Goal: Task Accomplishment & Management: Manage account settings

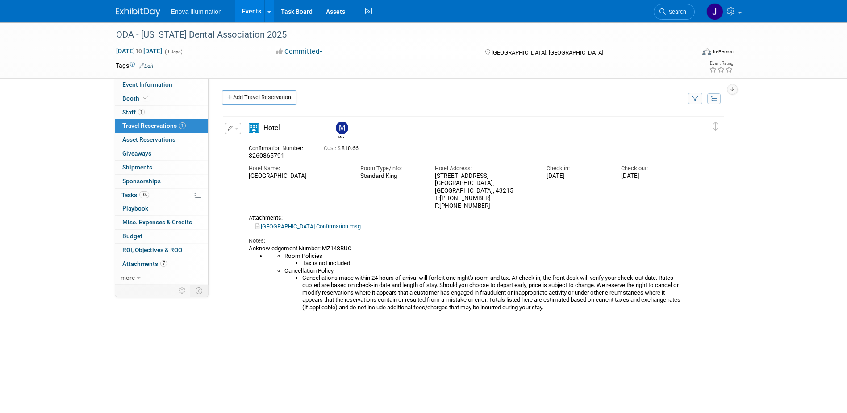
click at [120, 7] on link at bounding box center [143, 7] width 55 height 7
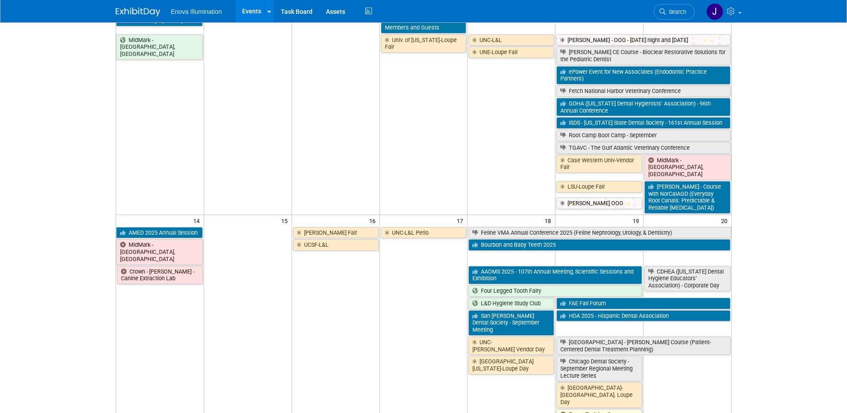
scroll to position [282, 0]
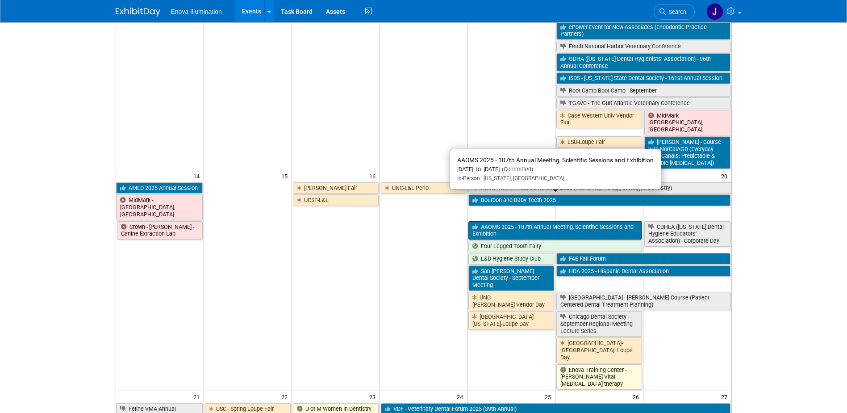
click at [499, 221] on link "AAOMS 2025 - 107th Annual Meeting, Scientific Sessions and Exhibition" at bounding box center [555, 230] width 174 height 18
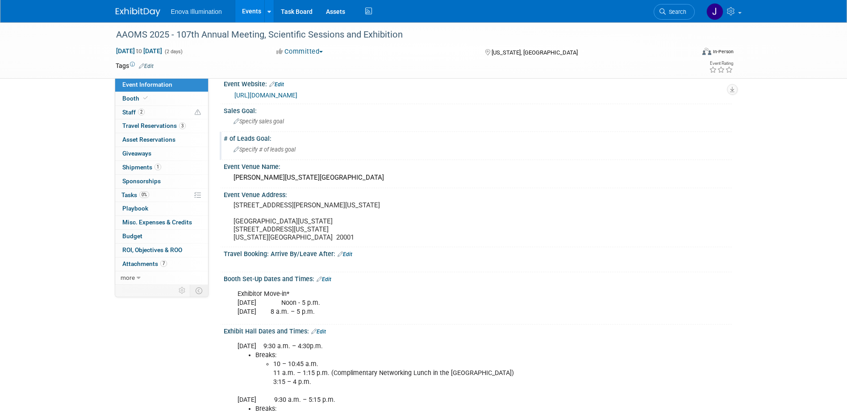
scroll to position [89, 0]
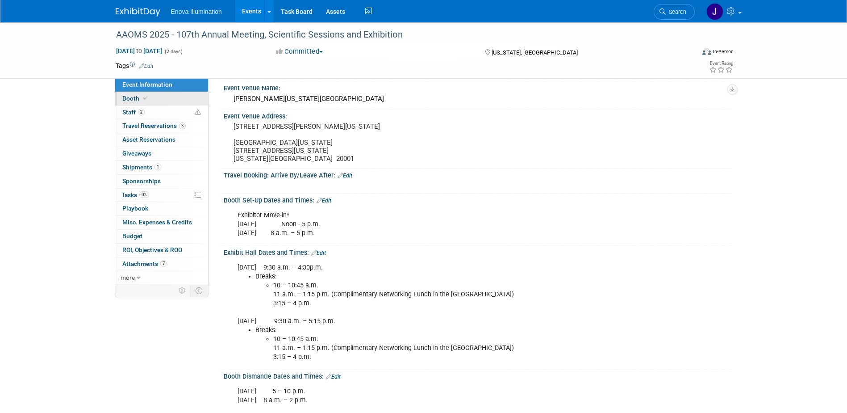
click at [151, 96] on link "Booth" at bounding box center [161, 98] width 93 height 13
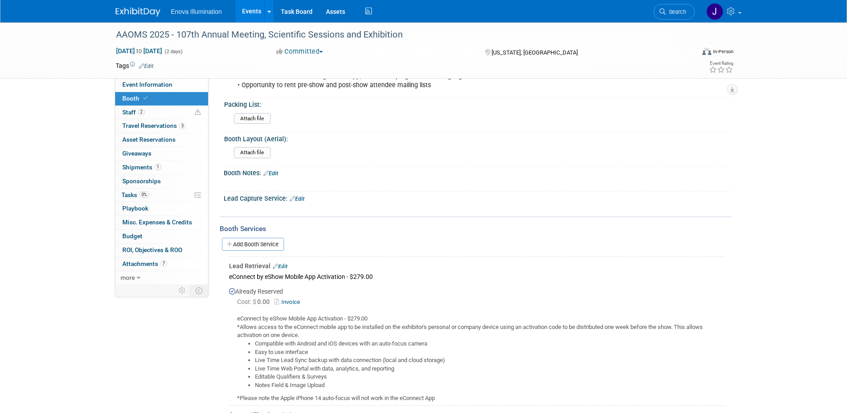
scroll to position [268, 0]
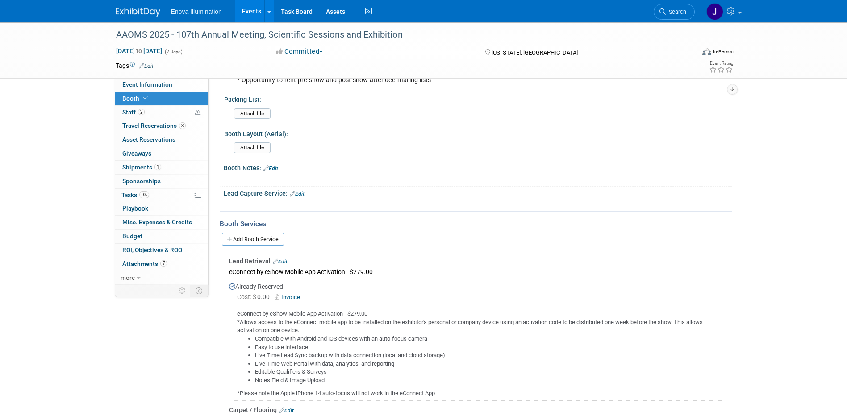
click at [139, 14] on img at bounding box center [138, 12] width 45 height 9
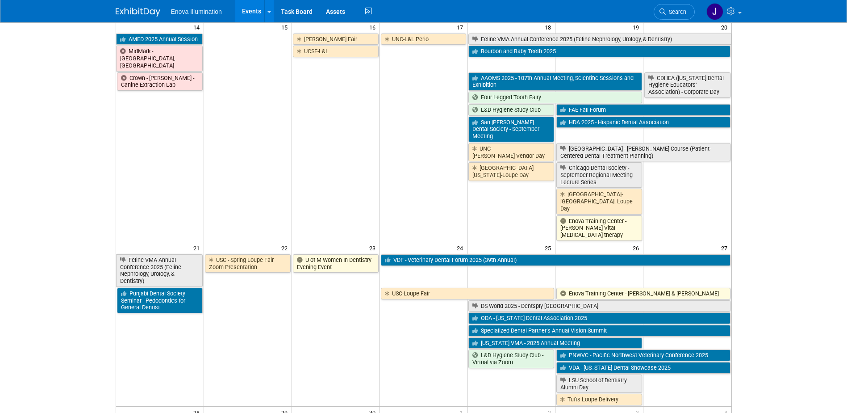
scroll to position [447, 0]
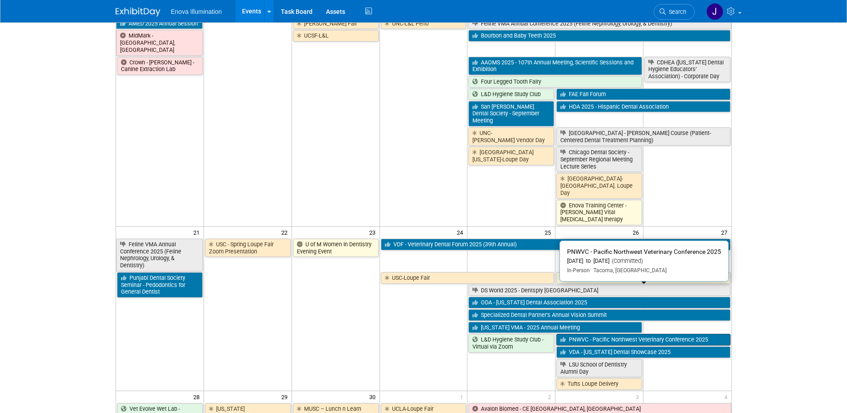
click at [579, 334] on link "PNWVC - Pacific Northwest Veterinary Conference 2025" at bounding box center [643, 340] width 174 height 12
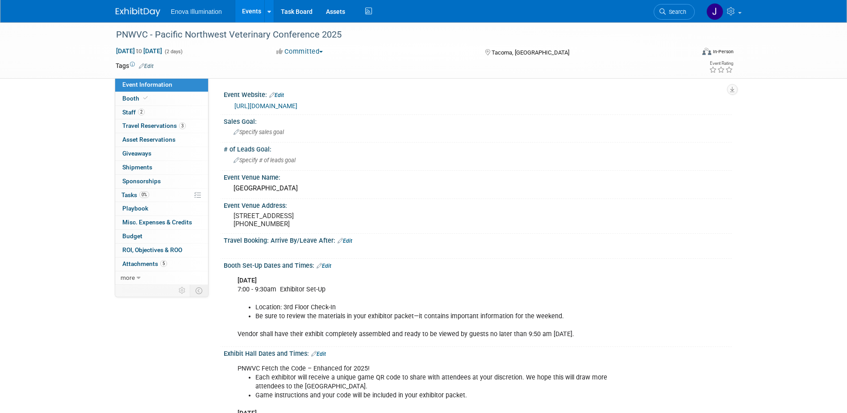
click at [150, 104] on link "Booth" at bounding box center [161, 98] width 93 height 13
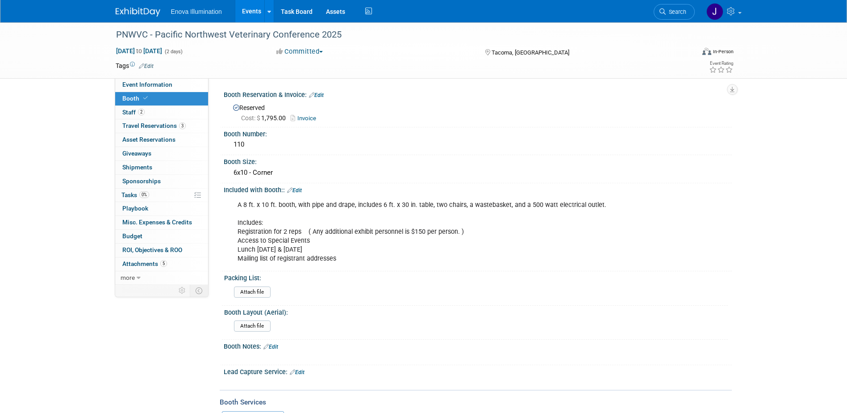
click at [141, 8] on img at bounding box center [138, 12] width 45 height 9
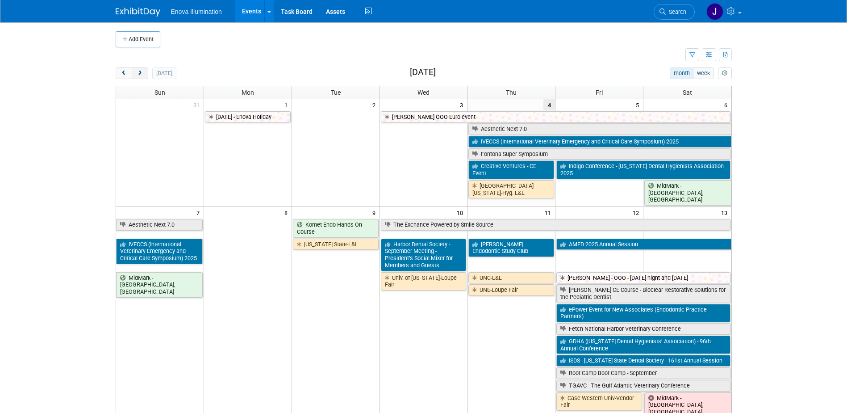
click at [142, 75] on span "next" at bounding box center [140, 74] width 7 height 6
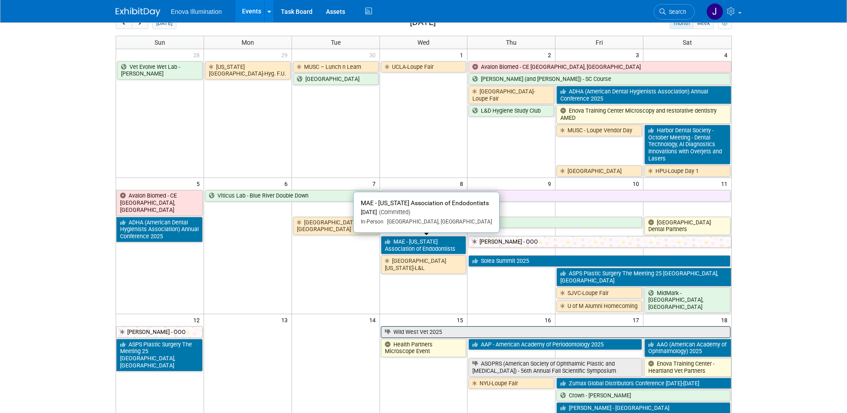
scroll to position [134, 0]
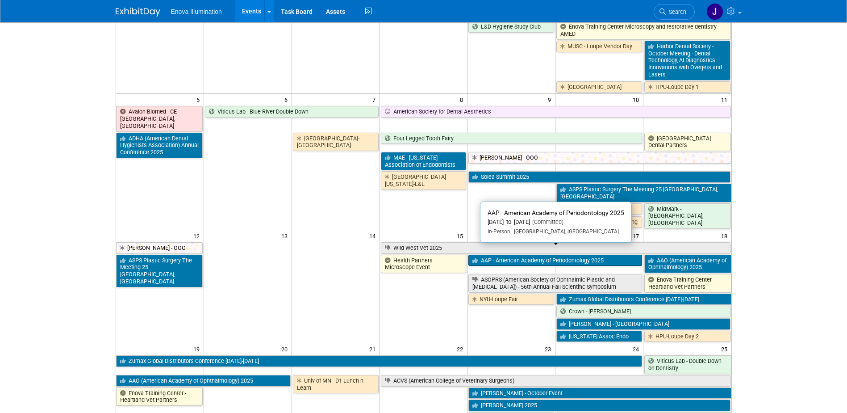
click at [472, 258] on icon at bounding box center [476, 261] width 8 height 6
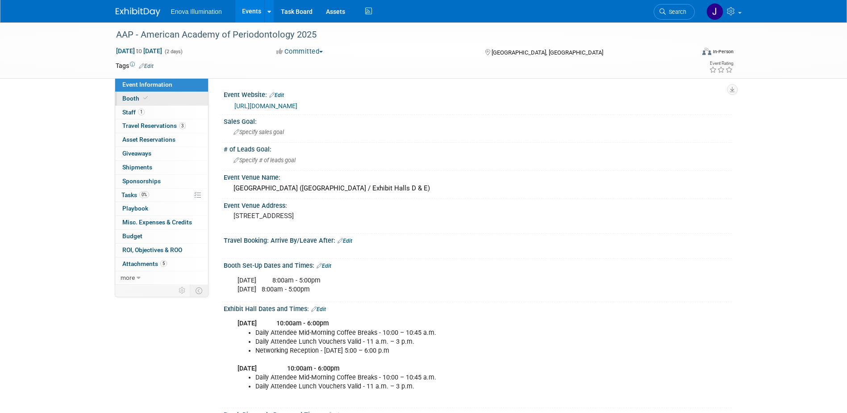
click at [162, 96] on link "Booth" at bounding box center [161, 98] width 93 height 13
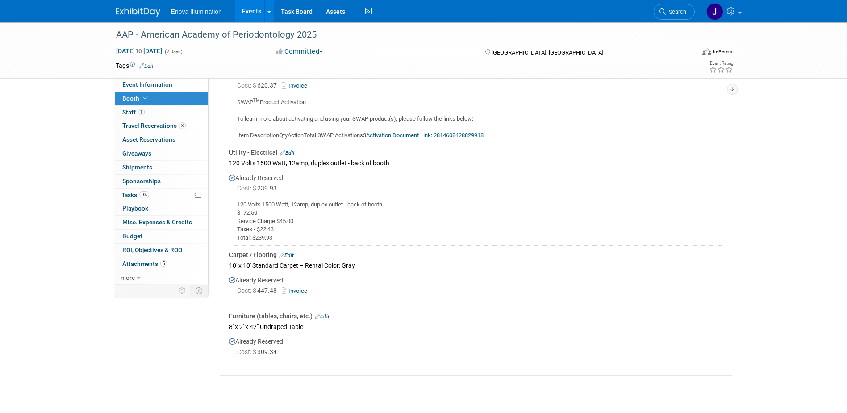
scroll to position [447, 0]
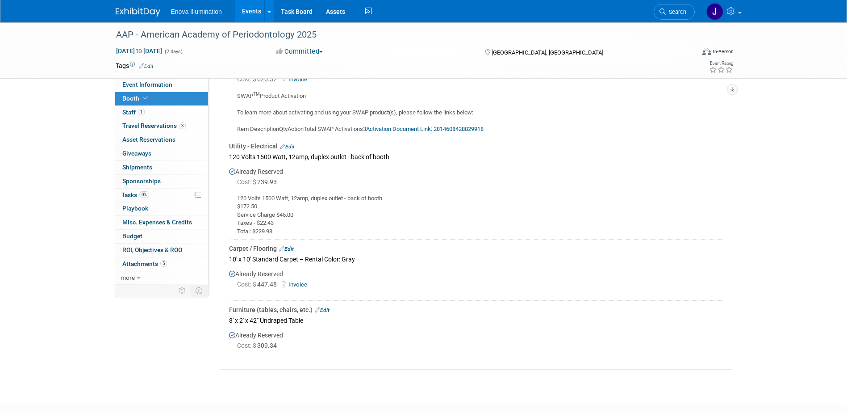
click at [133, 13] on img at bounding box center [138, 12] width 45 height 9
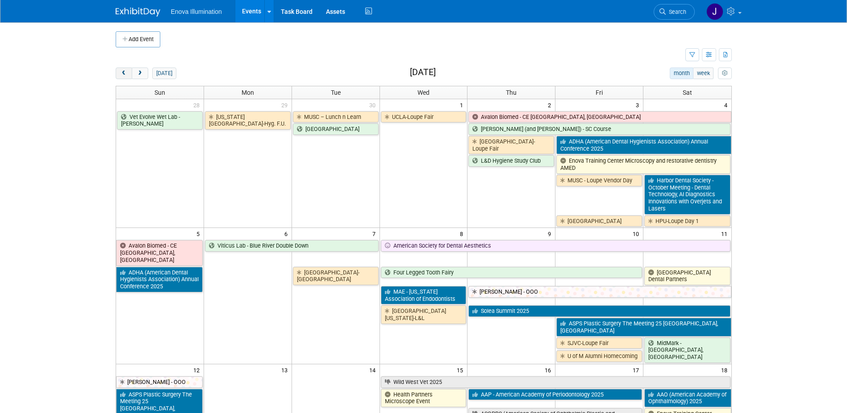
click at [129, 75] on button "prev" at bounding box center [124, 73] width 17 height 12
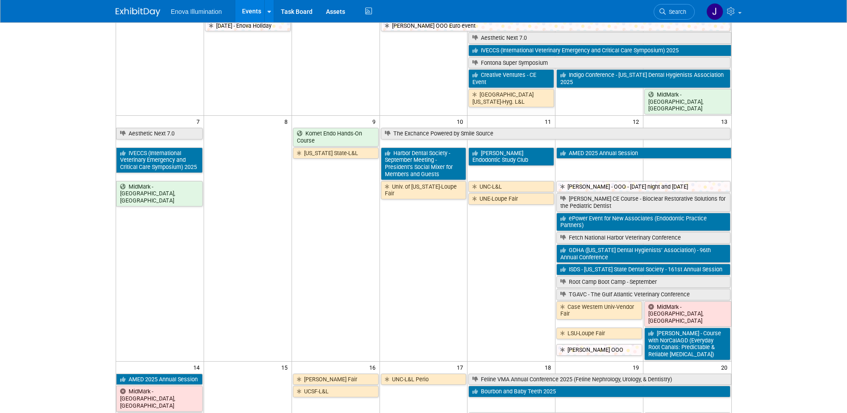
scroll to position [134, 0]
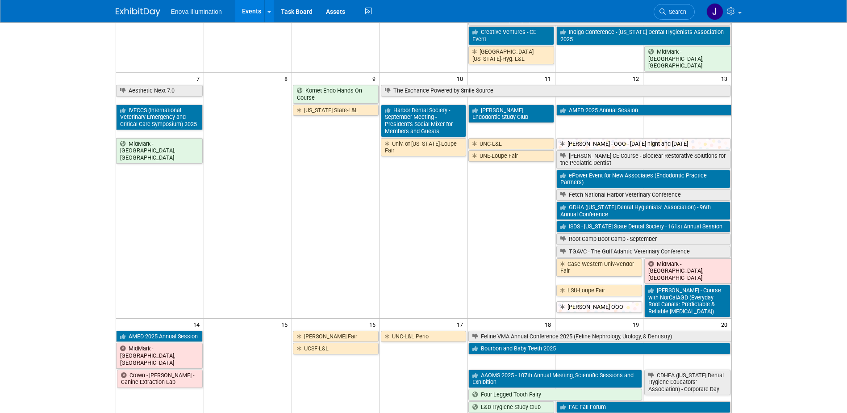
click at [664, 8] on link "Search" at bounding box center [674, 12] width 41 height 16
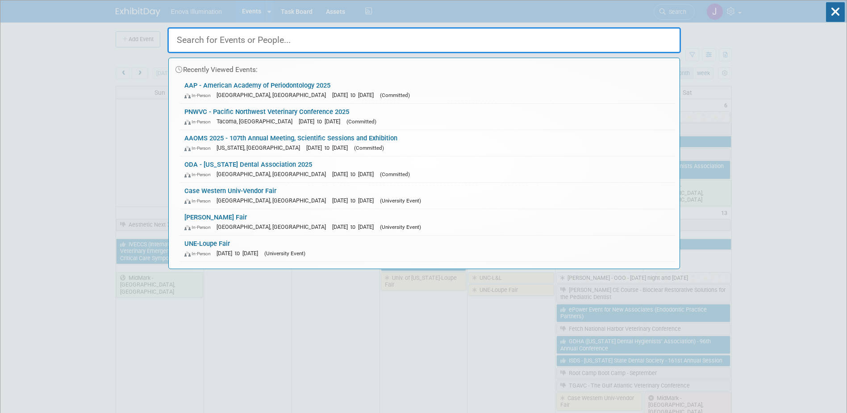
click at [649, 36] on input "text" at bounding box center [423, 40] width 513 height 26
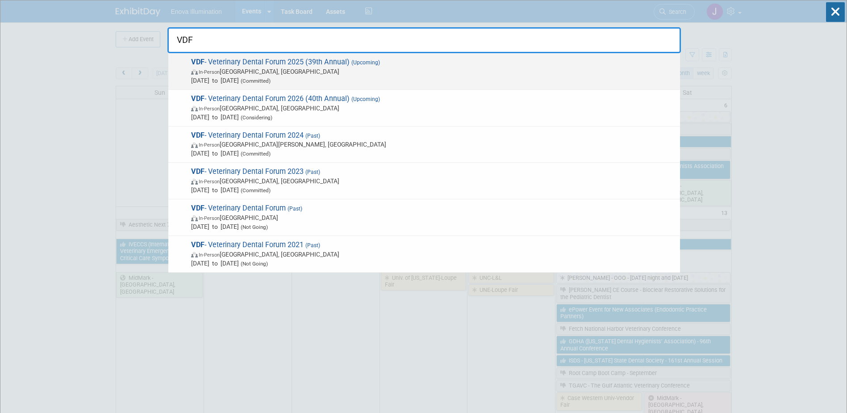
type input "VDF"
click at [271, 81] on span "(Committed)" at bounding box center [255, 81] width 32 height 6
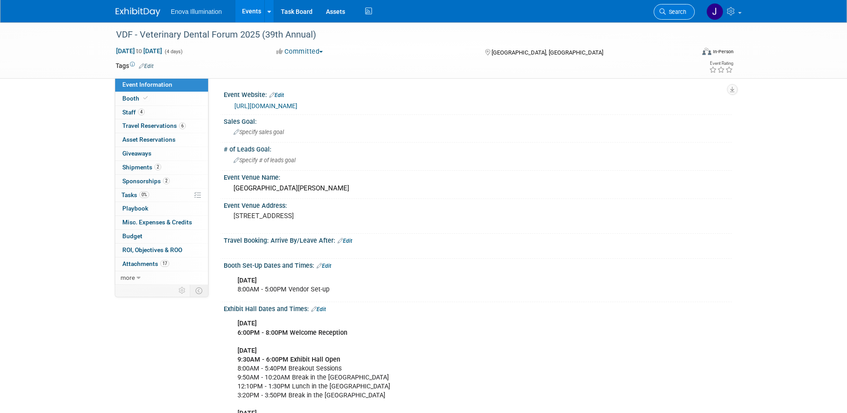
click at [684, 9] on span "Search" at bounding box center [676, 11] width 21 height 7
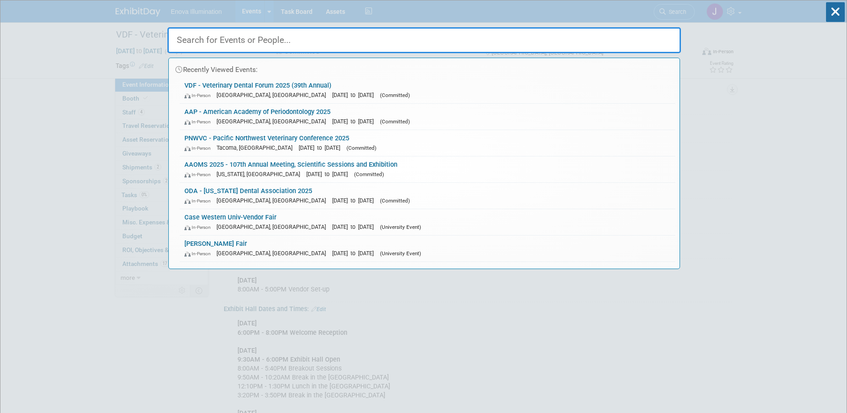
click at [565, 35] on input "text" at bounding box center [423, 40] width 513 height 26
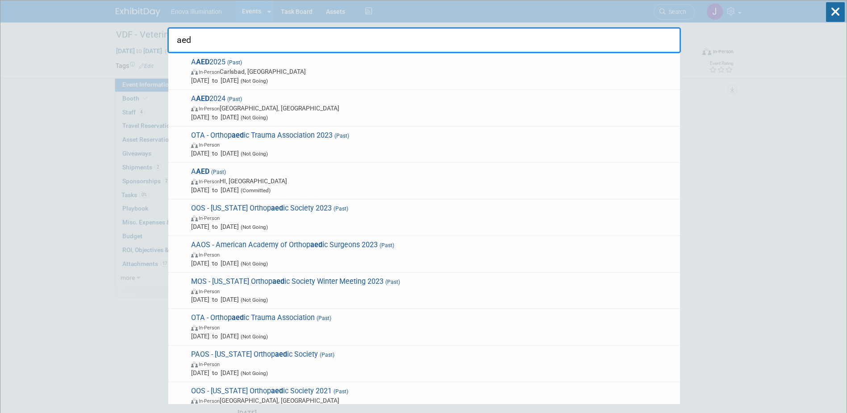
drag, startPoint x: 234, startPoint y: 45, endPoint x: 111, endPoint y: 45, distance: 123.2
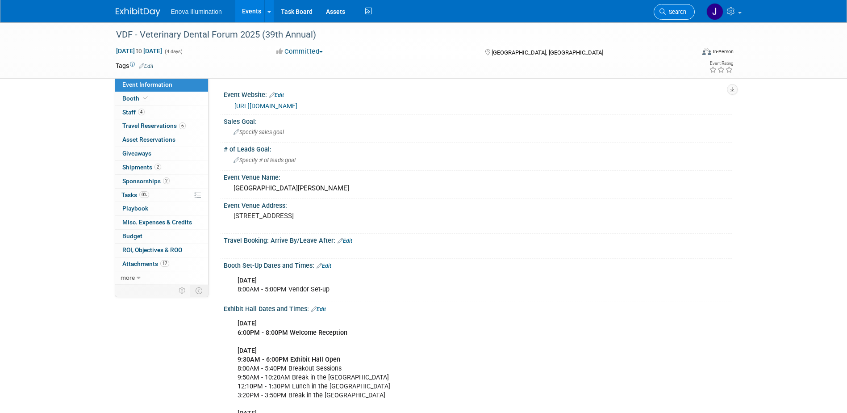
click at [663, 15] on link "Search" at bounding box center [674, 12] width 41 height 16
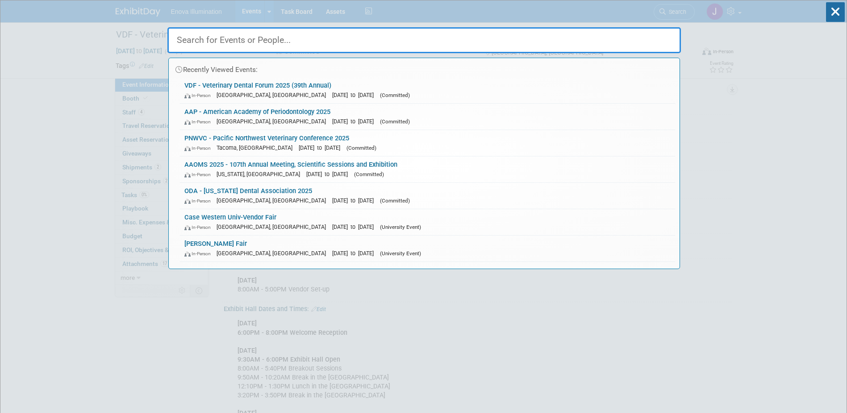
click at [422, 42] on input "text" at bounding box center [423, 40] width 513 height 26
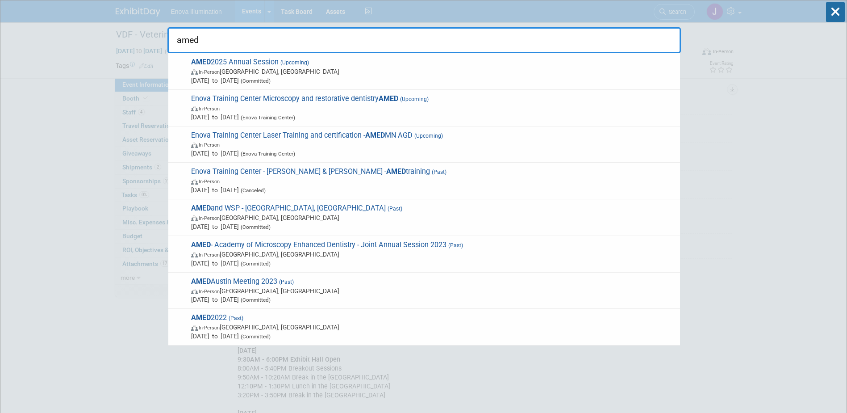
type input "amed"
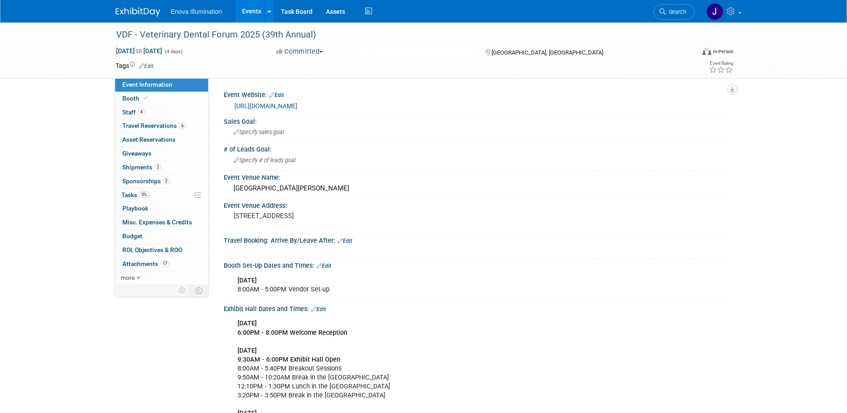
click at [158, 11] on img at bounding box center [138, 12] width 45 height 9
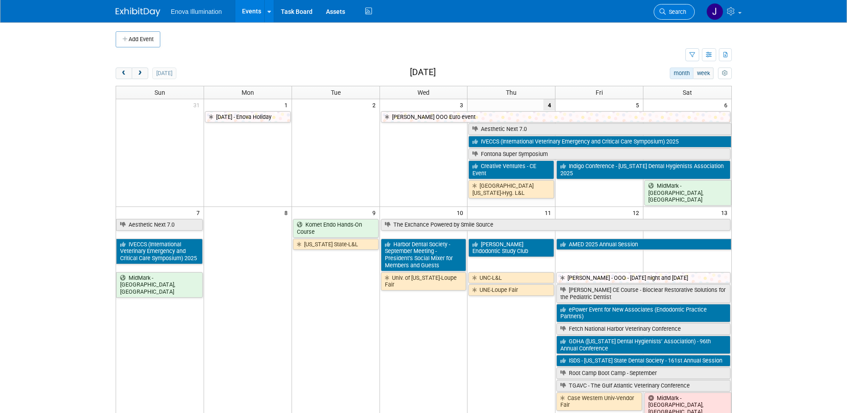
click at [672, 12] on span "Search" at bounding box center [676, 11] width 21 height 7
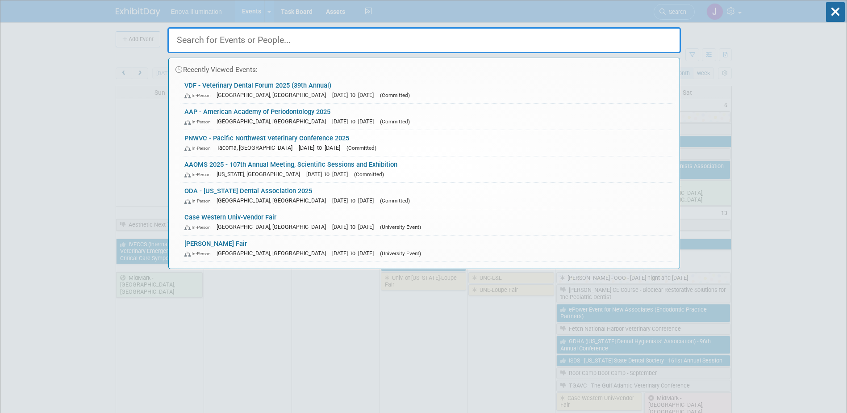
click at [629, 38] on input "text" at bounding box center [423, 40] width 513 height 26
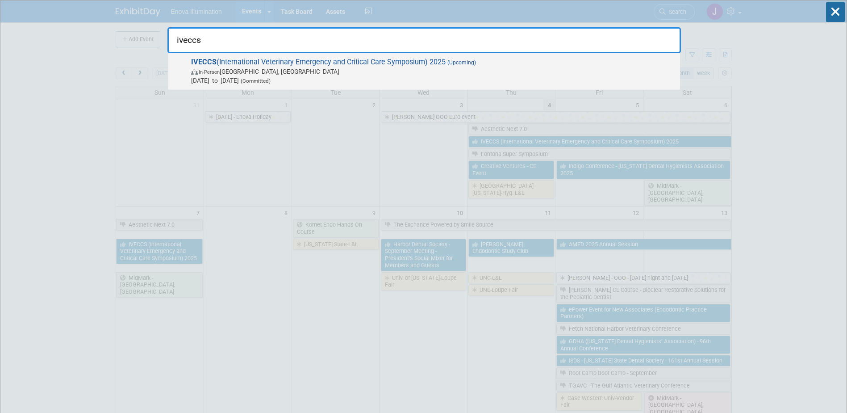
type input "iveccs"
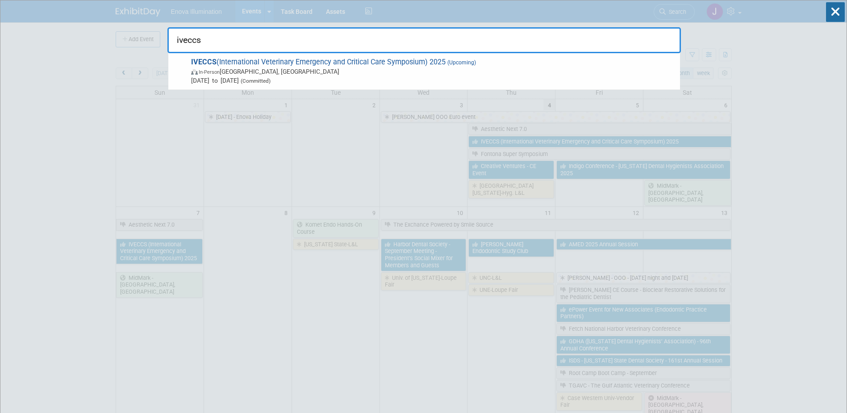
click at [275, 65] on span "IVECCS (International Veterinary Emergency and Critical Care Symposium) 2025 (U…" at bounding box center [431, 71] width 487 height 27
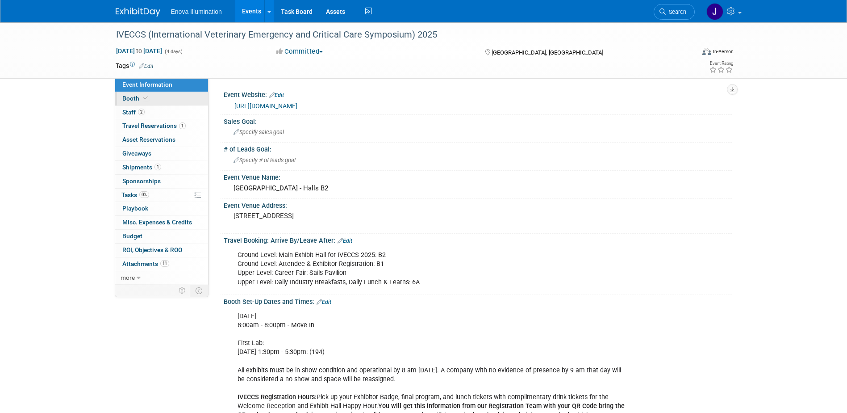
click at [147, 101] on span "Booth" at bounding box center [135, 98] width 27 height 7
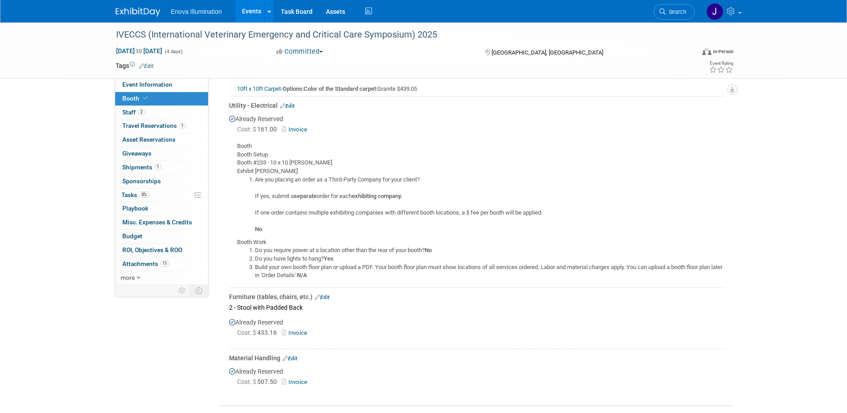
scroll to position [536, 0]
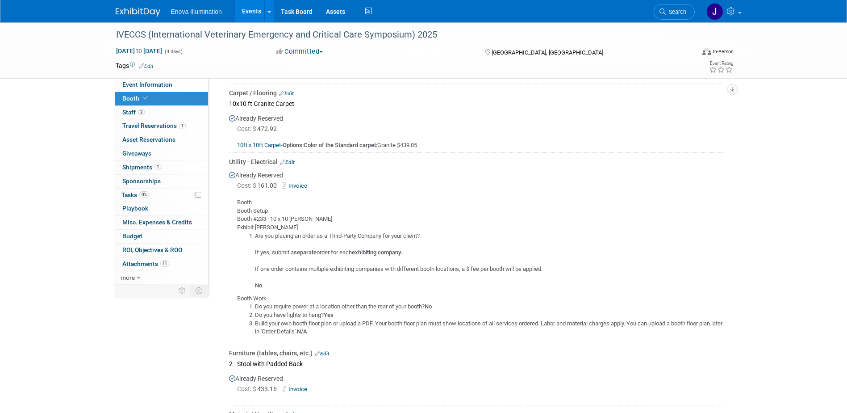
click at [165, 99] on link "Booth" at bounding box center [161, 98] width 93 height 13
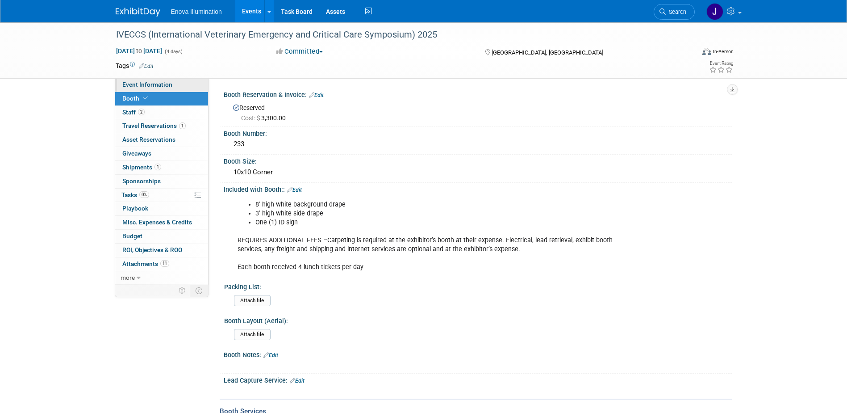
click at [180, 85] on link "Event Information" at bounding box center [161, 84] width 93 height 13
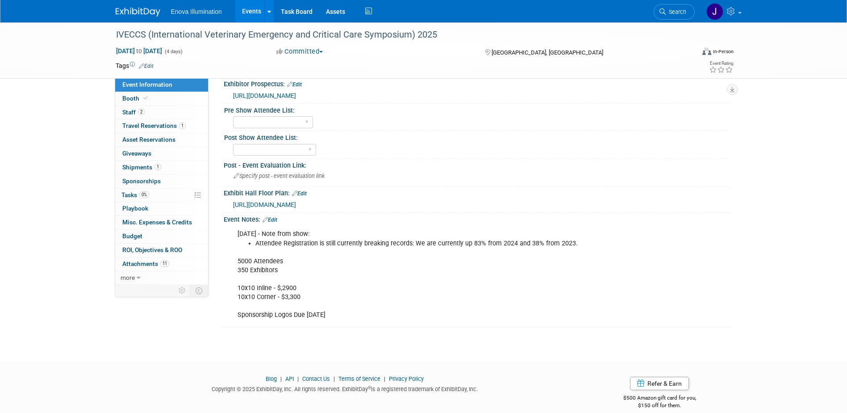
scroll to position [752, 0]
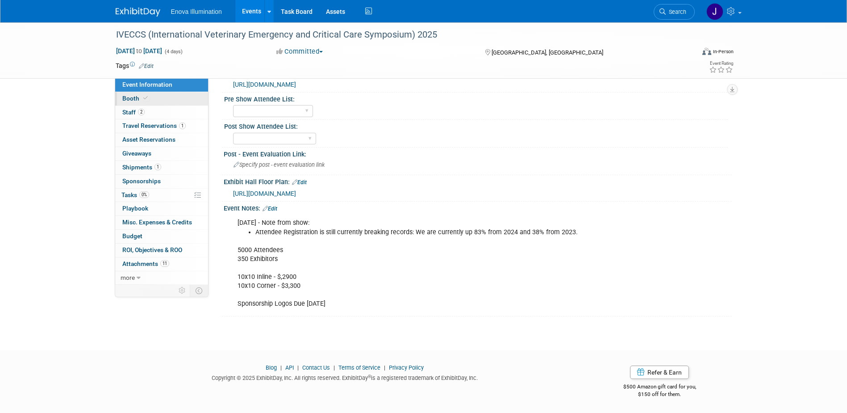
click at [140, 101] on span "Booth" at bounding box center [135, 98] width 27 height 7
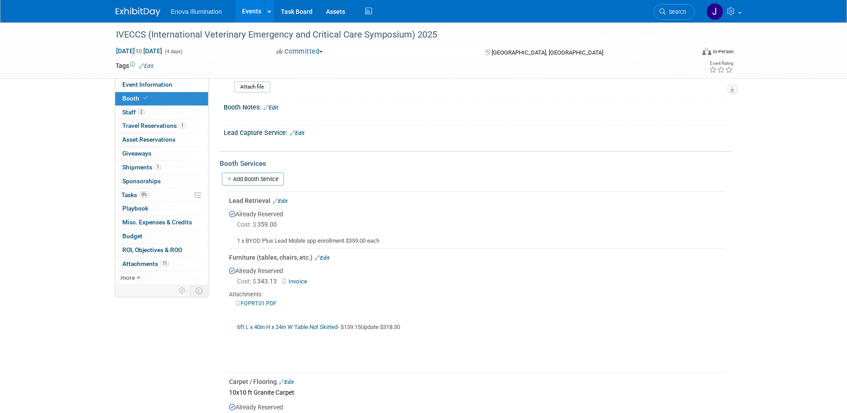
scroll to position [268, 0]
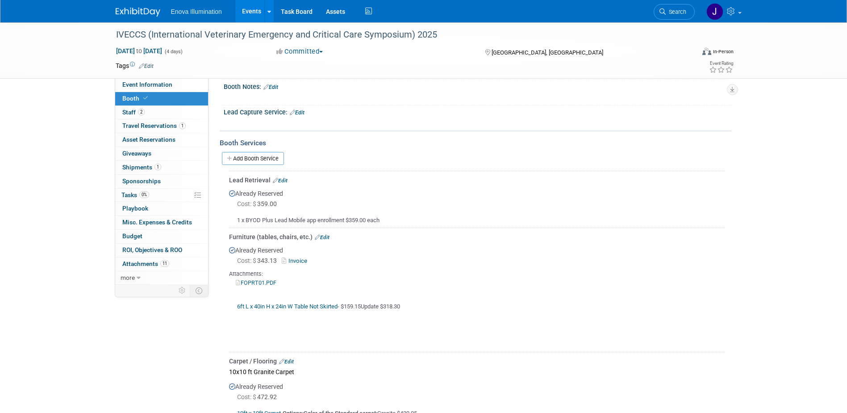
click at [294, 260] on link "Invoice" at bounding box center [296, 260] width 29 height 7
drag, startPoint x: 557, startPoint y: 17, endPoint x: 609, endPoint y: 18, distance: 51.4
click at [557, 17] on div "Enova Illumination Events Add Event Bulk Upload Events Shareable Event Boards R…" at bounding box center [424, 11] width 616 height 22
click at [672, 15] on span "Search" at bounding box center [676, 11] width 21 height 7
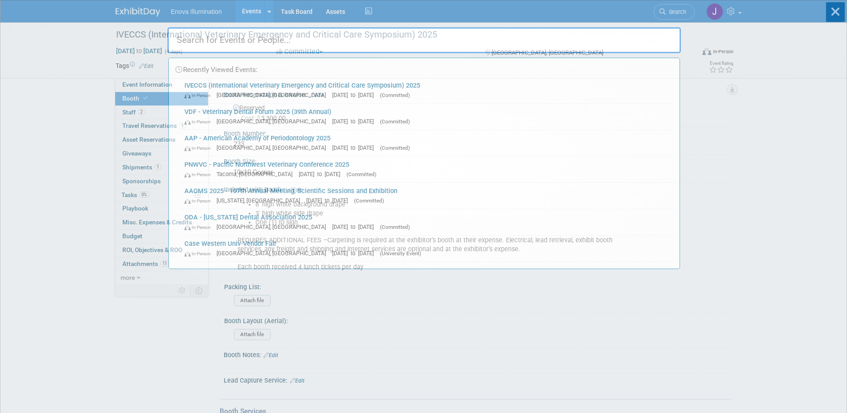
click at [640, 38] on input "text" at bounding box center [423, 40] width 513 height 26
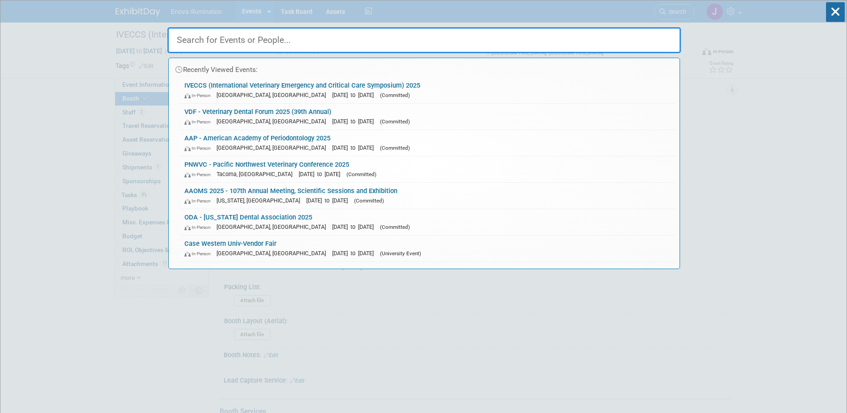
type input "c"
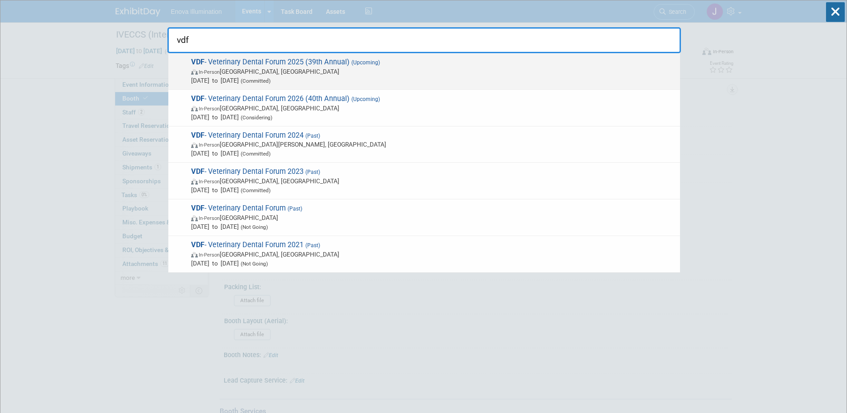
type input "vdf"
click at [278, 72] on span "In-Person [GEOGRAPHIC_DATA], [GEOGRAPHIC_DATA]" at bounding box center [433, 71] width 484 height 9
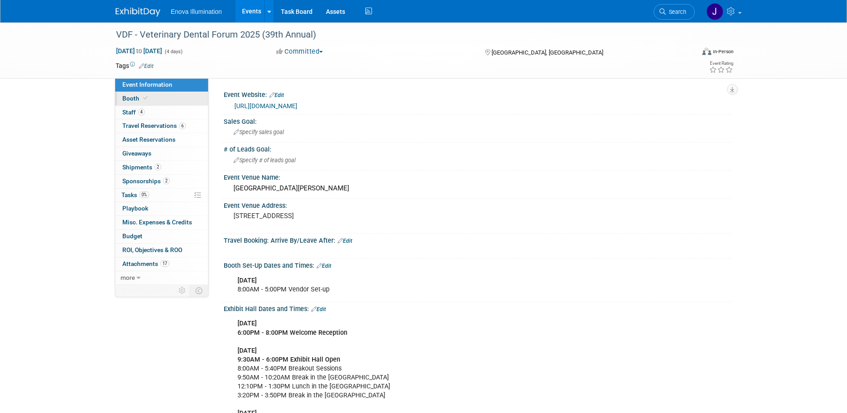
click at [165, 100] on link "Booth" at bounding box center [161, 98] width 93 height 13
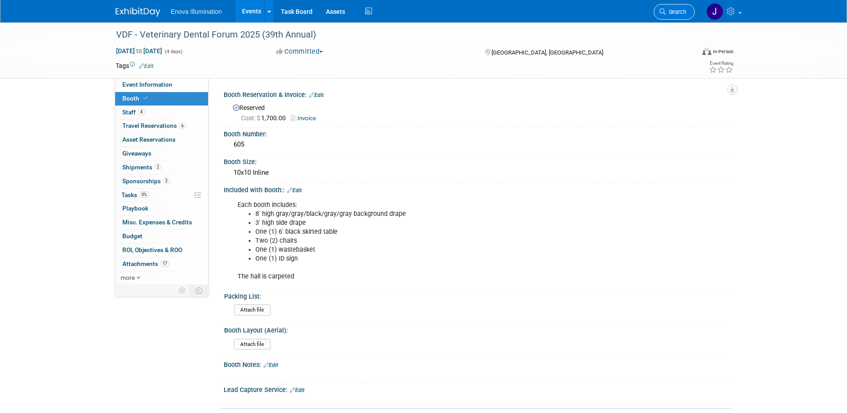
click at [677, 14] on span "Search" at bounding box center [676, 11] width 21 height 7
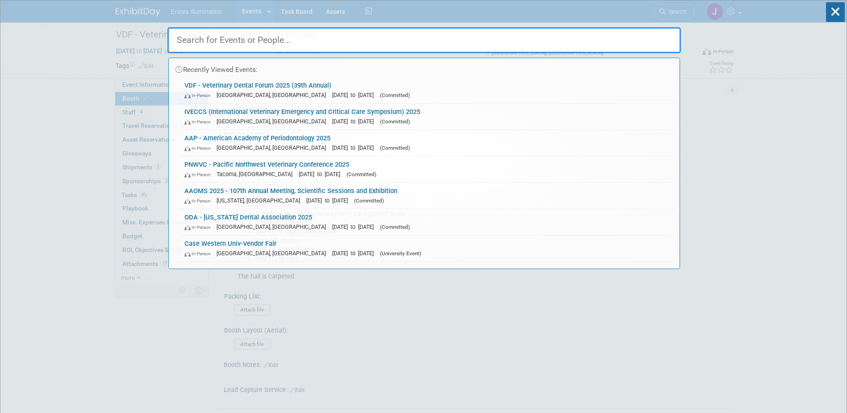
click at [563, 33] on input "text" at bounding box center [423, 40] width 513 height 26
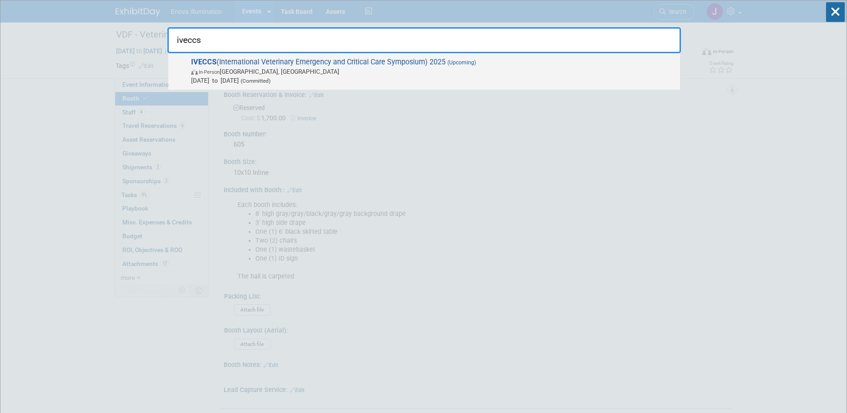
type input "iveccs"
click at [221, 64] on span "IVECCS (International Veterinary Emergency and Critical Care Symposium) 2025 (U…" at bounding box center [431, 71] width 487 height 27
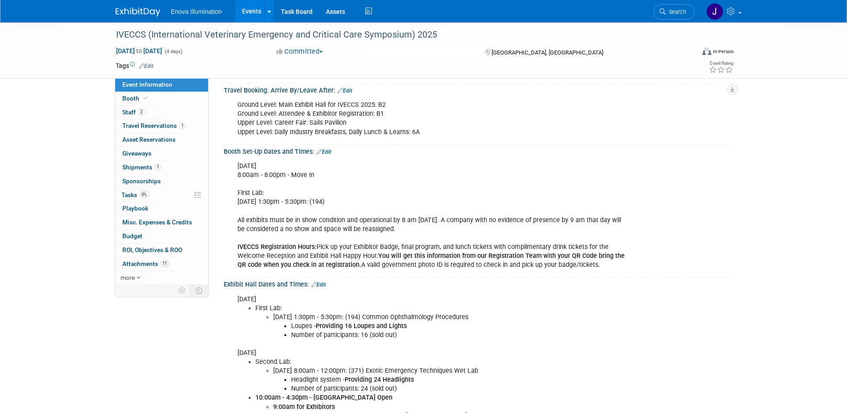
scroll to position [268, 0]
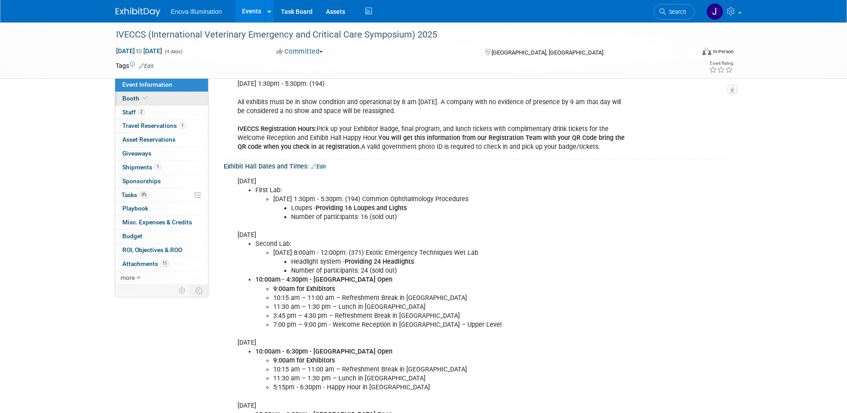
click at [163, 100] on link "Booth" at bounding box center [161, 98] width 93 height 13
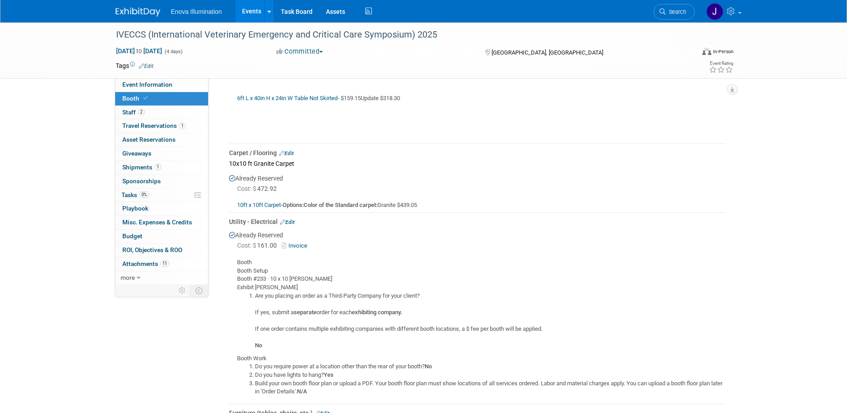
scroll to position [491, 0]
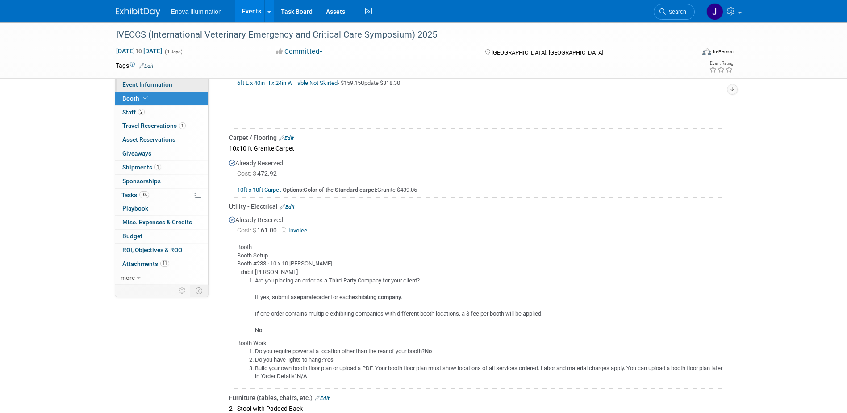
click at [193, 79] on link "Event Information" at bounding box center [161, 84] width 93 height 13
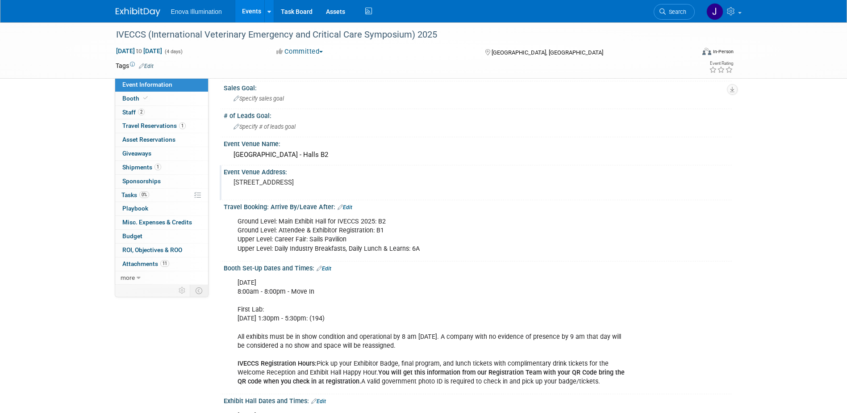
scroll to position [89, 0]
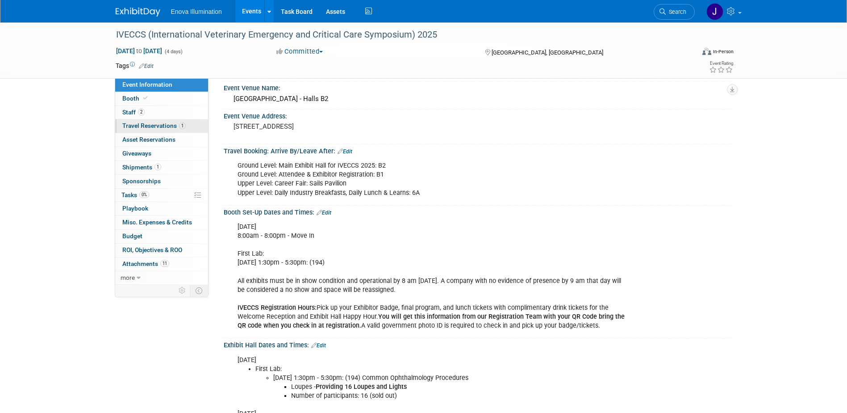
click at [171, 121] on link "1 Travel Reservations 1" at bounding box center [161, 125] width 93 height 13
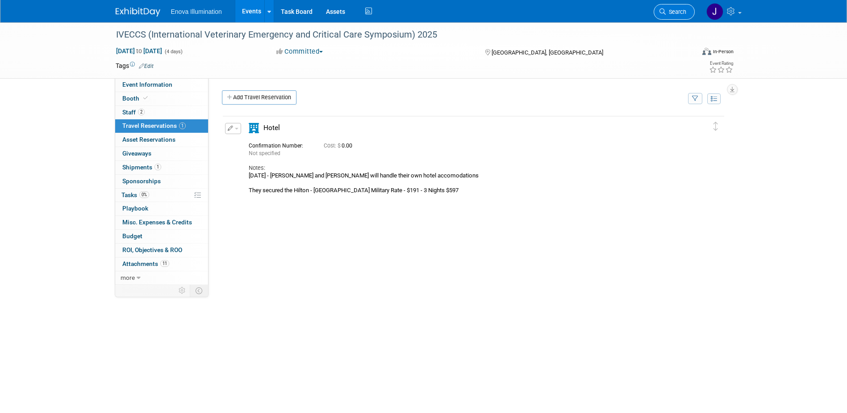
click at [664, 17] on link "Search" at bounding box center [674, 12] width 41 height 16
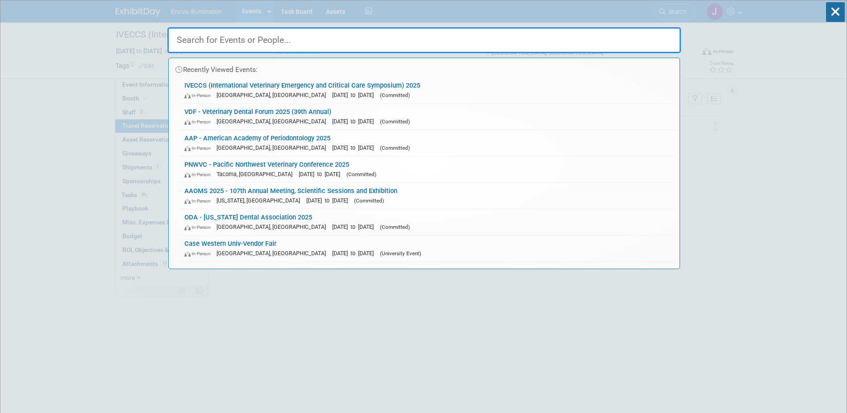
click at [593, 41] on input "text" at bounding box center [423, 40] width 513 height 26
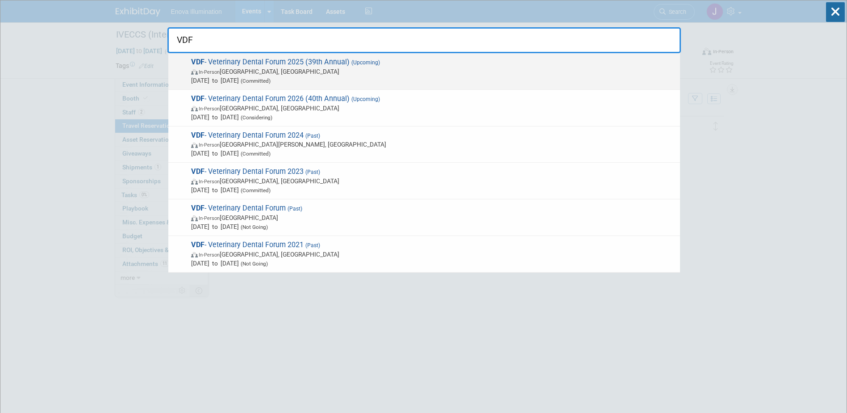
type input "VDF"
click at [262, 70] on span "In-Person San Antonio, TX" at bounding box center [433, 71] width 484 height 9
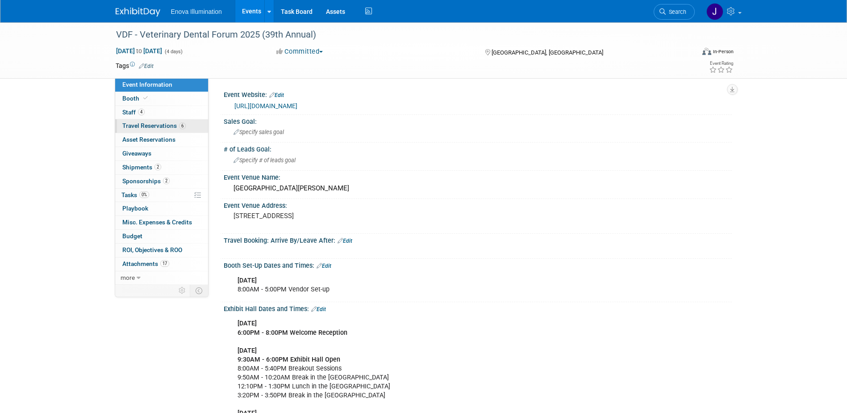
click at [160, 123] on span "Travel Reservations 6" at bounding box center [153, 125] width 63 height 7
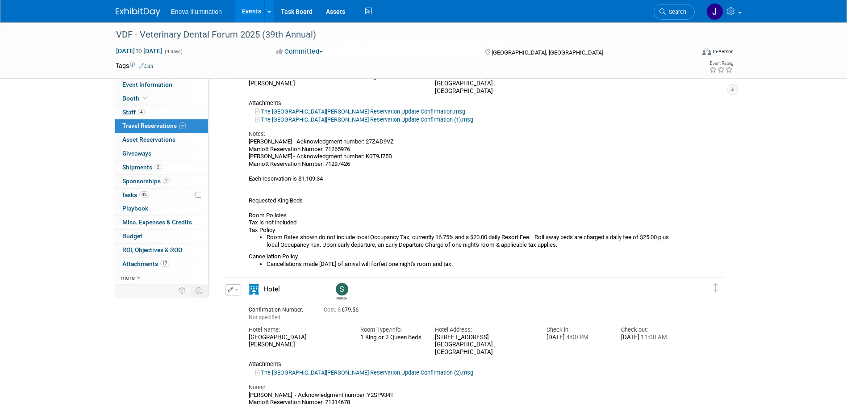
scroll to position [1051, 0]
click at [238, 287] on button "button" at bounding box center [233, 290] width 16 height 11
click at [243, 307] on button "Edit Reservation" at bounding box center [262, 306] width 75 height 13
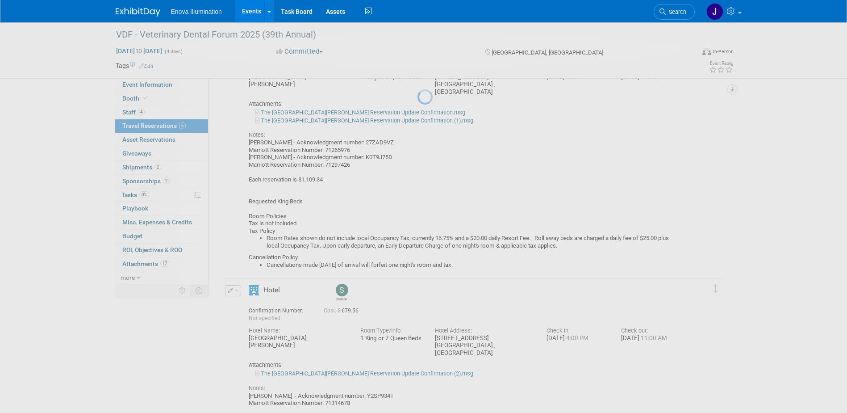
select select "387c4df0-cbf4-4ce9-ab03-8b1c5b6d67b6"
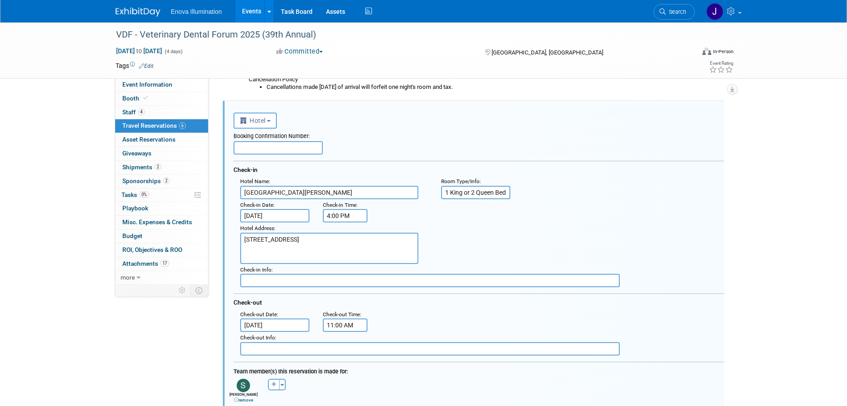
scroll to position [0, 0]
click at [273, 381] on button "button" at bounding box center [274, 385] width 12 height 12
select select
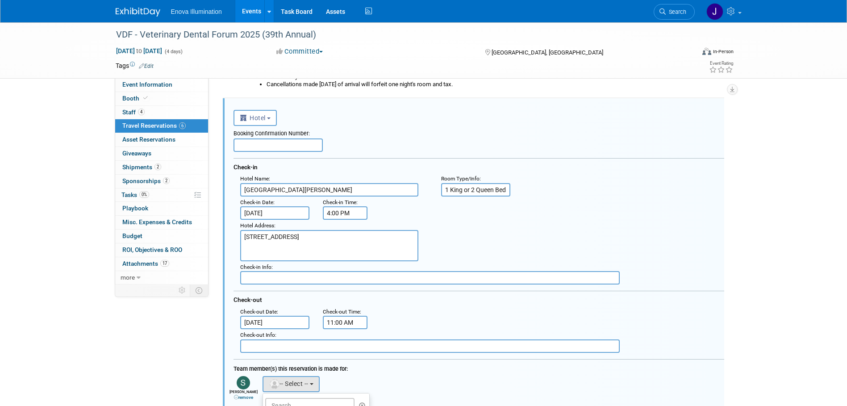
scroll to position [1363, 0]
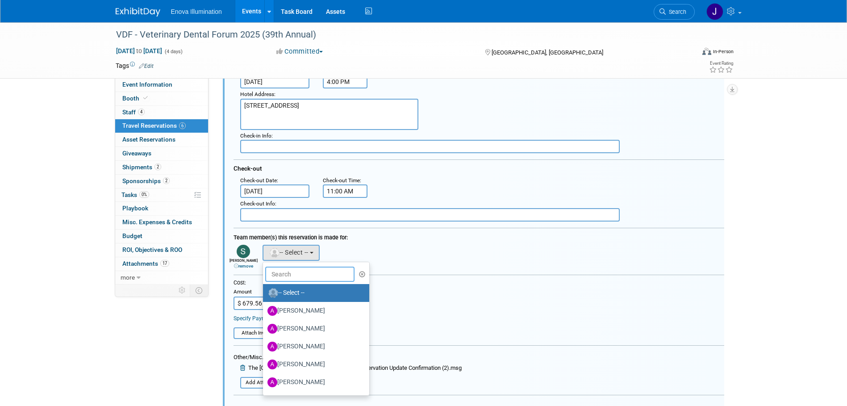
click at [283, 276] on input "text" at bounding box center [309, 274] width 89 height 15
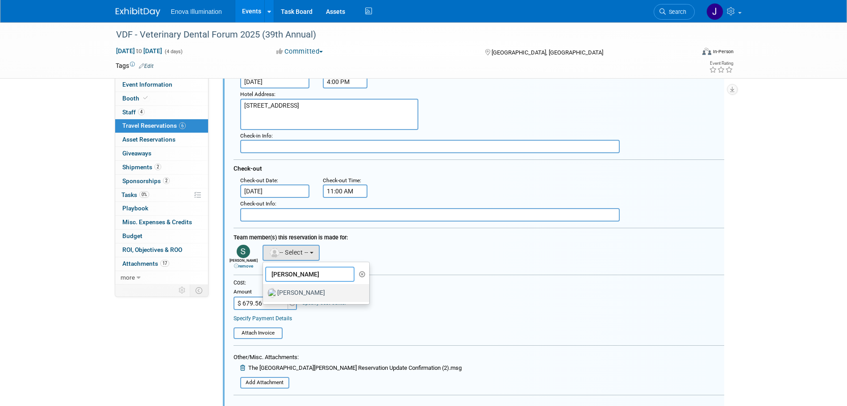
type input "eric"
click at [294, 291] on label "[PERSON_NAME]" at bounding box center [313, 293] width 93 height 14
click at [264, 291] on input "[PERSON_NAME]" at bounding box center [262, 292] width 6 height 6
select select "eeb87847-82d4-4cf9-936b-754060a28868"
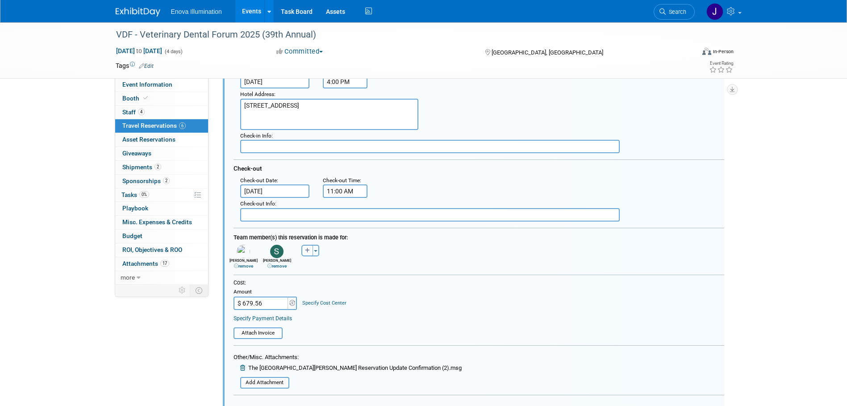
click at [251, 267] on link "remove" at bounding box center [243, 265] width 19 height 5
click at [247, 267] on link "remove" at bounding box center [243, 265] width 19 height 5
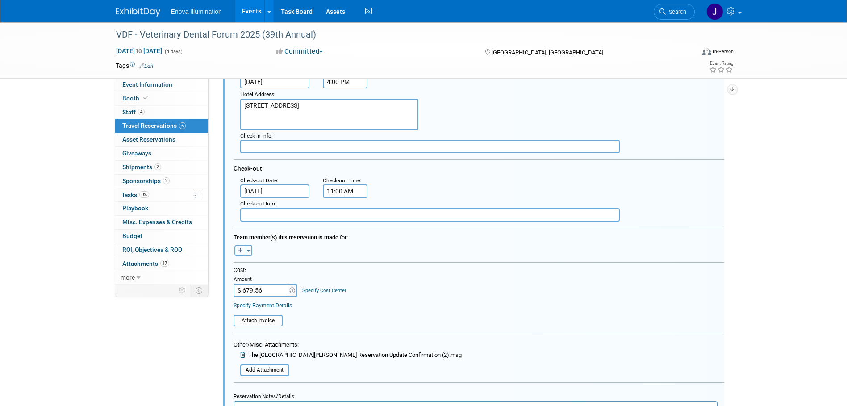
click at [243, 255] on button "button" at bounding box center [240, 251] width 12 height 12
select select
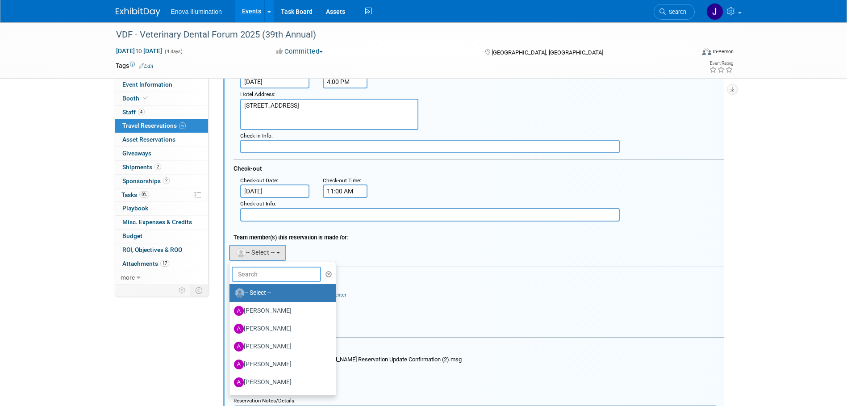
click at [263, 269] on input "text" at bounding box center [276, 274] width 89 height 15
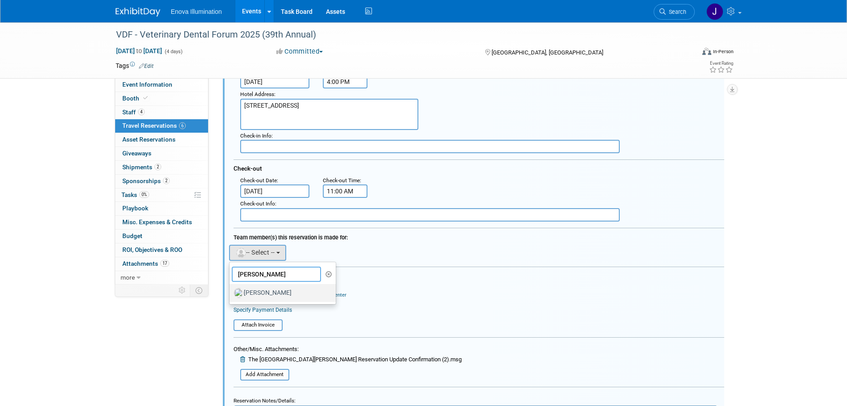
type input "eric Field"
click at [263, 292] on label "Eric Field" at bounding box center [280, 293] width 93 height 14
click at [231, 292] on input "Eric Field" at bounding box center [228, 292] width 6 height 6
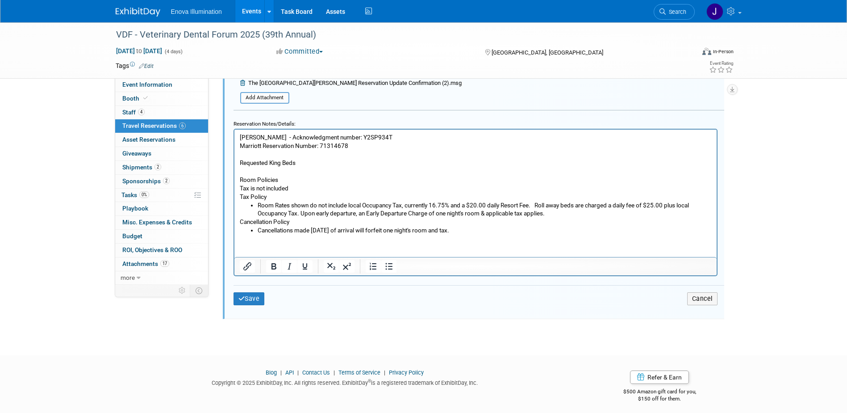
scroll to position [1653, 0]
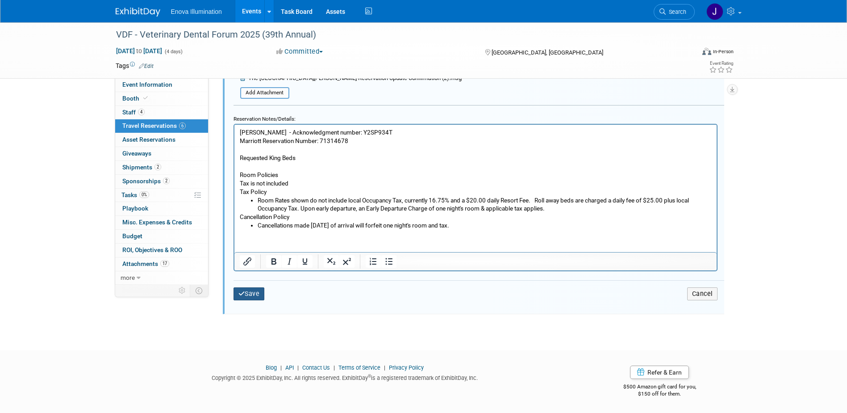
click at [255, 297] on button "Save" at bounding box center [249, 293] width 31 height 13
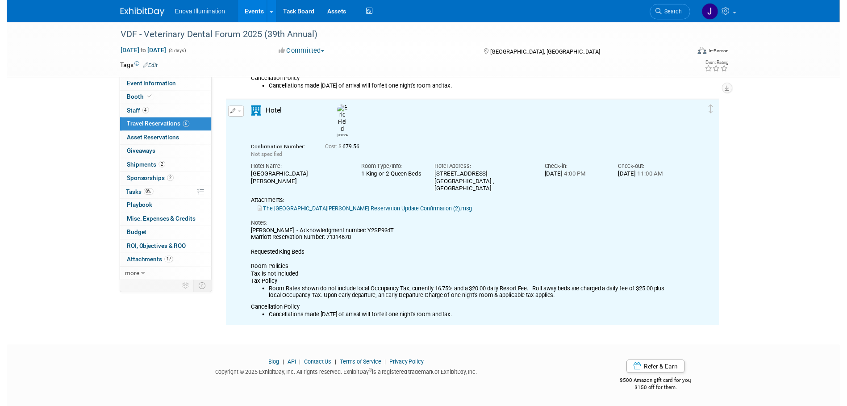
scroll to position [1229, 0]
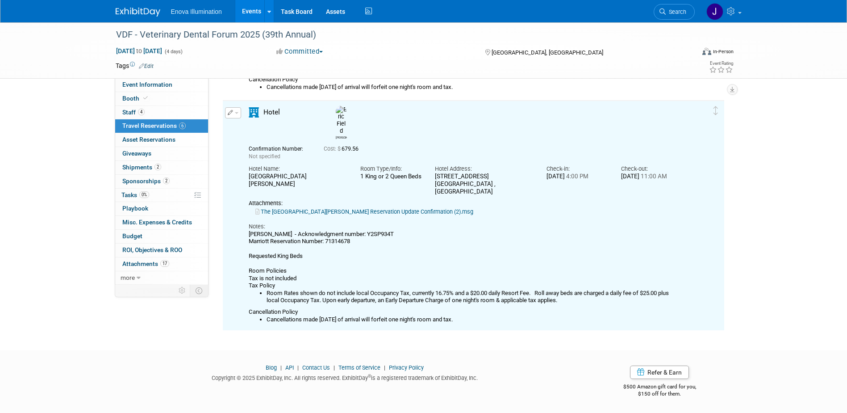
click at [237, 112] on button "button" at bounding box center [233, 112] width 16 height 11
click at [242, 129] on button "Edit Reservation" at bounding box center [262, 128] width 75 height 13
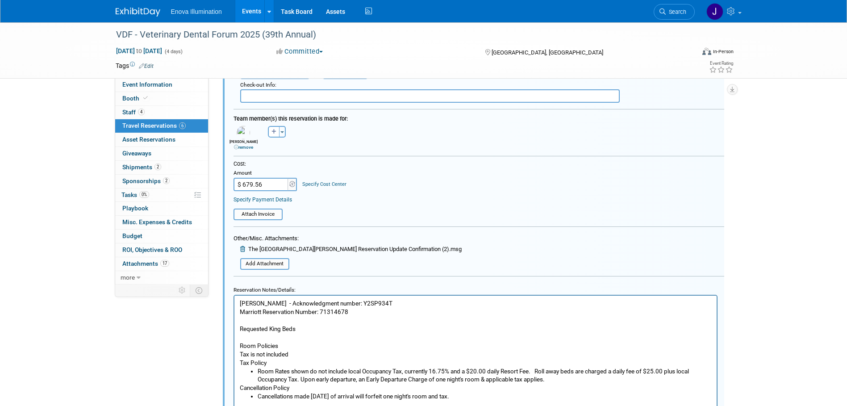
scroll to position [1497, 0]
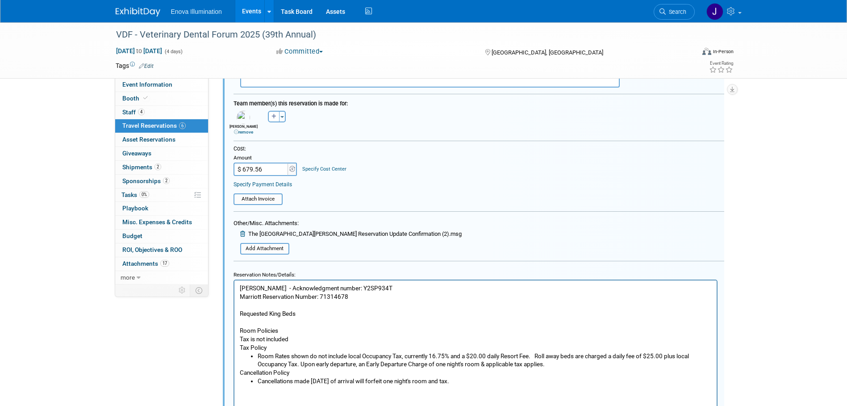
click at [400, 289] on p "Spencer Smith - Acknowledgment number: Y2SP934T Marriott Reservation Number: 71…" at bounding box center [475, 318] width 472 height 68
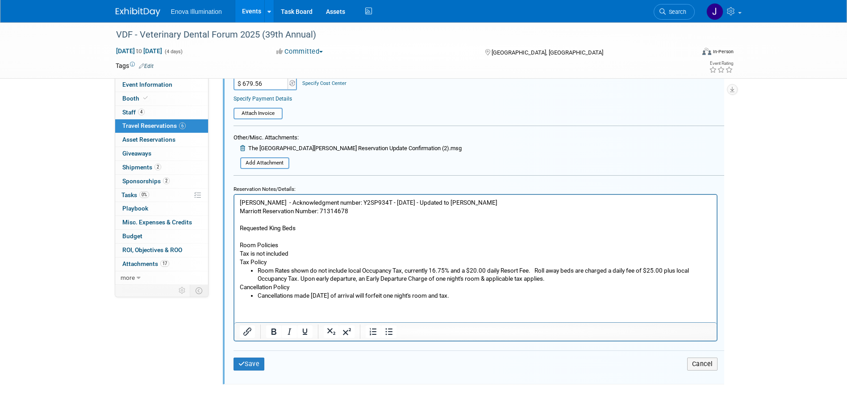
scroll to position [1586, 0]
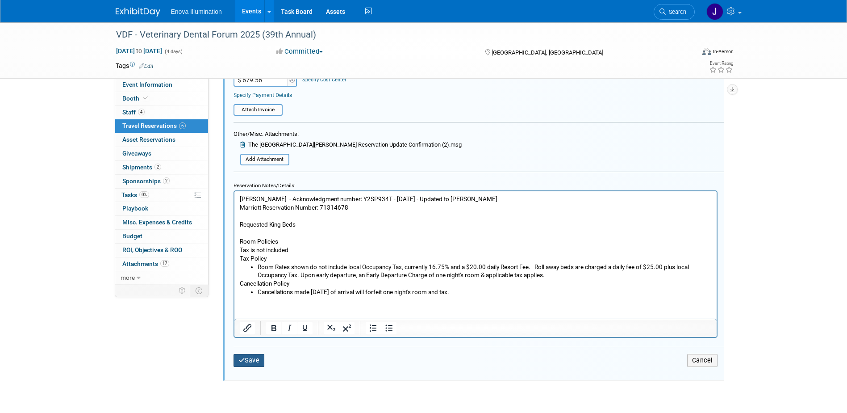
click at [242, 358] on icon "submit" at bounding box center [241, 360] width 7 height 6
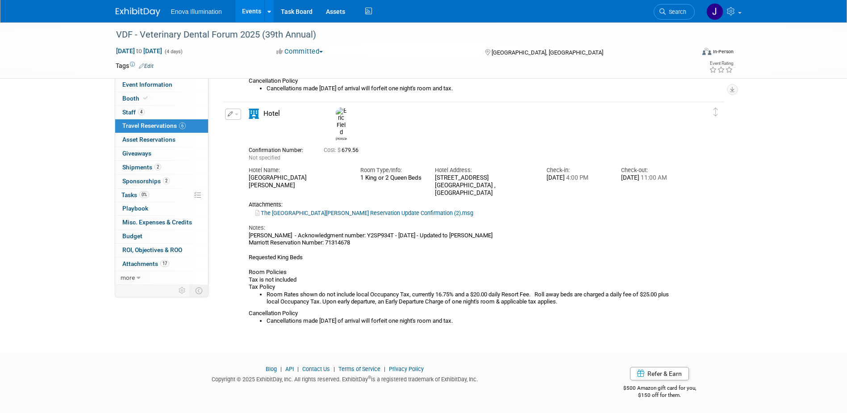
scroll to position [1230, 0]
click at [235, 113] on span "button" at bounding box center [237, 113] width 4 height 2
click at [244, 125] on button "Edit Reservation" at bounding box center [262, 128] width 75 height 13
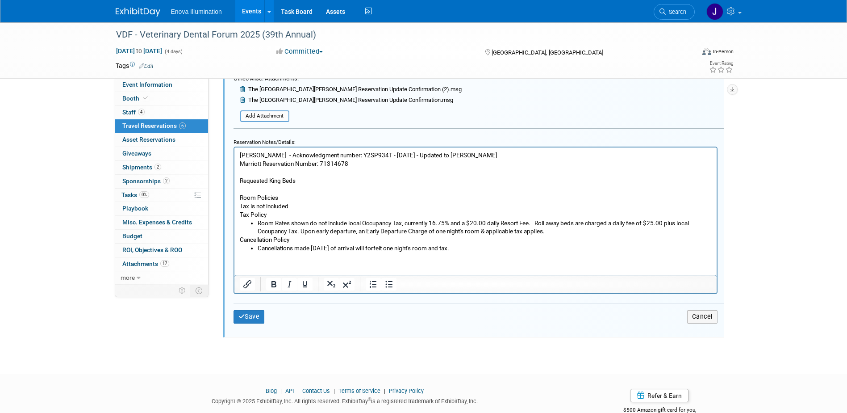
scroll to position [1665, 0]
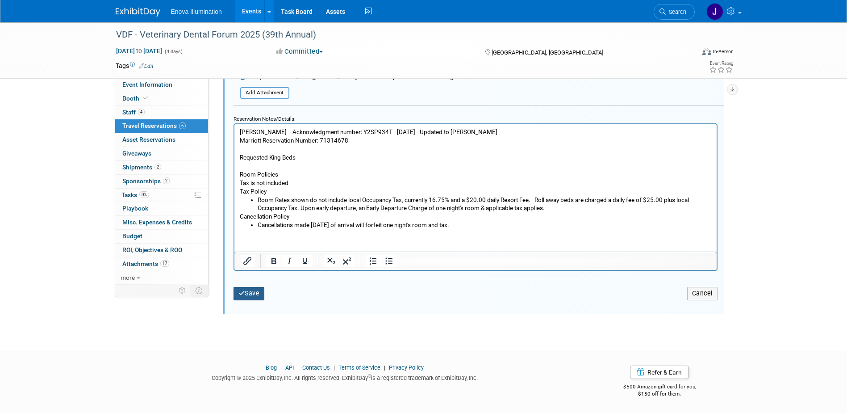
click at [262, 295] on button "Save" at bounding box center [249, 293] width 31 height 13
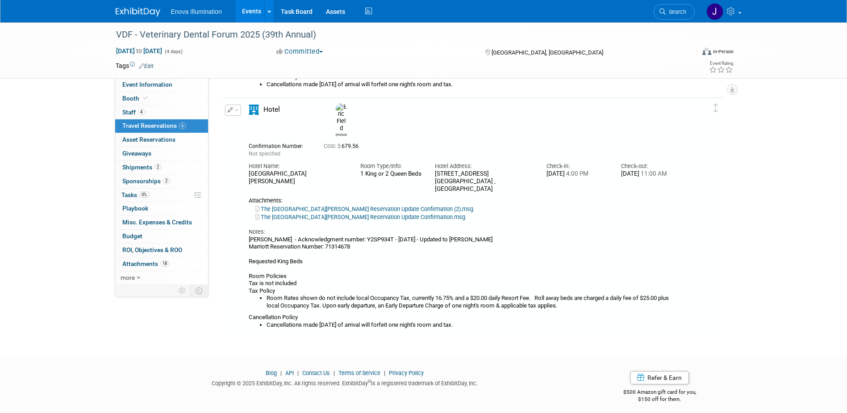
scroll to position [1229, 0]
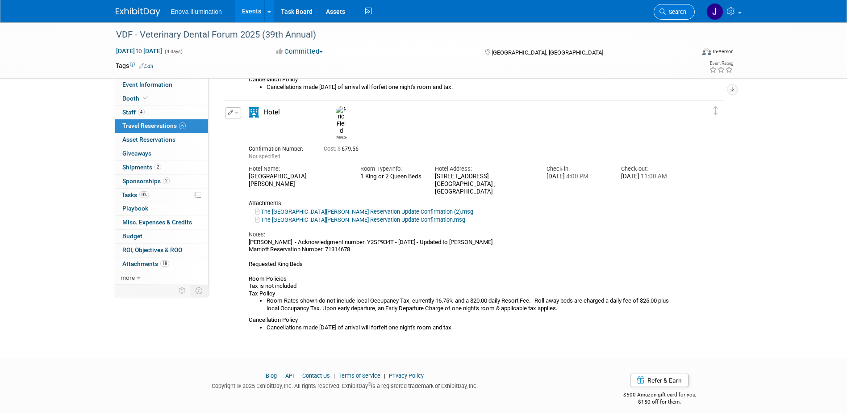
click at [682, 10] on span "Search" at bounding box center [676, 11] width 21 height 7
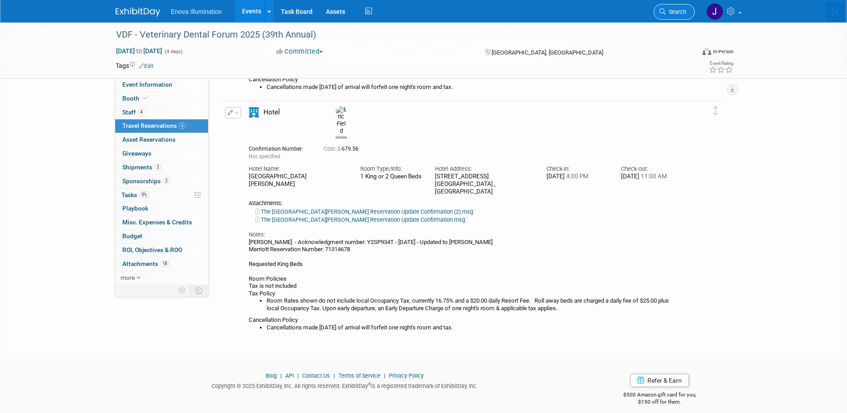
scroll to position [0, 0]
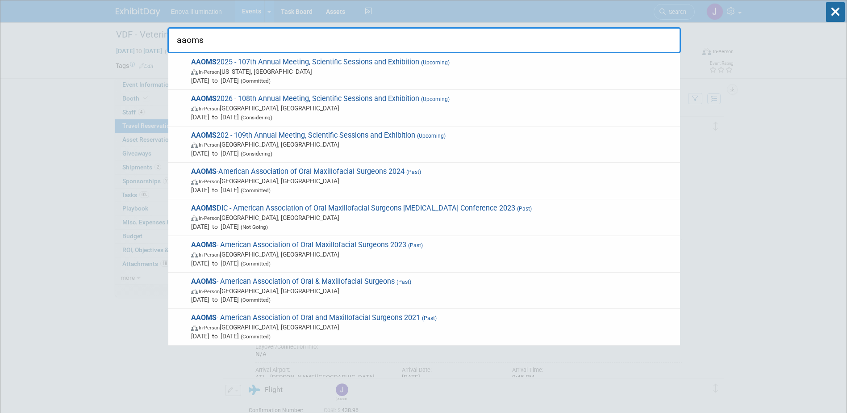
type input "aaoms"
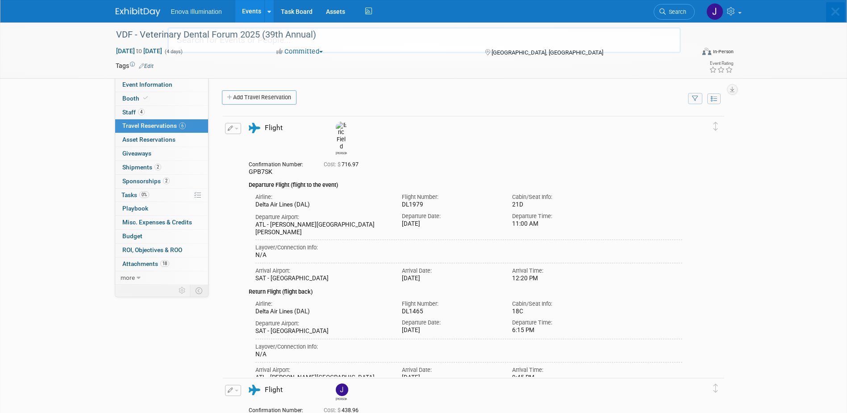
click at [136, 7] on link at bounding box center [143, 7] width 55 height 7
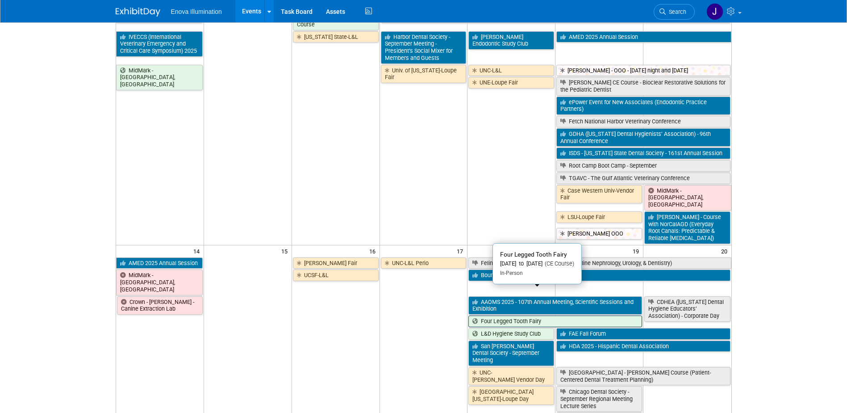
scroll to position [223, 0]
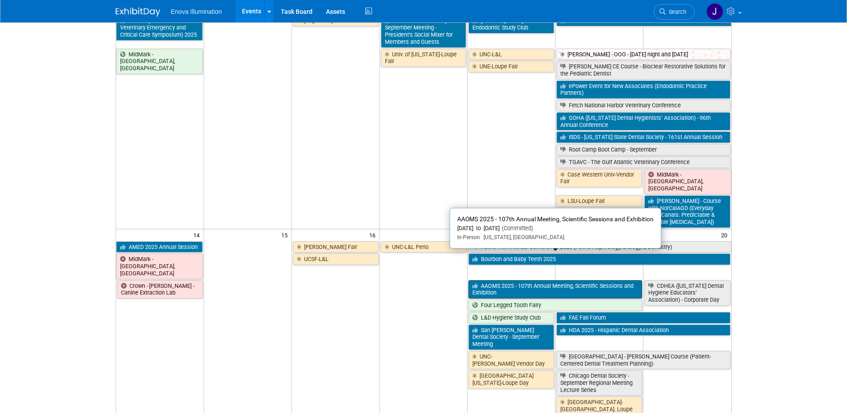
click at [487, 280] on link "AAOMS 2025 - 107th Annual Meeting, Scientific Sessions and Exhibition" at bounding box center [555, 289] width 174 height 18
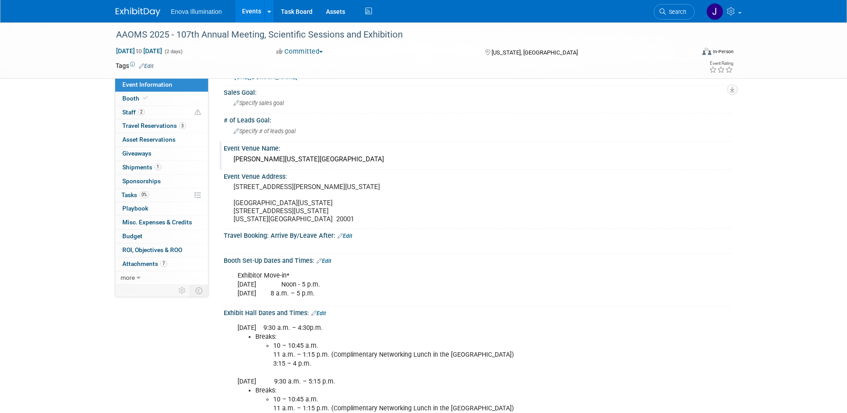
scroll to position [45, 0]
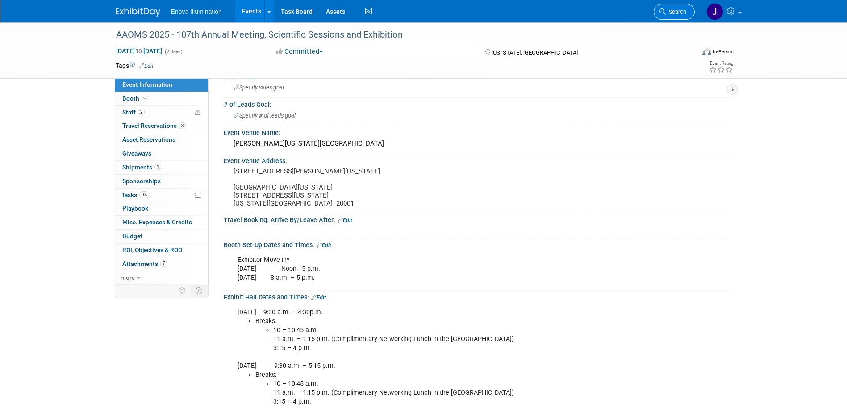
click at [676, 14] on span "Search" at bounding box center [676, 11] width 21 height 7
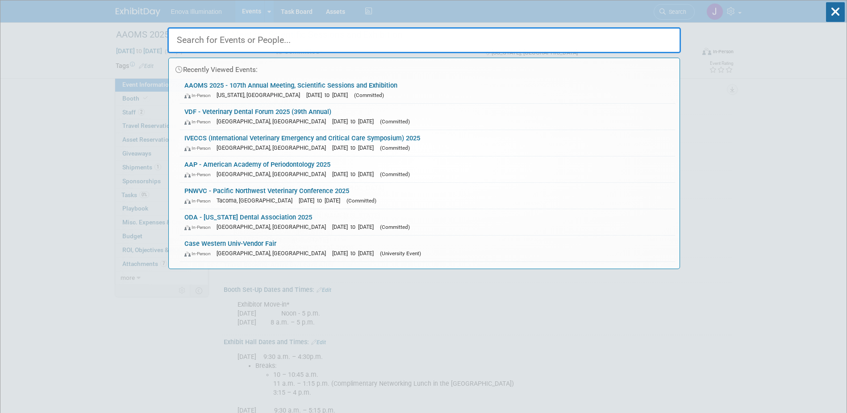
click at [642, 34] on input "text" at bounding box center [423, 40] width 513 height 26
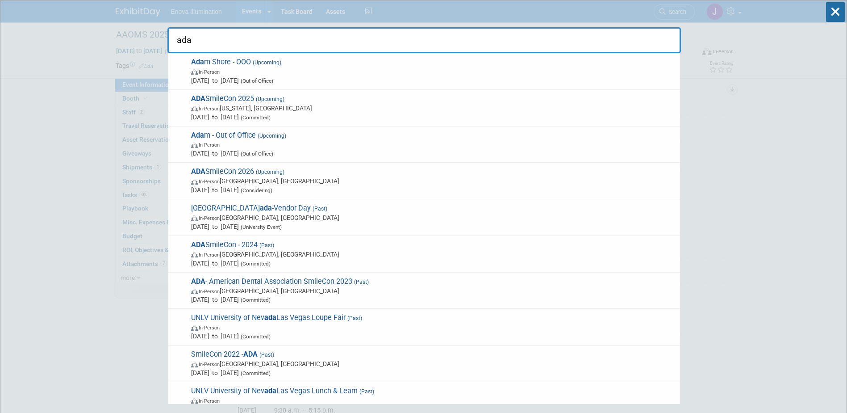
type input "ada"
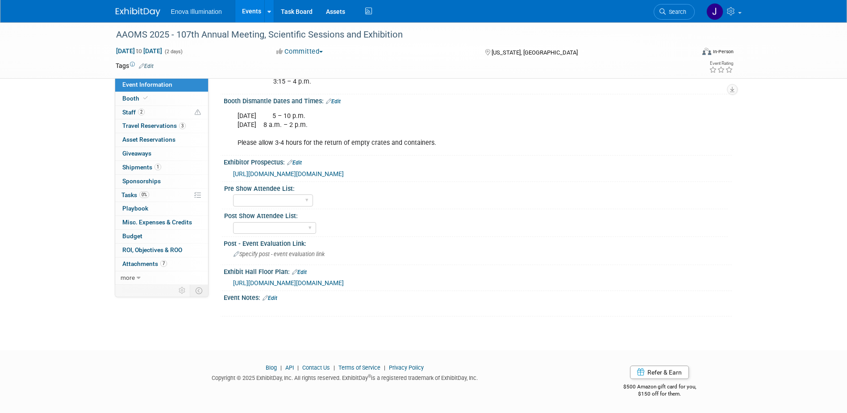
scroll to position [425, 0]
click at [143, 7] on link at bounding box center [143, 7] width 55 height 7
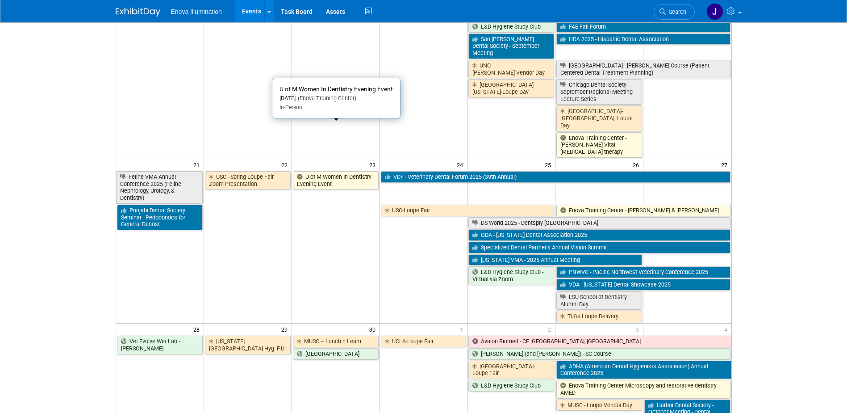
scroll to position [536, 0]
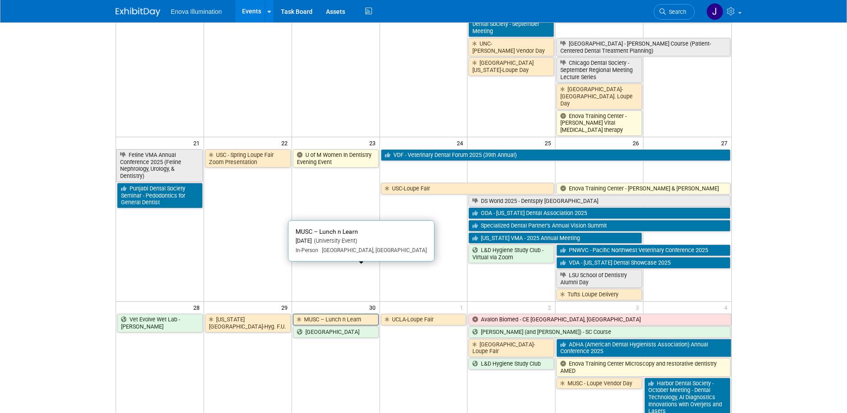
click at [305, 313] on link "MUSC – Lunch n Learn" at bounding box center [336, 319] width 86 height 12
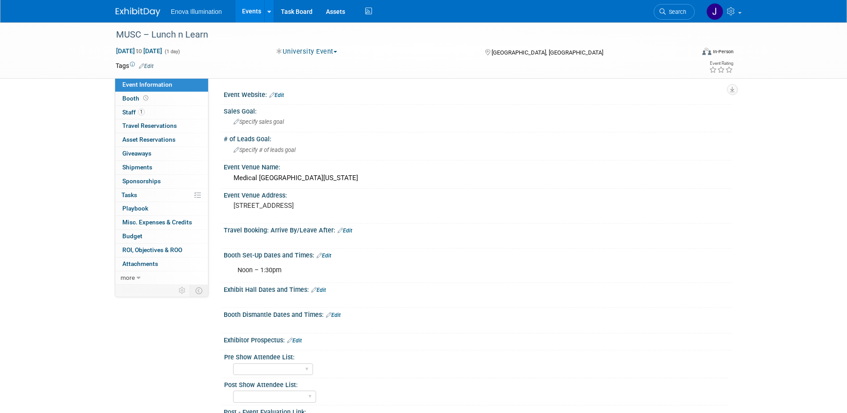
click at [125, 8] on img at bounding box center [138, 12] width 45 height 9
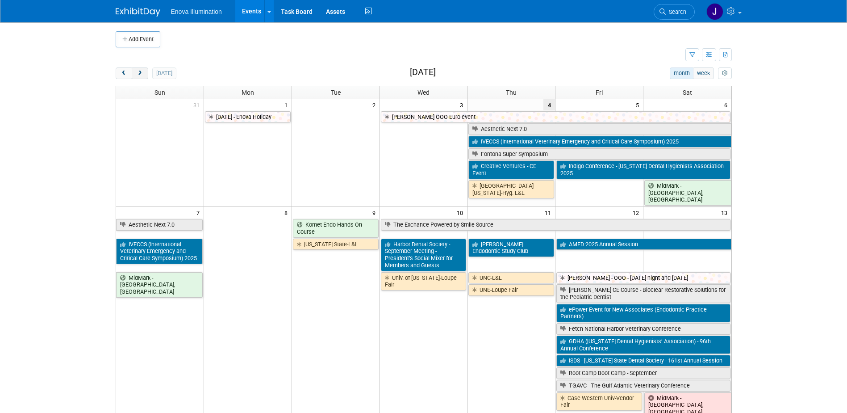
click at [140, 76] on button "next" at bounding box center [140, 73] width 17 height 12
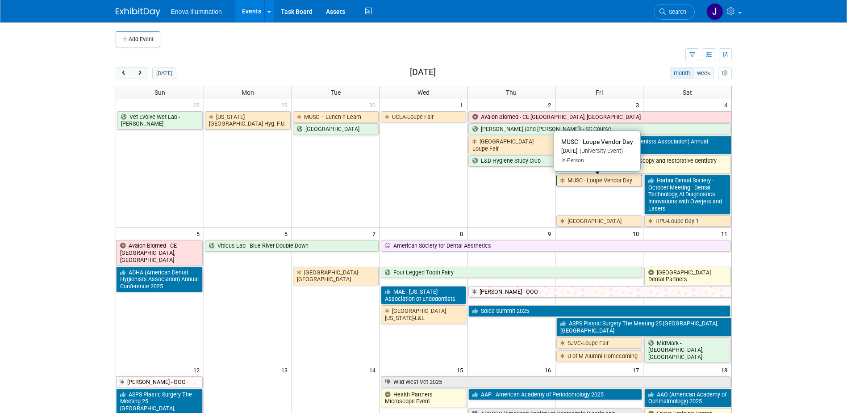
click at [590, 182] on link "MUSC - Loupe Vendor Day" at bounding box center [599, 181] width 86 height 12
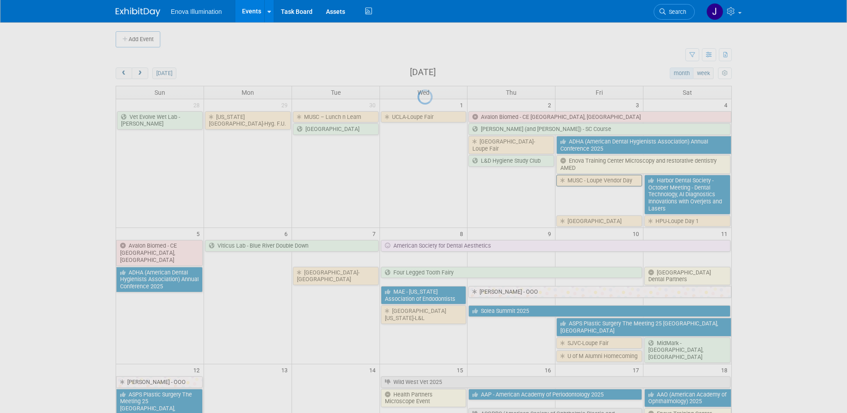
click at [430, 182] on div at bounding box center [423, 206] width 13 height 413
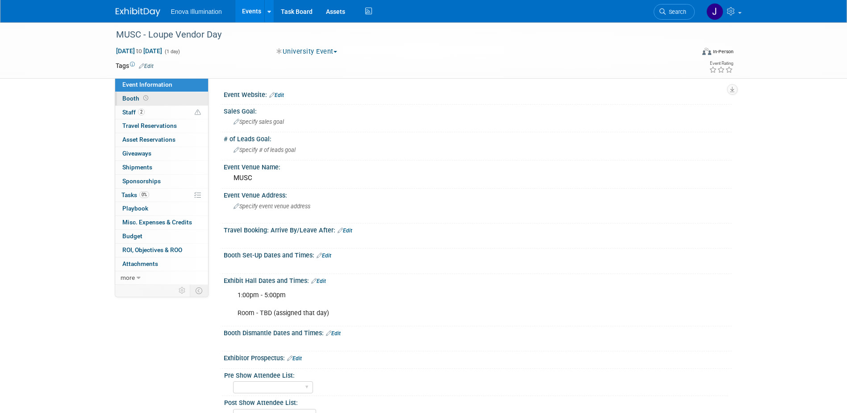
click at [163, 97] on link "Booth" at bounding box center [161, 98] width 93 height 13
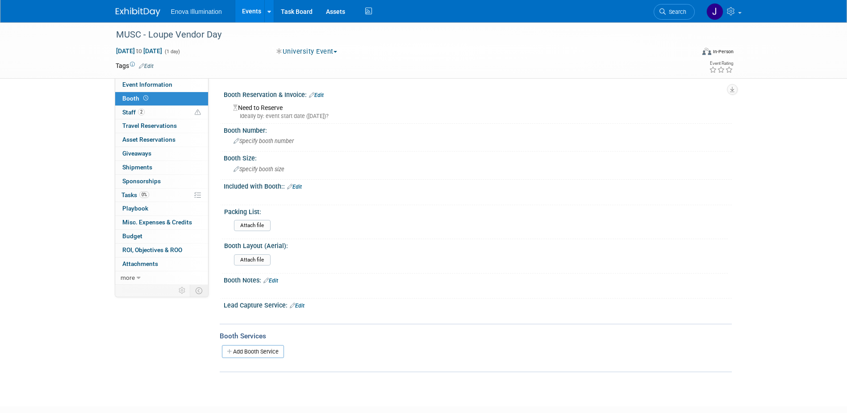
click at [321, 93] on link "Edit" at bounding box center [316, 95] width 15 height 6
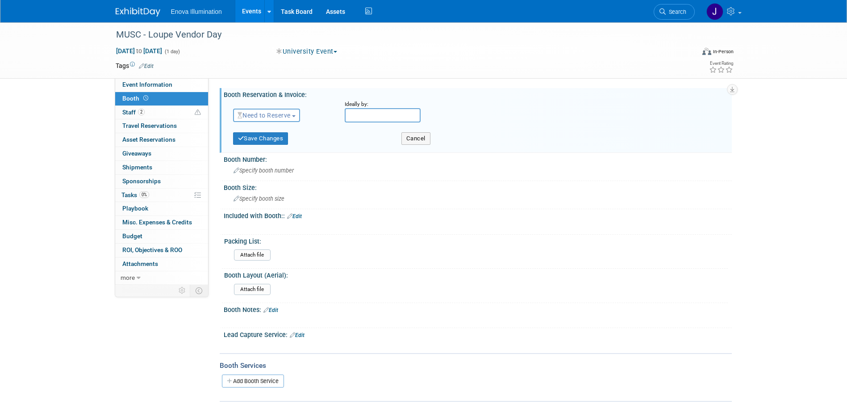
click at [266, 117] on span "Need to Reserve" at bounding box center [264, 115] width 53 height 7
click at [255, 145] on link "Reserved" at bounding box center [282, 143] width 96 height 13
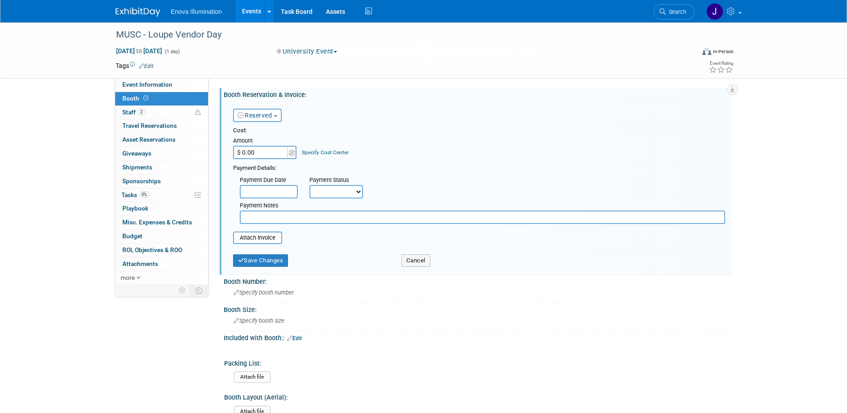
click at [255, 149] on input "$ 0.00" at bounding box center [261, 152] width 56 height 13
type input "$ 3,750.00"
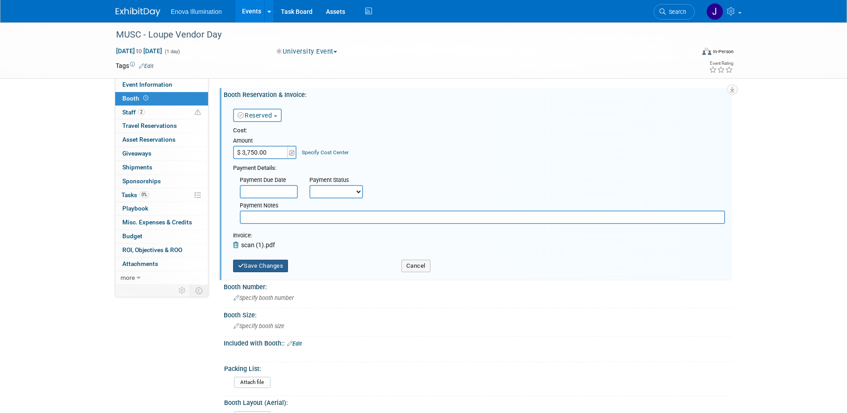
click at [252, 267] on button "Save Changes" at bounding box center [260, 265] width 55 height 13
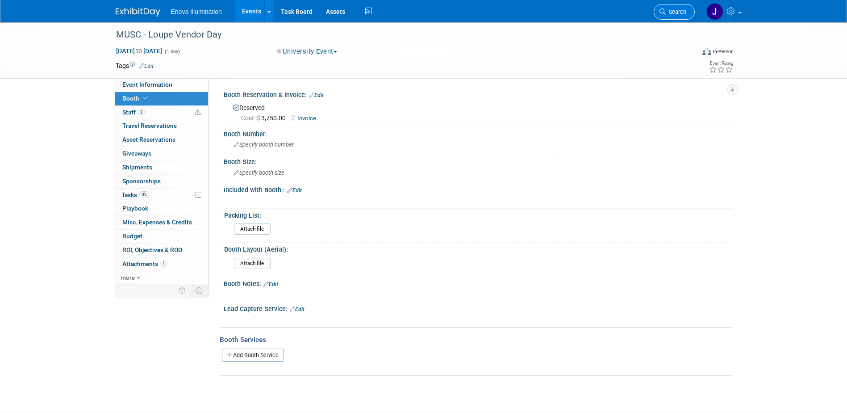
click at [685, 10] on span "Search" at bounding box center [676, 11] width 21 height 7
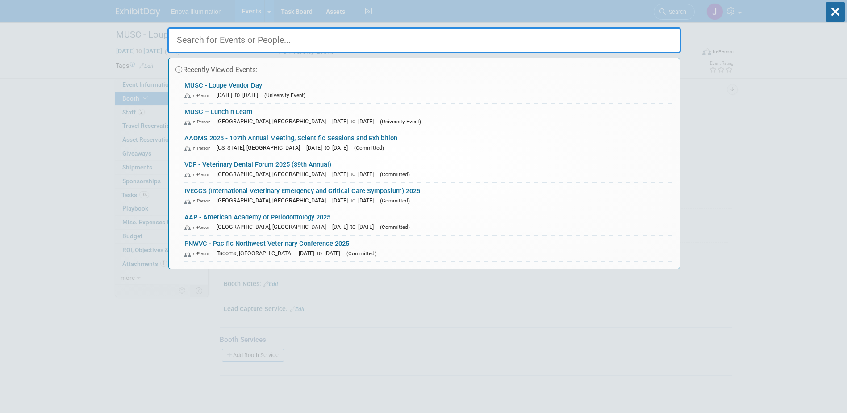
click at [572, 38] on input "text" at bounding box center [423, 40] width 513 height 26
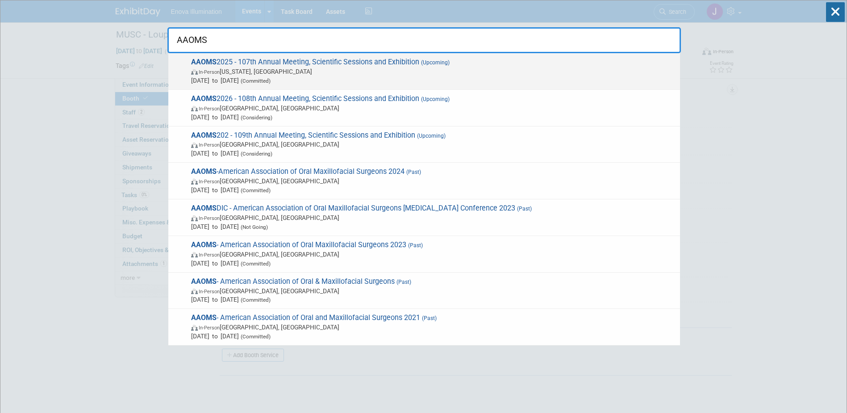
type input "AAOMS"
click at [264, 66] on span "AAOMS 2025 - 107th Annual Meeting, Scientific Sessions and Exhibition (Upcoming…" at bounding box center [431, 71] width 487 height 27
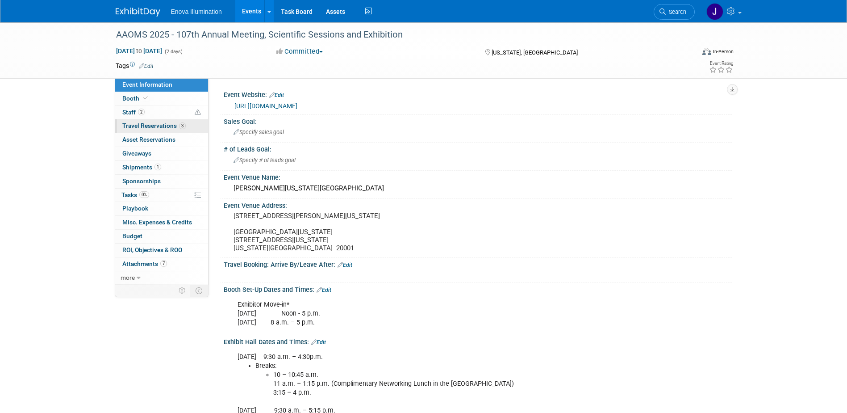
click at [158, 123] on span "Travel Reservations 3" at bounding box center [153, 125] width 63 height 7
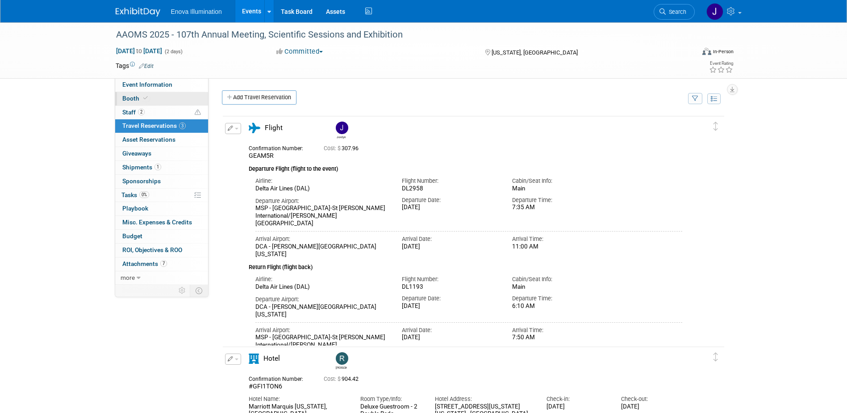
click at [166, 94] on link "Booth" at bounding box center [161, 98] width 93 height 13
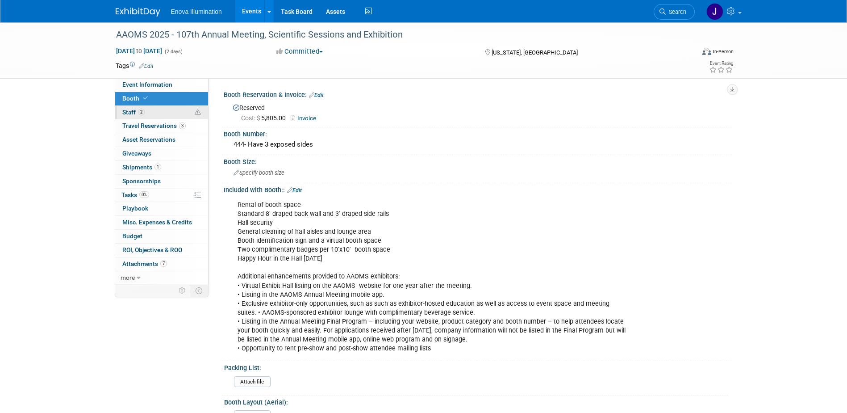
click at [165, 108] on link "2 Staff 2" at bounding box center [161, 112] width 93 height 13
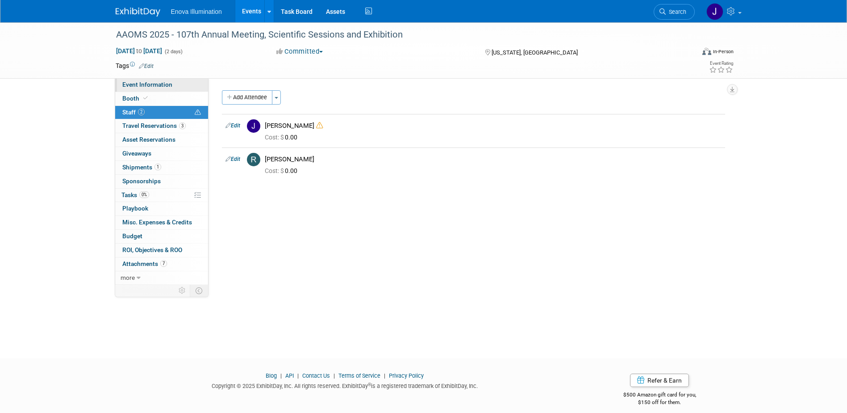
click at [156, 81] on span "Event Information" at bounding box center [147, 84] width 50 height 7
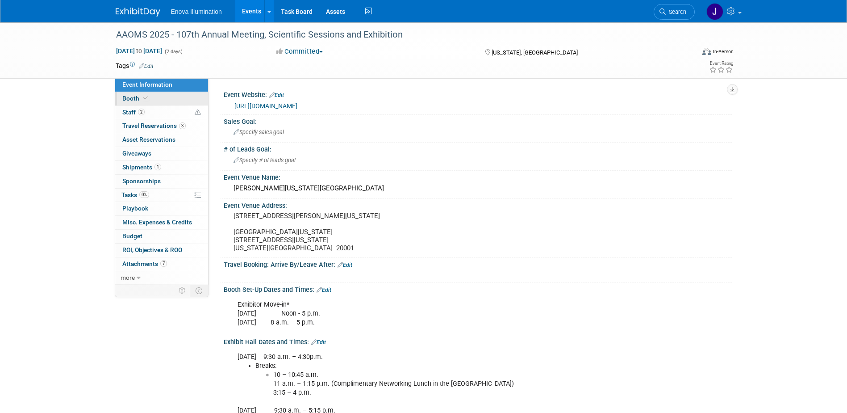
click at [154, 101] on link "Booth" at bounding box center [161, 98] width 93 height 13
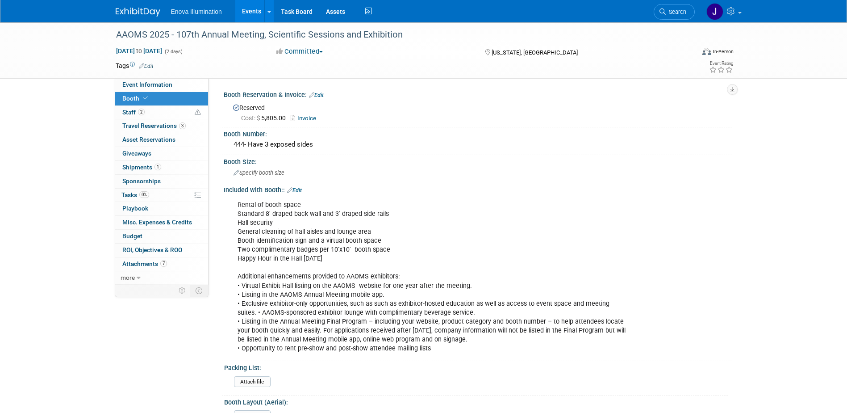
drag, startPoint x: 674, startPoint y: 15, endPoint x: 651, endPoint y: 17, distance: 23.8
click at [674, 15] on span "Search" at bounding box center [676, 11] width 21 height 7
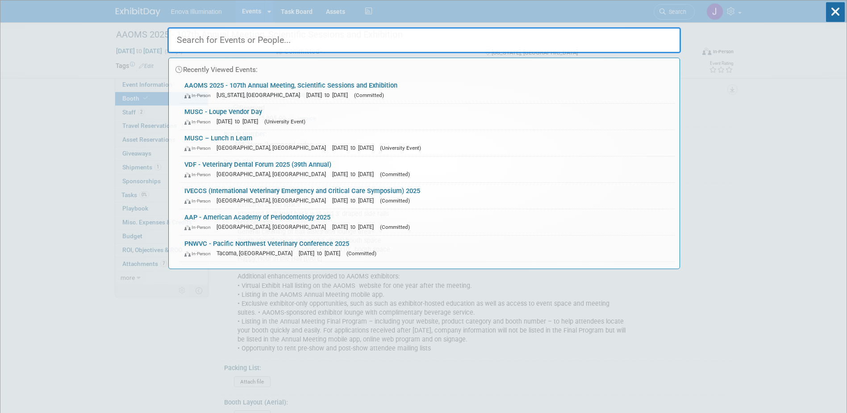
click at [605, 33] on input "text" at bounding box center [423, 40] width 513 height 26
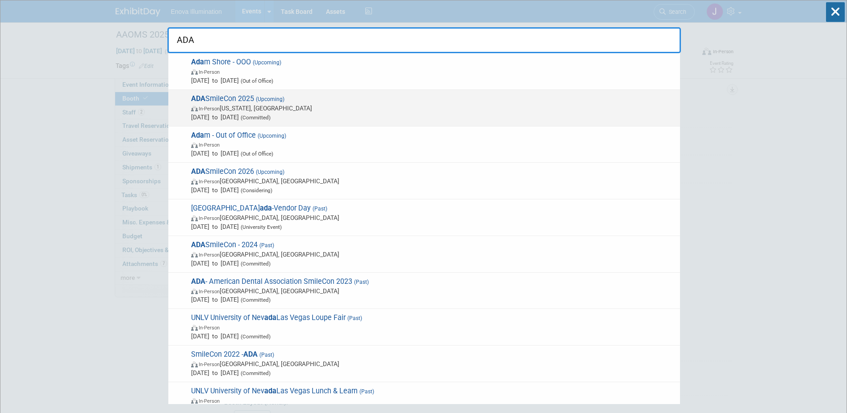
type input "ADA"
click at [248, 95] on span "[PERSON_NAME] 2025 (Upcoming) In-Person [US_STATE], [GEOGRAPHIC_DATA] [DATE] to…" at bounding box center [431, 107] width 487 height 27
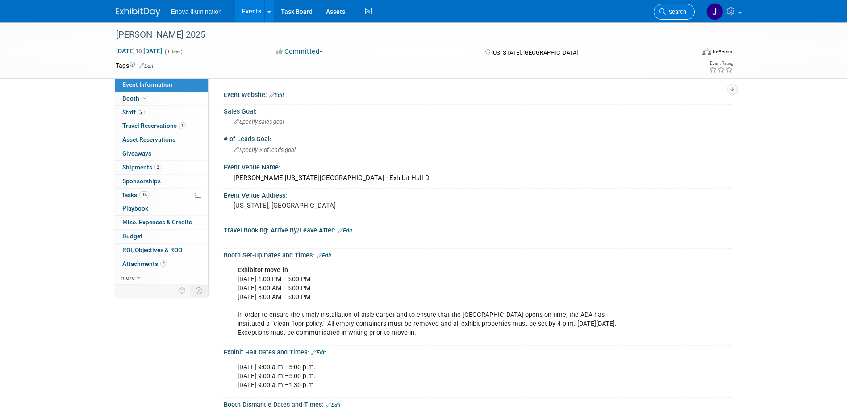
click at [668, 13] on span "Search" at bounding box center [676, 11] width 21 height 7
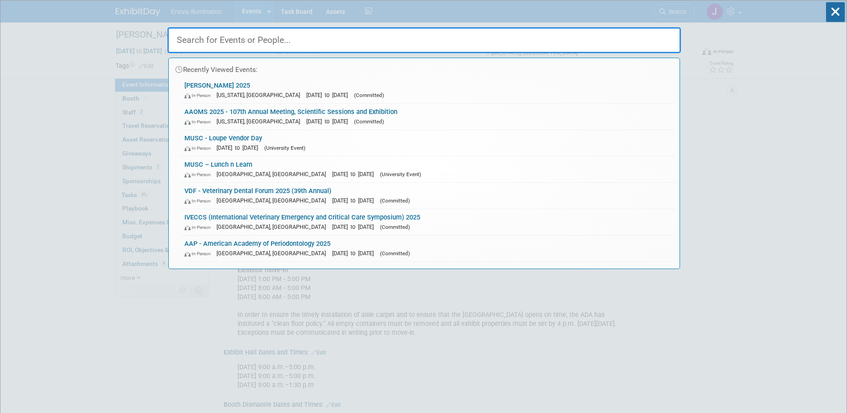
click at [664, 38] on input "text" at bounding box center [423, 40] width 513 height 26
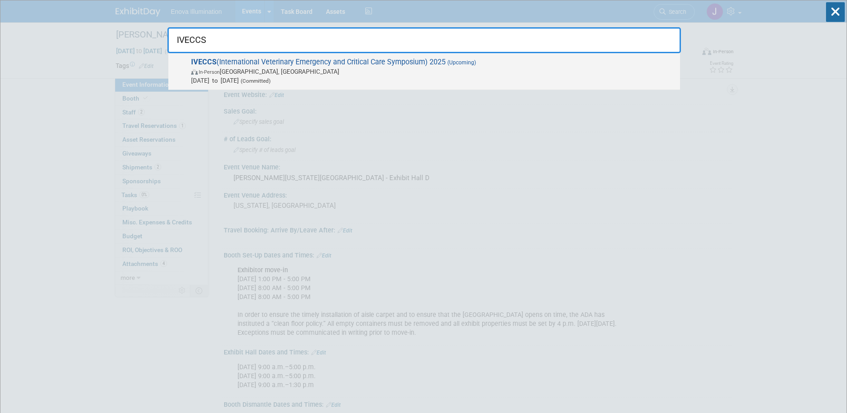
type input "IVECCS"
click at [284, 67] on span "IVECCS (International Veterinary Emergency and Critical Care Symposium) 2025 (U…" at bounding box center [431, 71] width 487 height 27
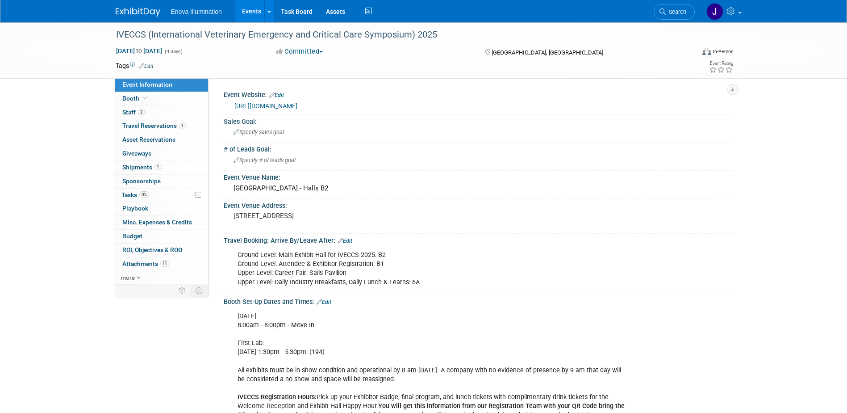
click at [141, 167] on span "Shipments 1" at bounding box center [141, 166] width 39 height 7
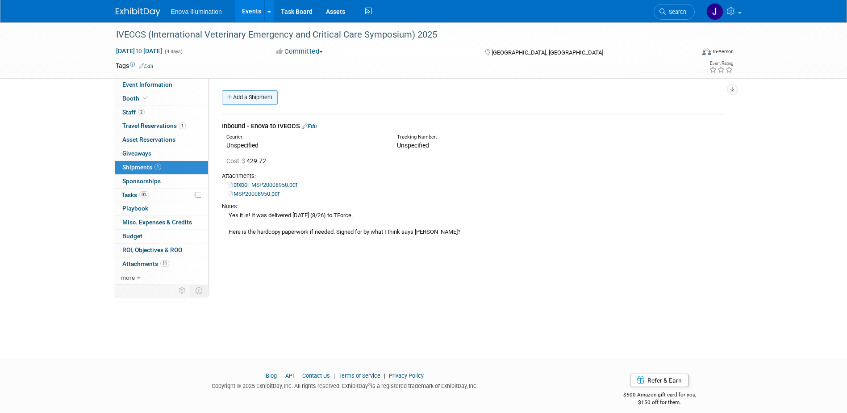
click at [273, 96] on link "Add a Shipment" at bounding box center [250, 97] width 56 height 14
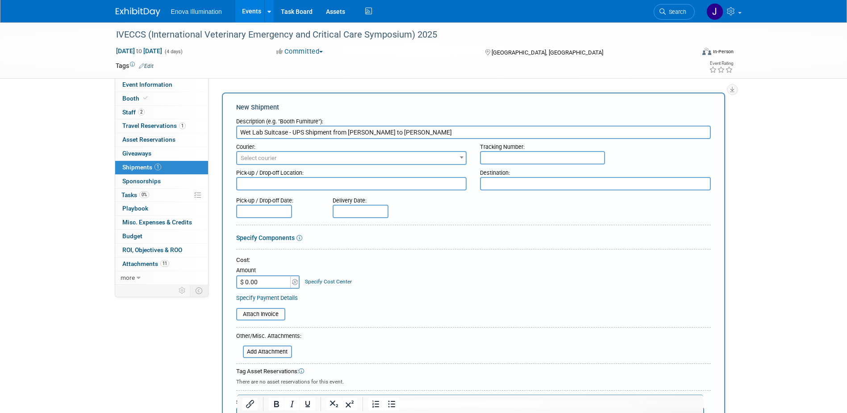
type input "Wet Lab Suitcase - UPS Shipment from Joe Moore to Jeff Dyll"
click at [263, 281] on input "$ 0.00" at bounding box center [264, 281] width 56 height 13
type input "$ 98.09"
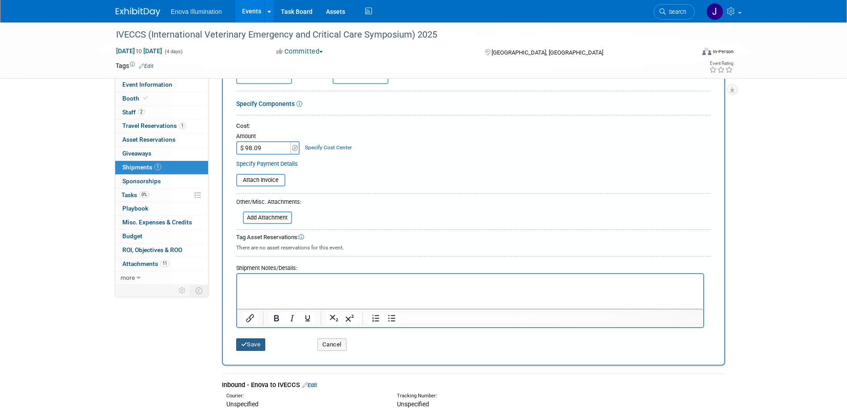
click at [258, 342] on button "Save" at bounding box center [250, 344] width 29 height 13
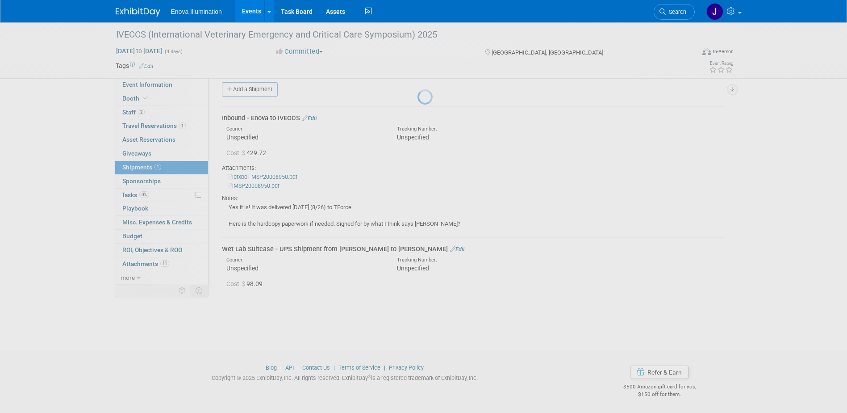
scroll to position [8, 0]
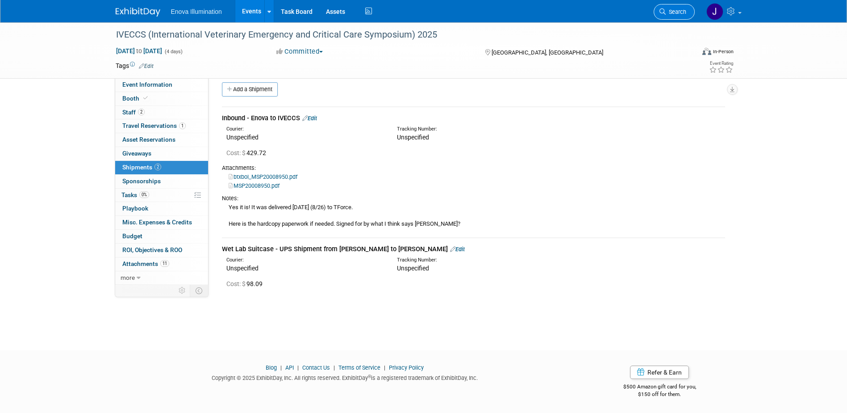
click at [682, 14] on span "Search" at bounding box center [676, 11] width 21 height 7
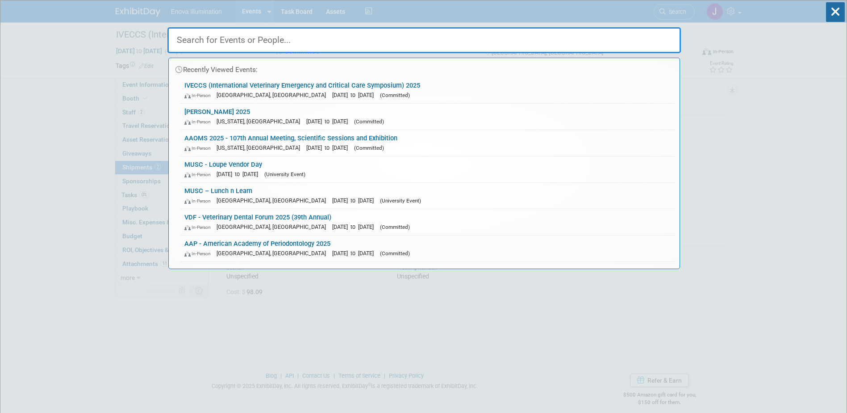
click at [557, 39] on input "text" at bounding box center [423, 40] width 513 height 26
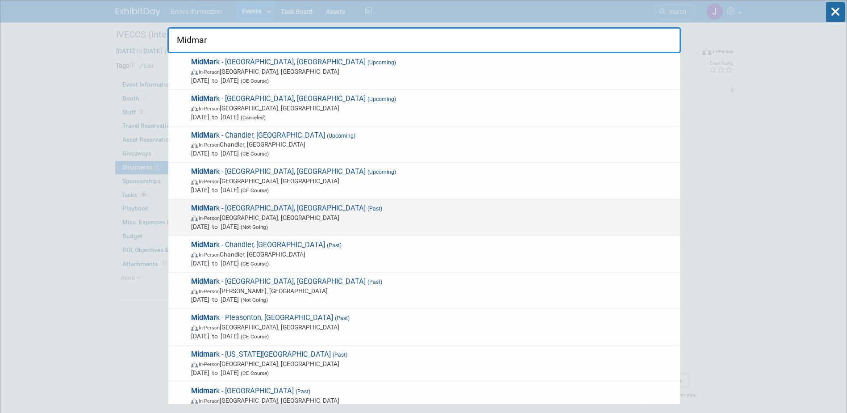
type input "Midmar"
click at [216, 202] on div "MidMar k - Englishtown, NJ (Past) In-Person Englishtown, NJ Aug 23, 2025 to Aug…" at bounding box center [424, 217] width 512 height 37
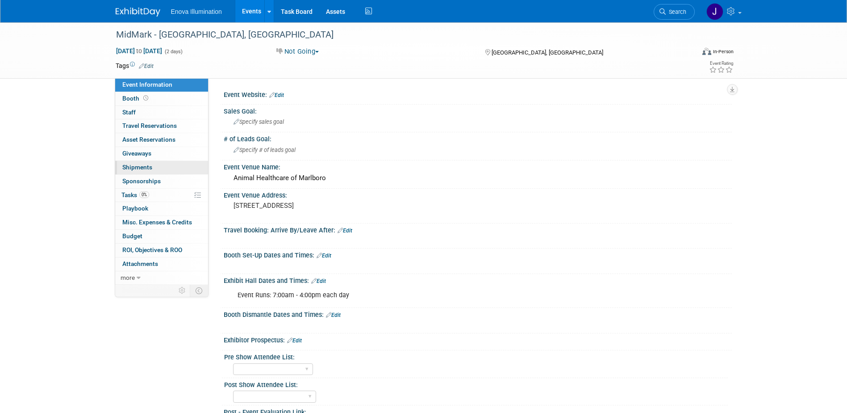
click at [131, 167] on span "Shipments 0" at bounding box center [137, 166] width 30 height 7
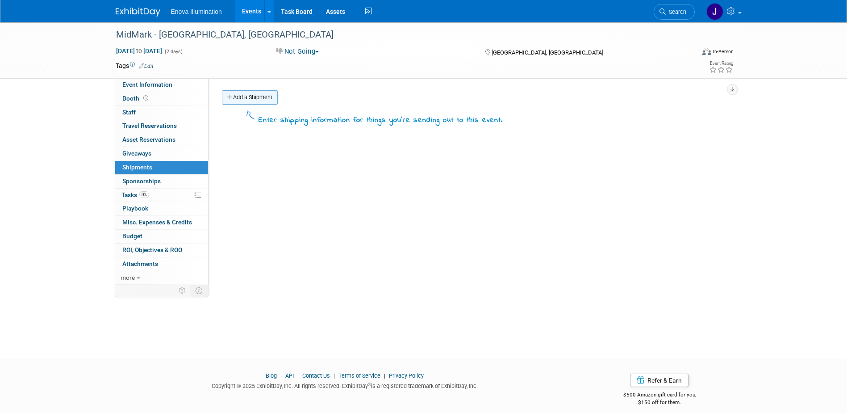
click at [266, 101] on link "Add a Shipment" at bounding box center [250, 97] width 56 height 14
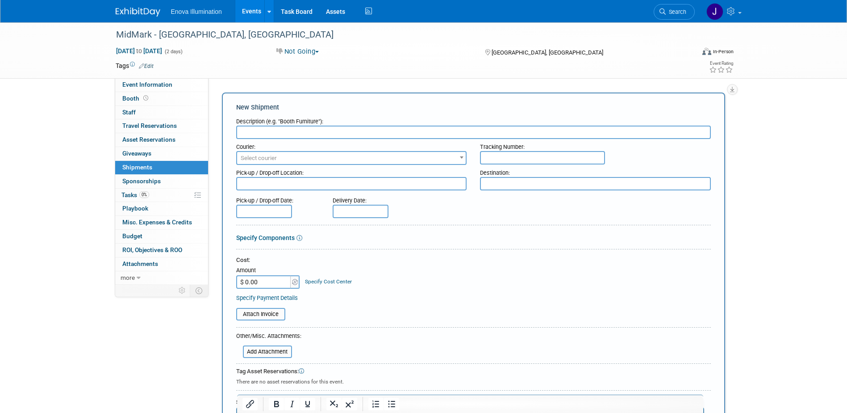
click at [266, 128] on input "text" at bounding box center [473, 131] width 475 height 13
type input "UPS Shipment - Englishtown to Enova"
click at [260, 279] on input "$ 0.00" at bounding box center [264, 281] width 56 height 13
type input "$ 28.43"
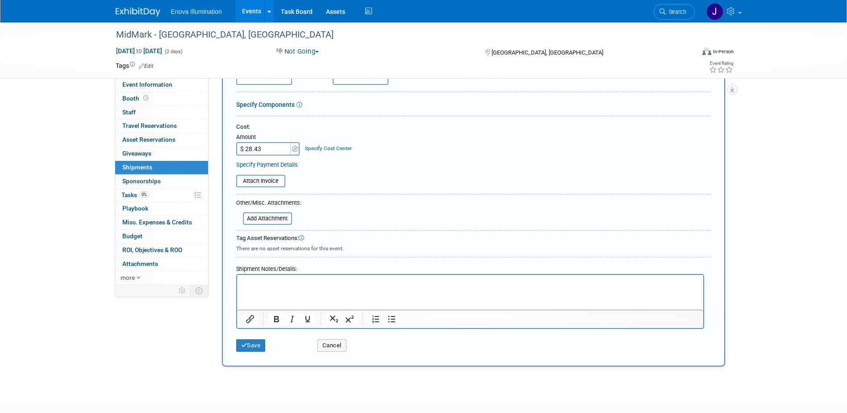
scroll to position [134, 0]
click at [250, 342] on button "Save" at bounding box center [250, 344] width 29 height 13
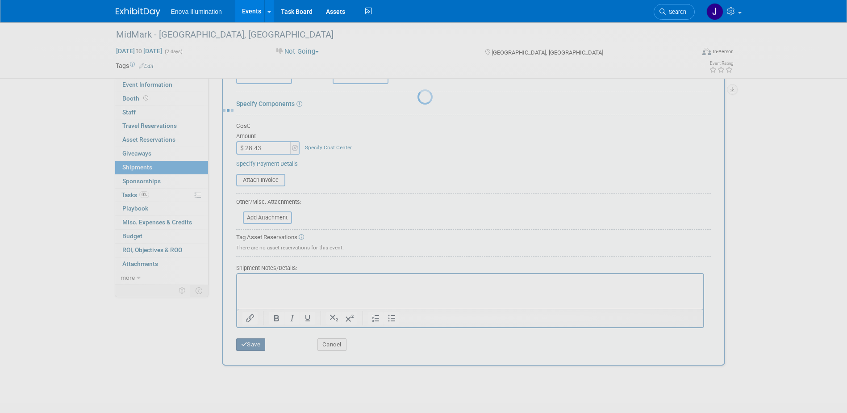
scroll to position [8, 0]
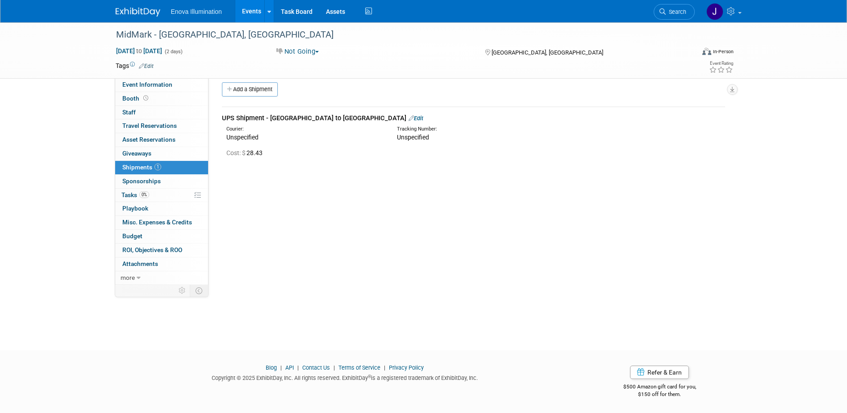
click at [409, 117] on link "Edit" at bounding box center [416, 118] width 15 height 7
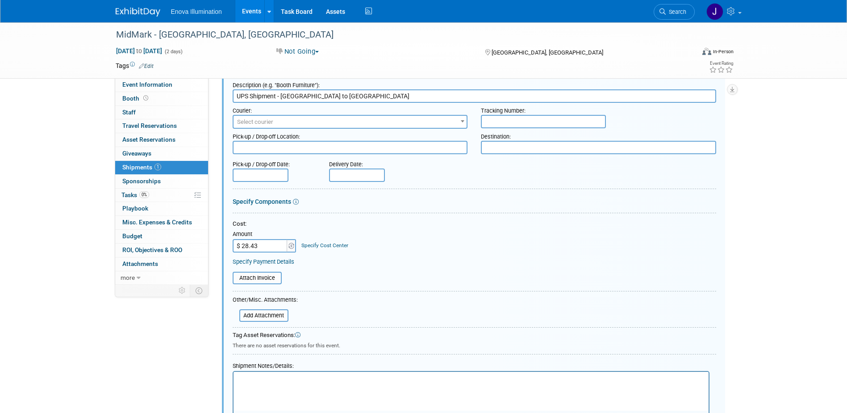
scroll to position [58, 0]
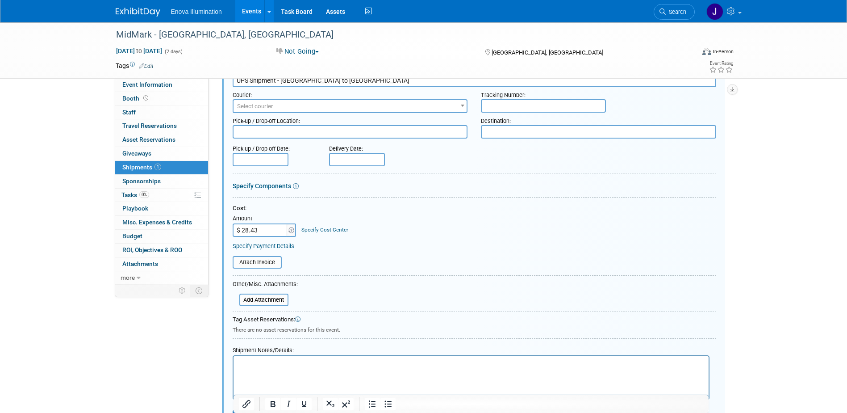
click at [263, 229] on input "$ 28.43" at bounding box center [261, 229] width 56 height 13
type input "$ 75.50"
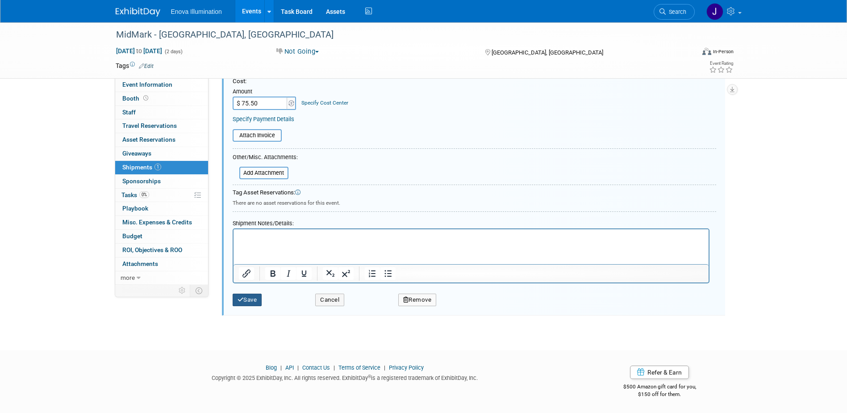
click at [256, 294] on button "Save" at bounding box center [247, 299] width 29 height 13
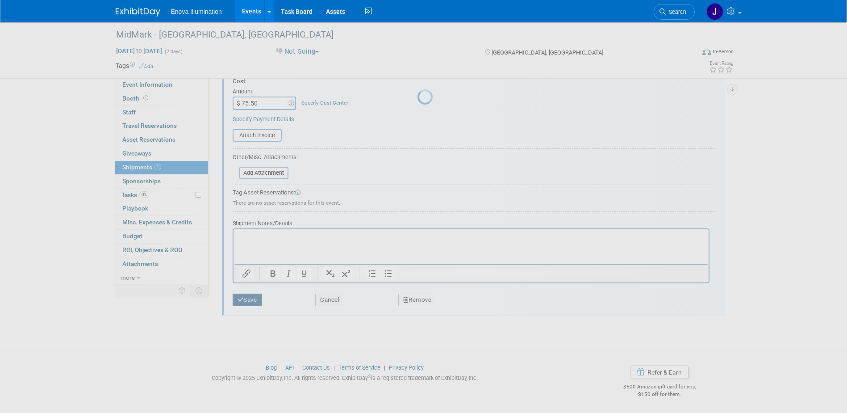
scroll to position [8, 0]
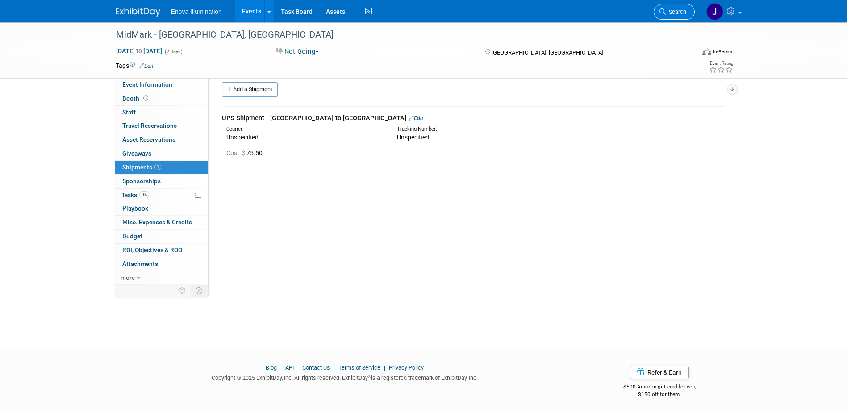
click at [664, 10] on icon at bounding box center [662, 11] width 6 height 6
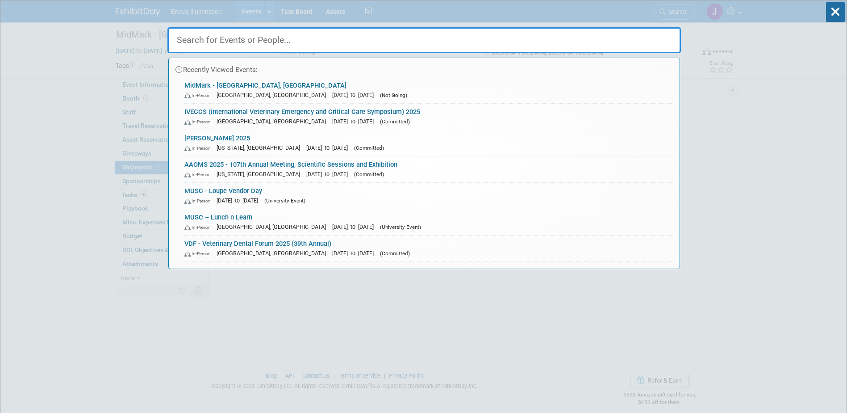
click at [646, 34] on input "text" at bounding box center [423, 40] width 513 height 26
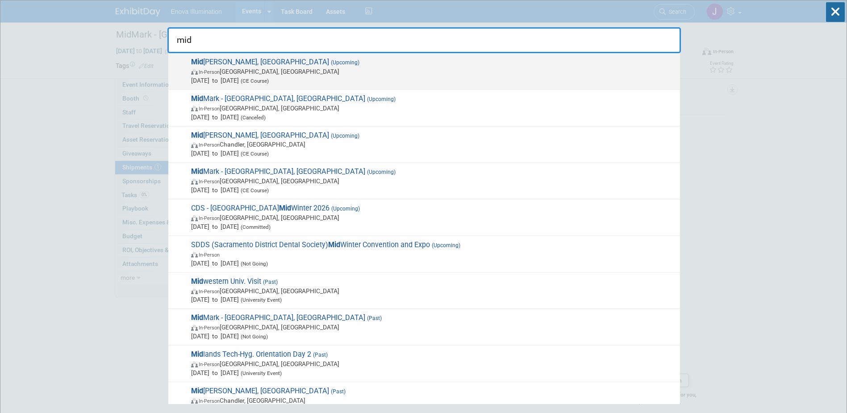
type input "mid"
click at [242, 79] on span "Sep 6, 2025 to Sep 7, 2025 (CE Course)" at bounding box center [433, 80] width 484 height 9
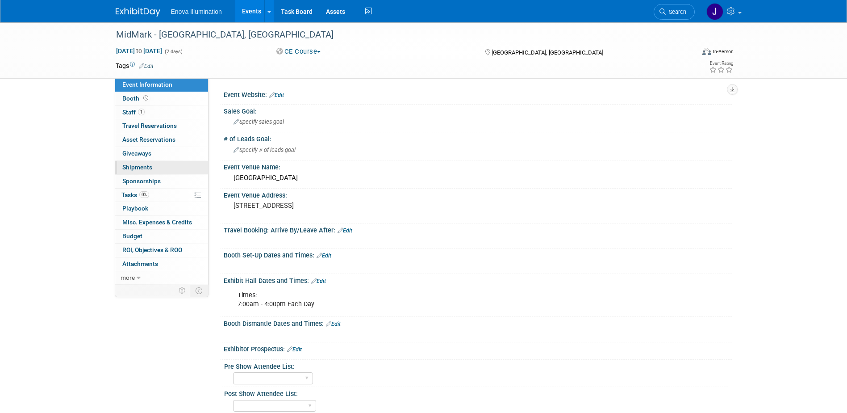
click at [130, 171] on link "0 Shipments 0" at bounding box center [161, 167] width 93 height 13
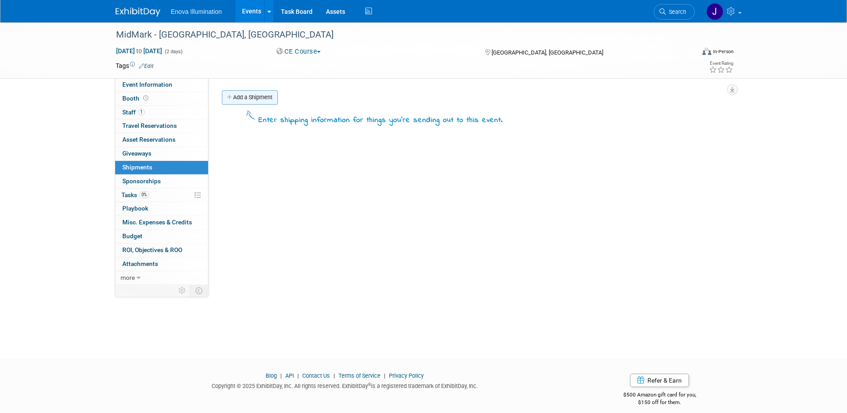
click at [270, 99] on link "Add a Shipment" at bounding box center [250, 97] width 56 height 14
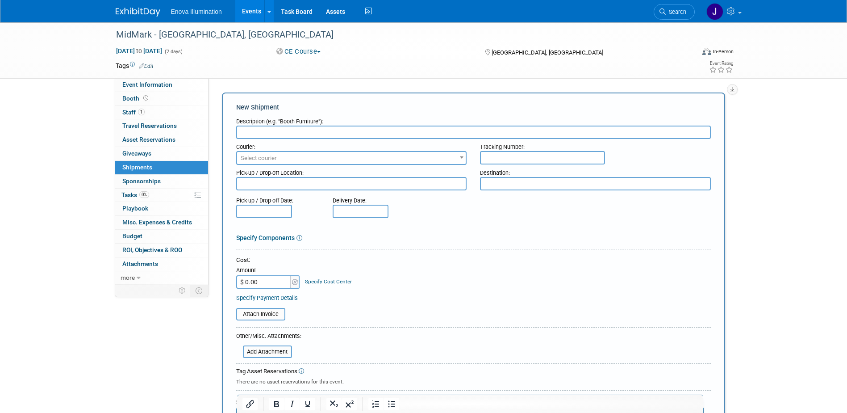
click at [270, 130] on input "text" at bounding box center [473, 131] width 475 height 13
type input "UPS Shipment - [PERSON_NAME] to [PERSON_NAME] for Midmark Beaverton event"
click at [254, 284] on input "$ 0.00" at bounding box center [264, 281] width 56 height 13
type input "$ 40.22"
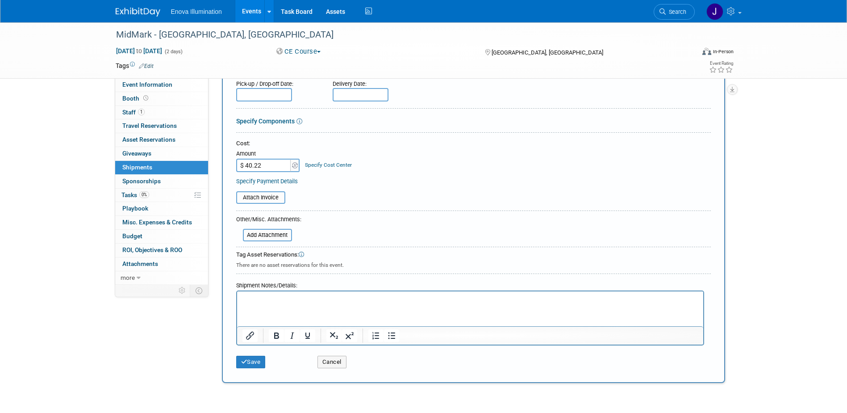
scroll to position [134, 0]
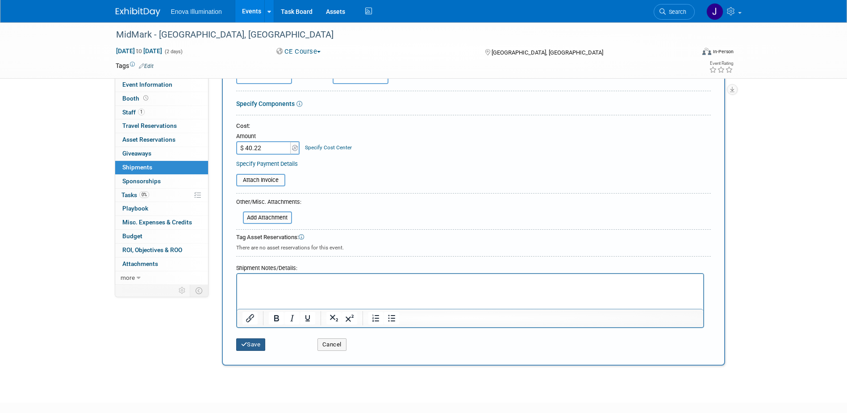
click at [266, 342] on button "Save" at bounding box center [250, 344] width 29 height 13
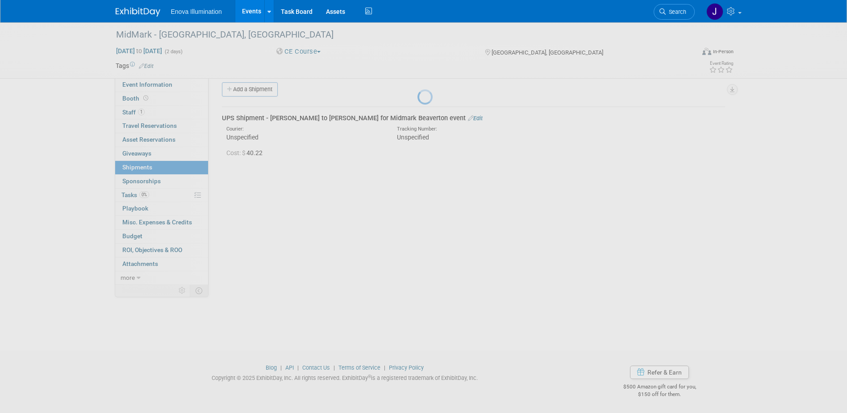
scroll to position [8, 0]
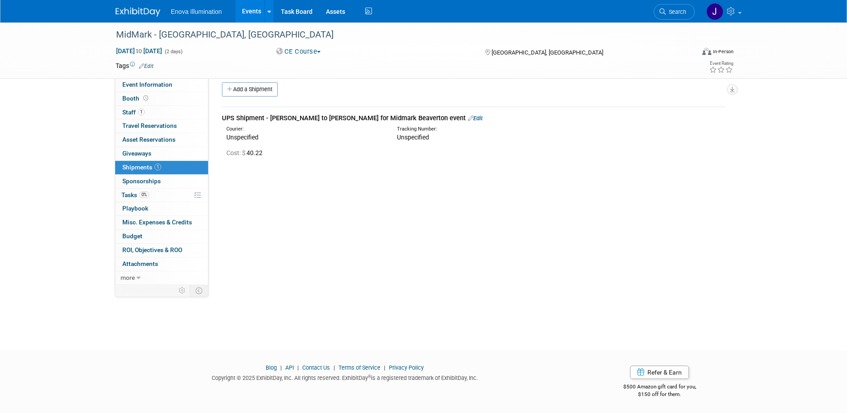
click at [679, 16] on link "Search" at bounding box center [674, 12] width 41 height 16
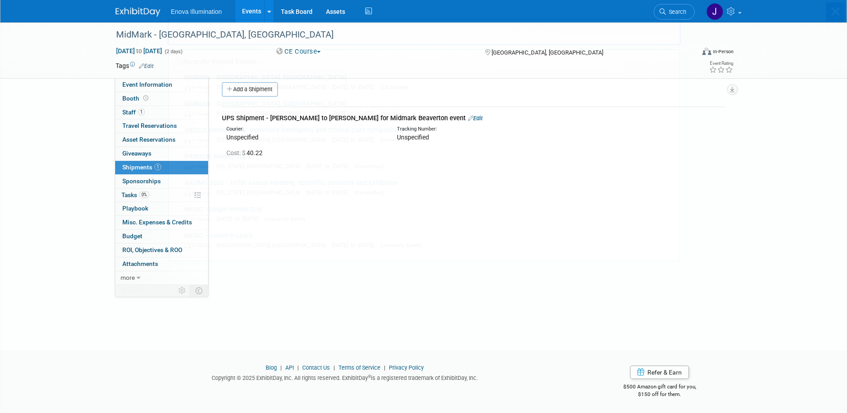
scroll to position [0, 0]
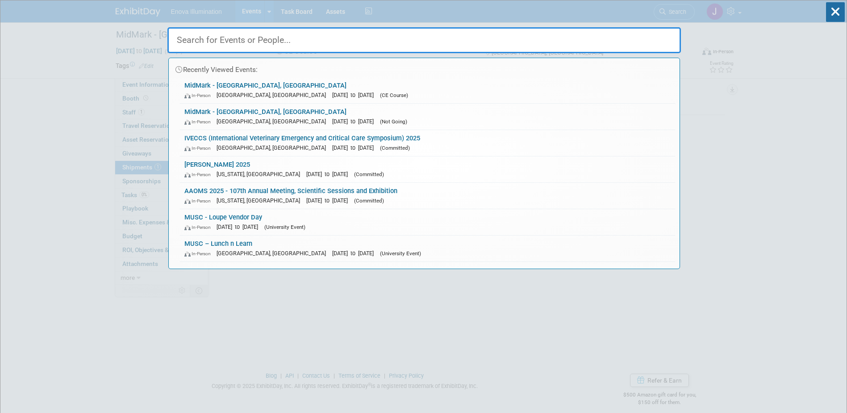
click at [580, 38] on input "text" at bounding box center [423, 40] width 513 height 26
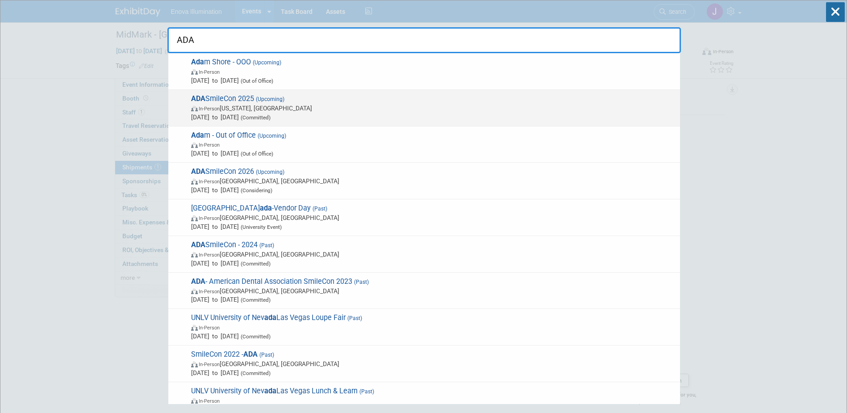
type input "ADA"
click at [250, 99] on span "[PERSON_NAME] 2025 (Upcoming) In-Person [US_STATE], [GEOGRAPHIC_DATA] [DATE] to…" at bounding box center [431, 107] width 487 height 27
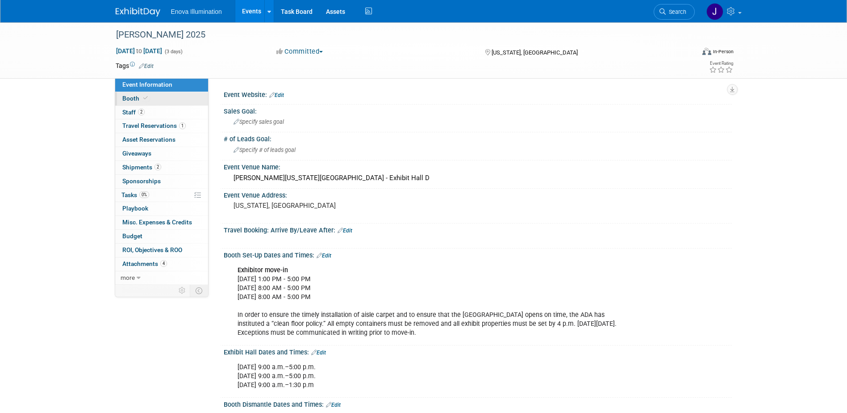
click at [159, 96] on link "Booth" at bounding box center [161, 98] width 93 height 13
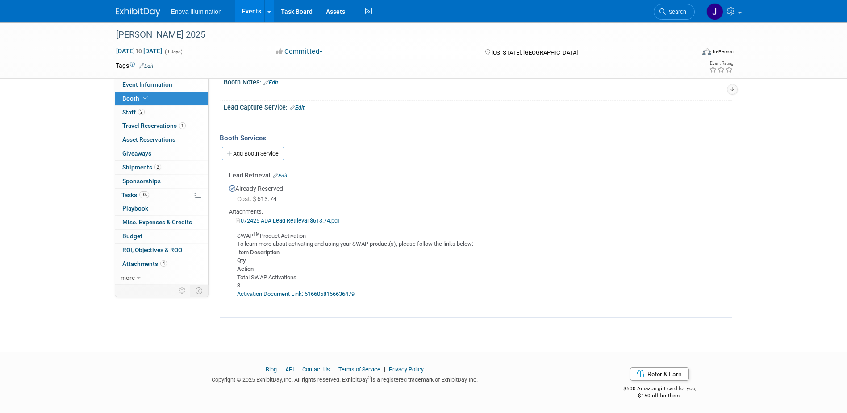
scroll to position [301, 0]
click at [248, 153] on link "Add Booth Service" at bounding box center [253, 152] width 62 height 13
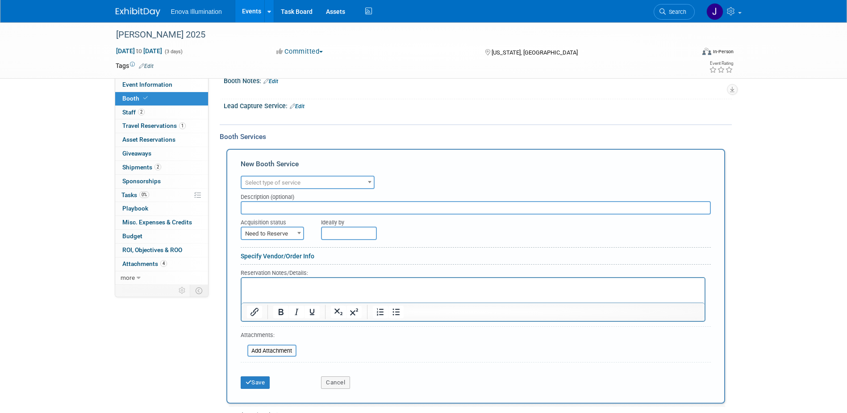
scroll to position [0, 0]
click at [260, 184] on span "Select type of service" at bounding box center [272, 182] width 55 height 7
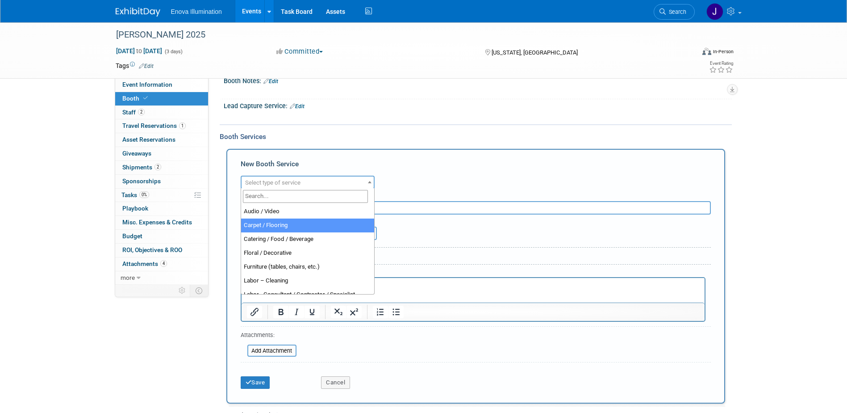
select select "4"
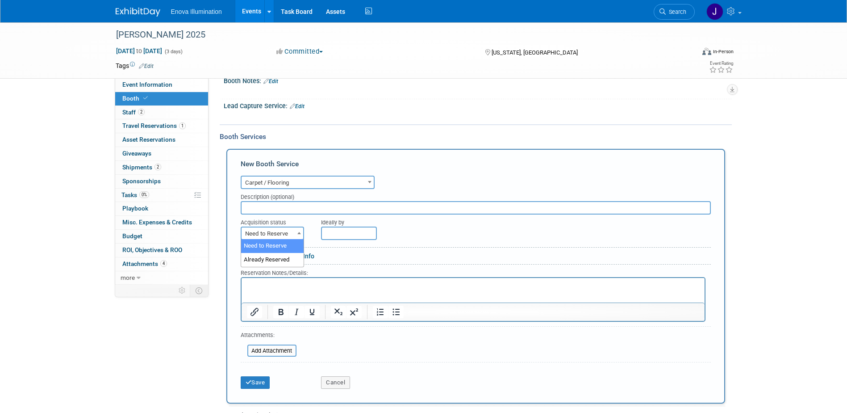
click at [267, 237] on span "Need to Reserve" at bounding box center [273, 233] width 62 height 13
select select "2"
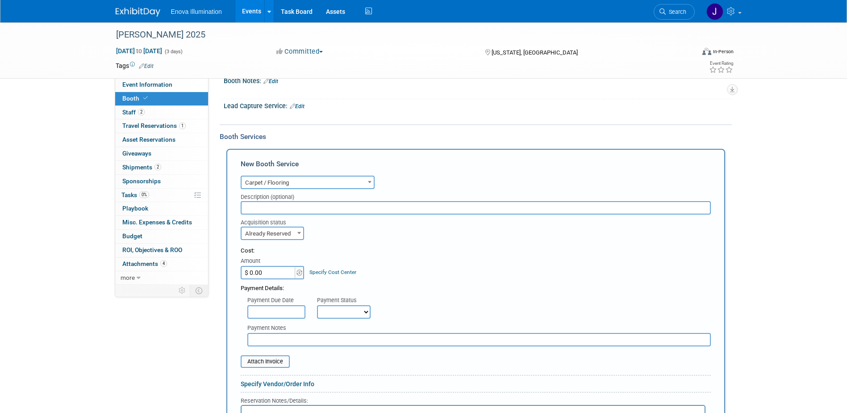
click at [269, 272] on input "$ 0.00" at bounding box center [269, 272] width 56 height 13
type input "$ 315.88"
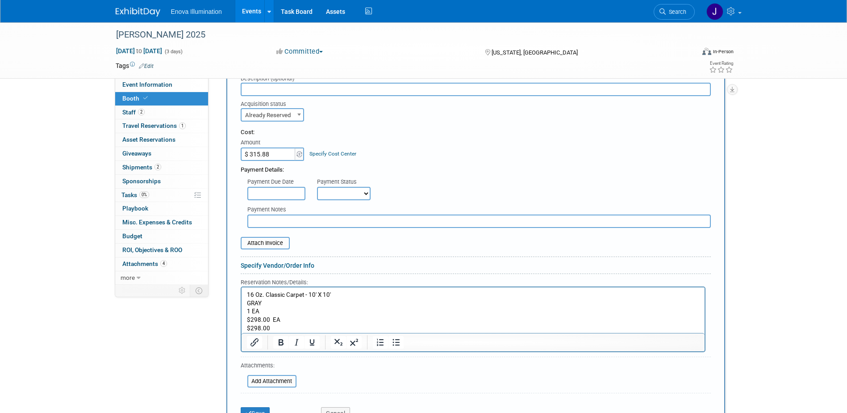
scroll to position [435, 0]
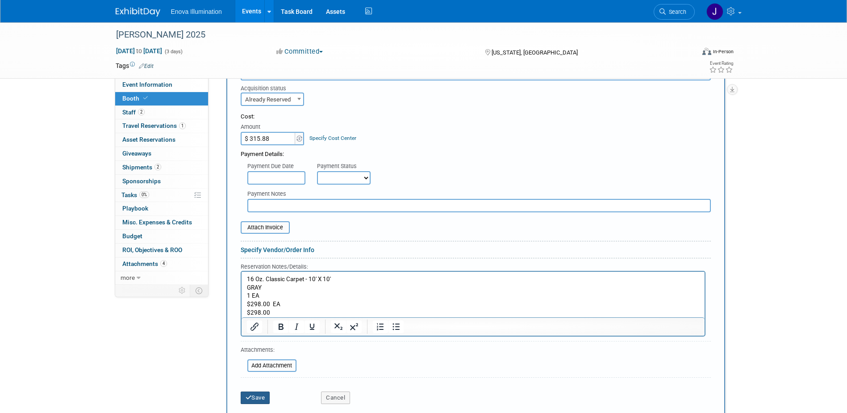
click at [256, 394] on button "Save" at bounding box center [255, 397] width 29 height 13
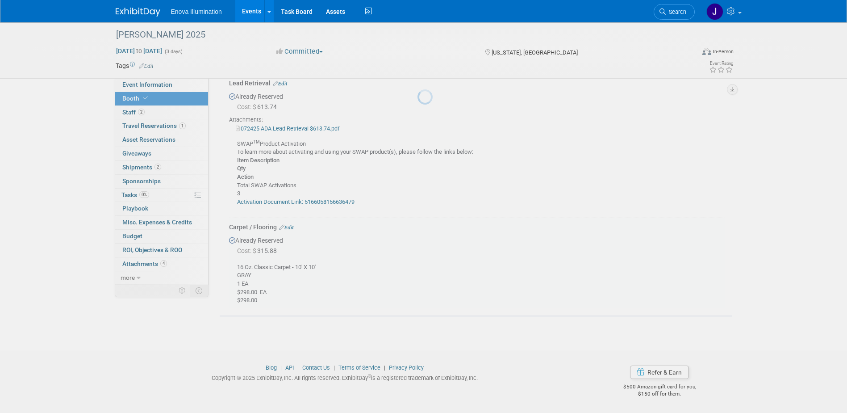
scroll to position [392, 0]
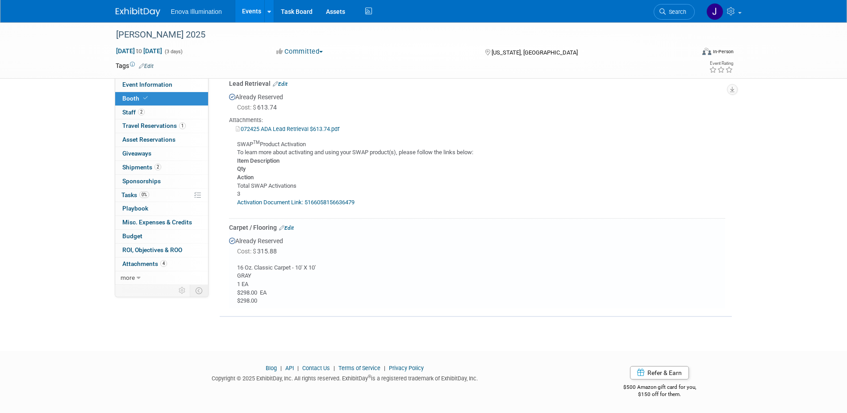
click at [291, 226] on link "Edit" at bounding box center [286, 228] width 15 height 6
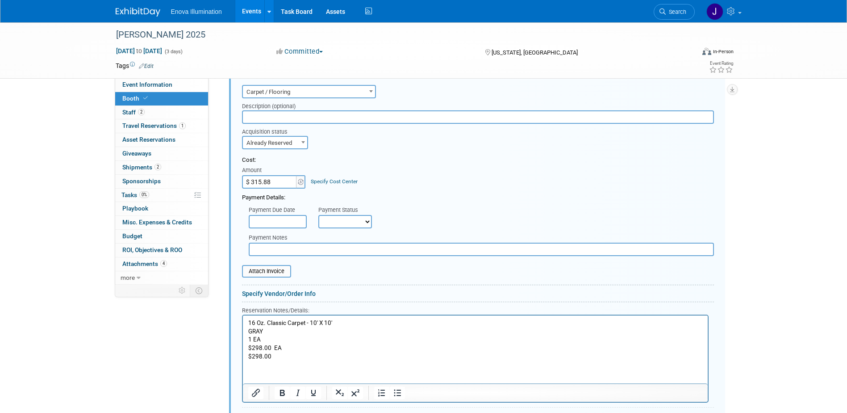
scroll to position [552, 0]
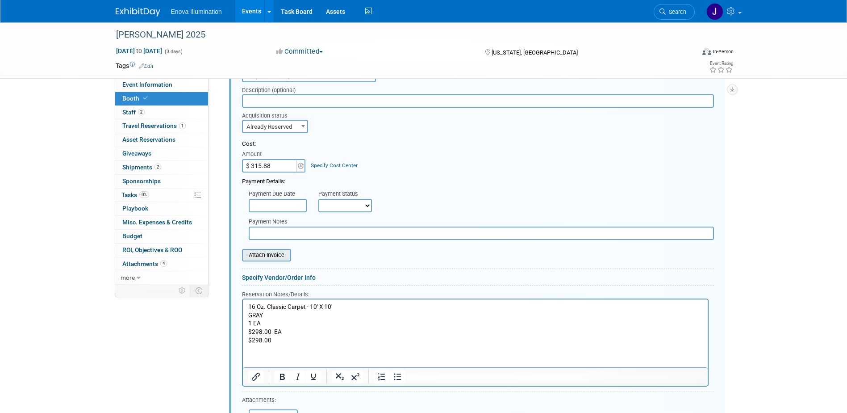
click at [268, 259] on input "file" at bounding box center [237, 255] width 106 height 11
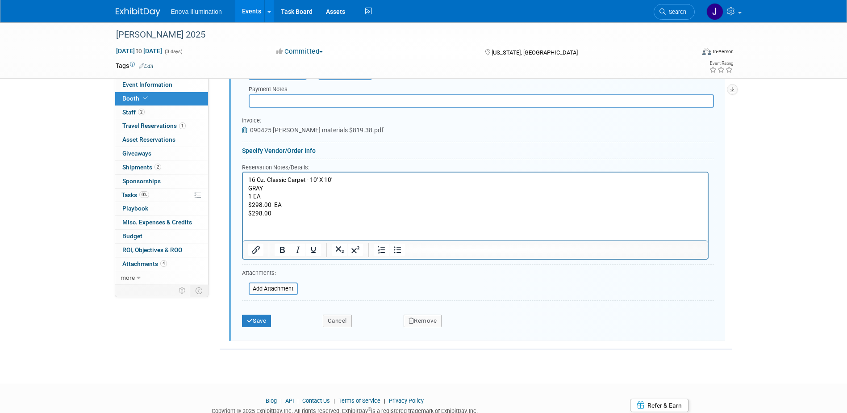
scroll to position [717, 0]
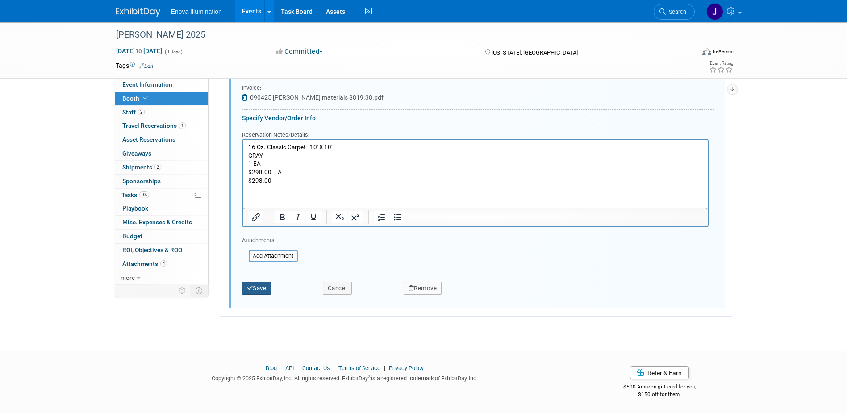
click at [266, 285] on button "Save" at bounding box center [256, 288] width 29 height 13
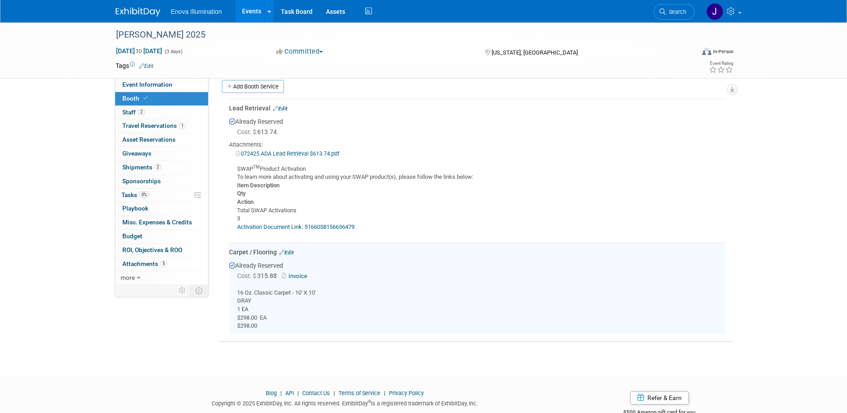
scroll to position [347, 0]
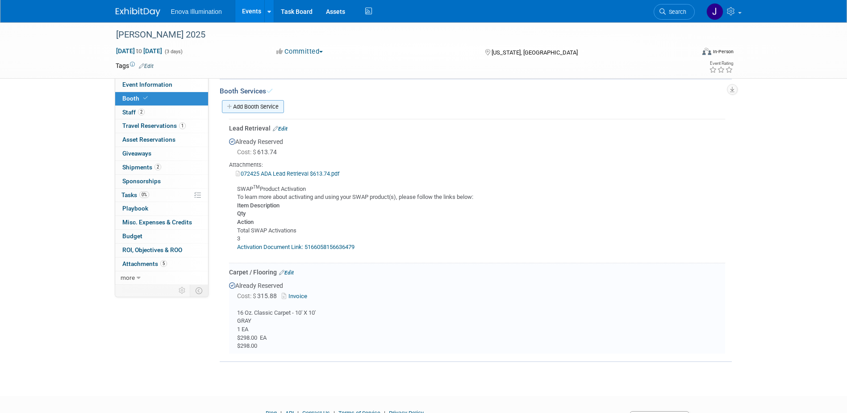
click at [262, 108] on link "Add Booth Service" at bounding box center [253, 106] width 62 height 13
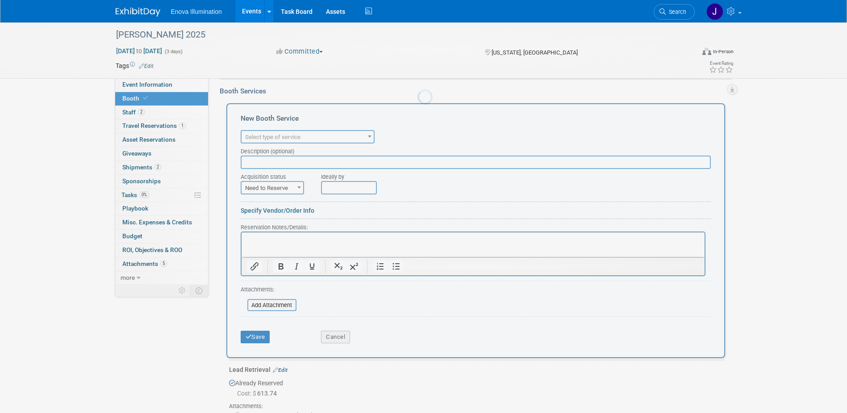
scroll to position [0, 0]
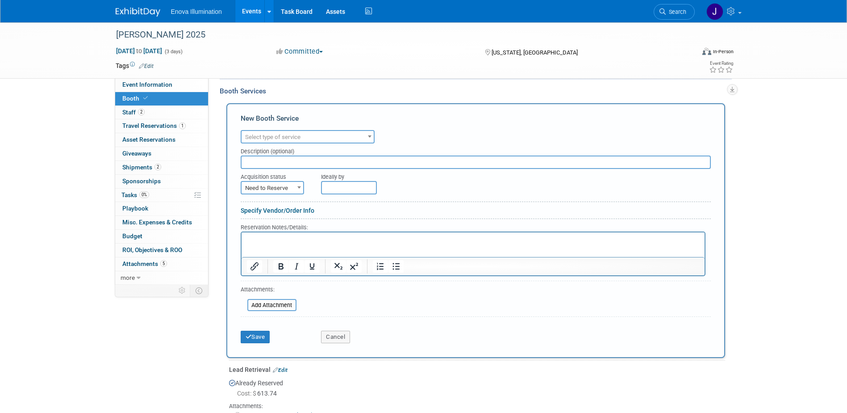
click at [267, 135] on span "Select type of service" at bounding box center [272, 137] width 55 height 7
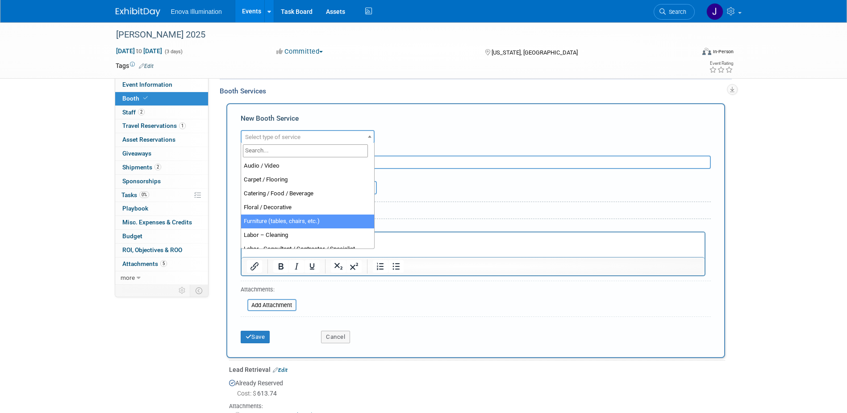
select select "6"
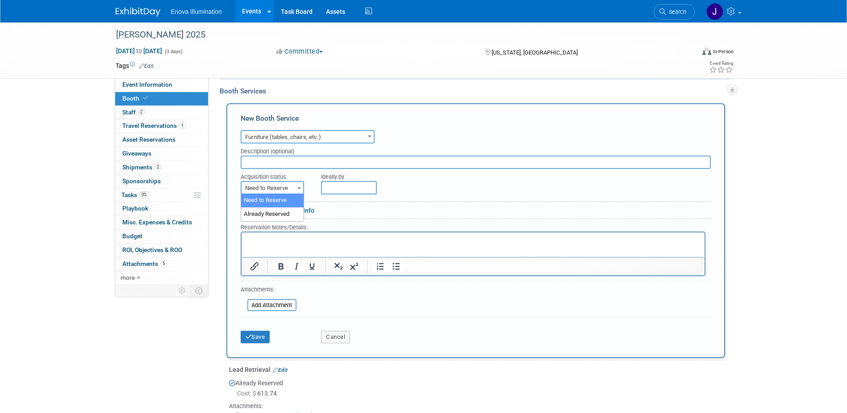
click at [267, 192] on span "Need to Reserve" at bounding box center [273, 188] width 62 height 13
select select "2"
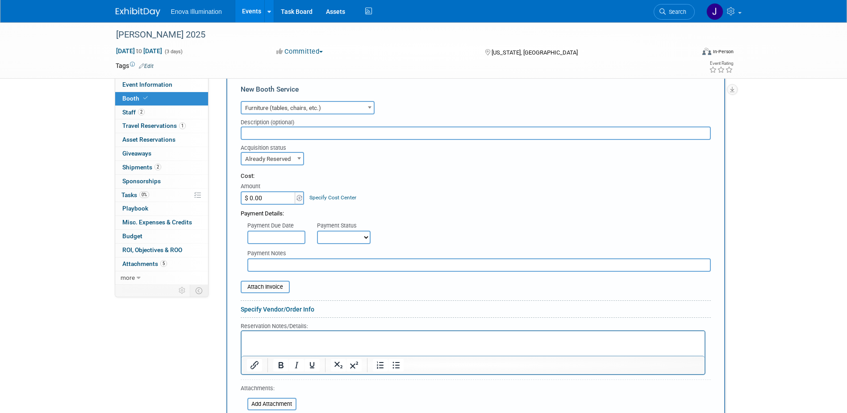
scroll to position [392, 0]
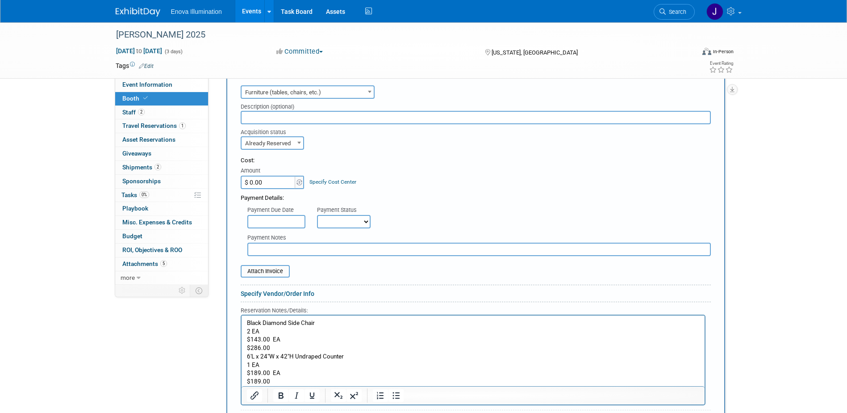
click at [301, 344] on p "$286.00" at bounding box center [472, 348] width 453 height 8
click at [273, 176] on input "$ 0.00" at bounding box center [269, 181] width 56 height 13
type input "$ 503.50"
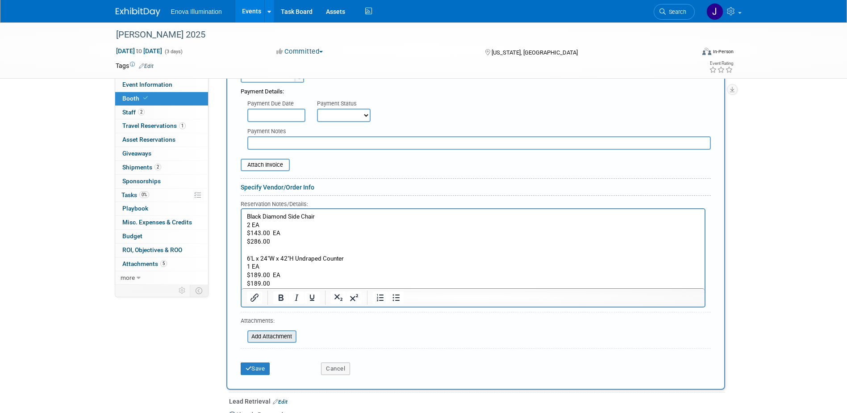
scroll to position [526, 0]
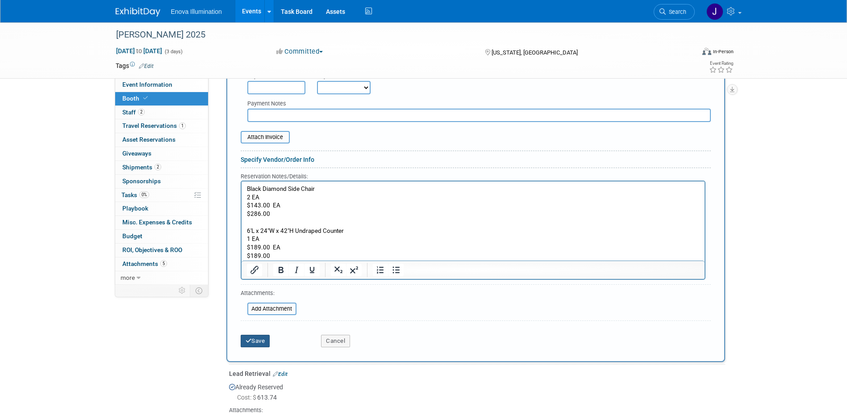
click at [249, 342] on icon "submit" at bounding box center [249, 341] width 6 height 6
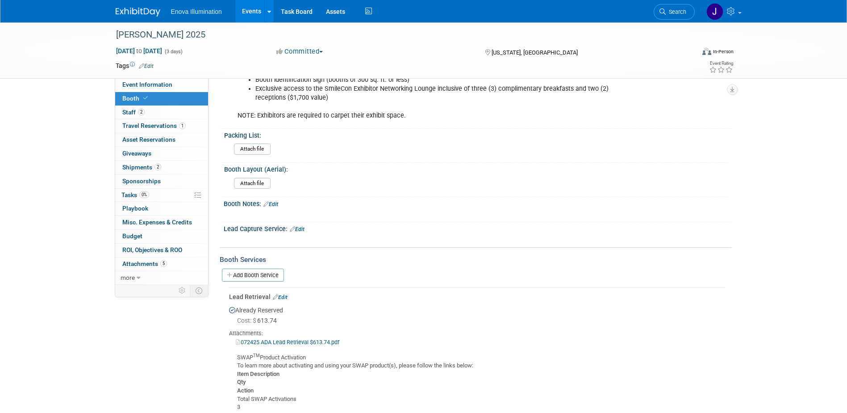
scroll to position [268, 0]
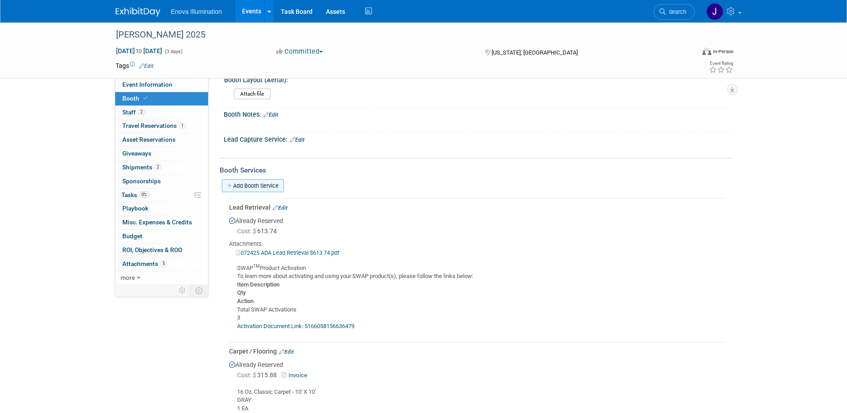
click at [262, 186] on link "Add Booth Service" at bounding box center [253, 185] width 62 height 13
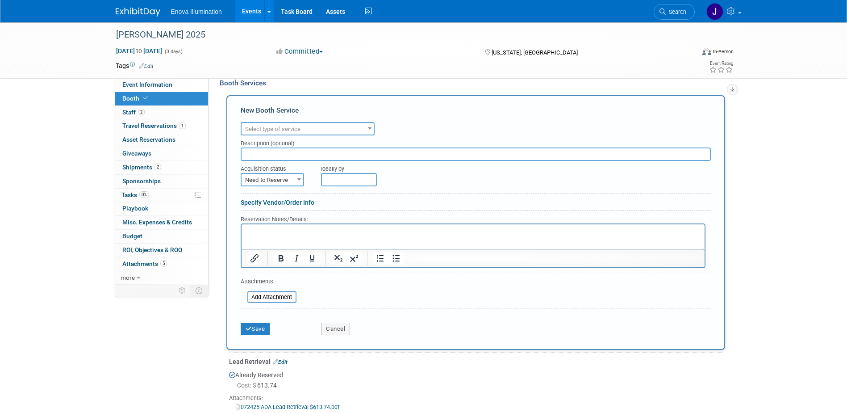
scroll to position [357, 0]
click at [283, 123] on span "Select type of service" at bounding box center [272, 126] width 55 height 7
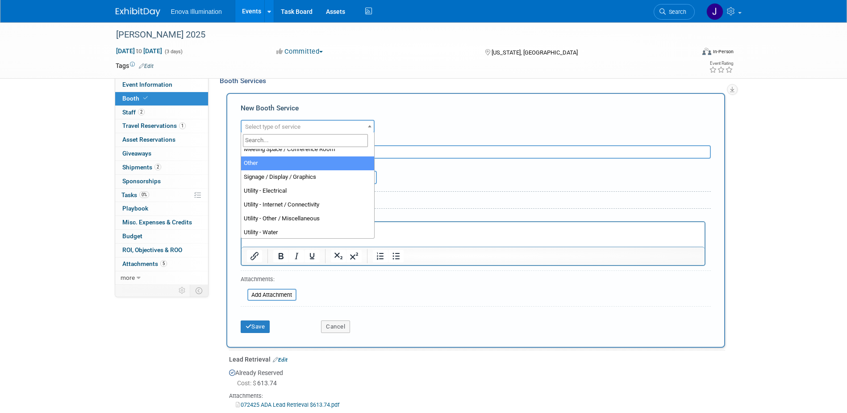
scroll to position [229, 0]
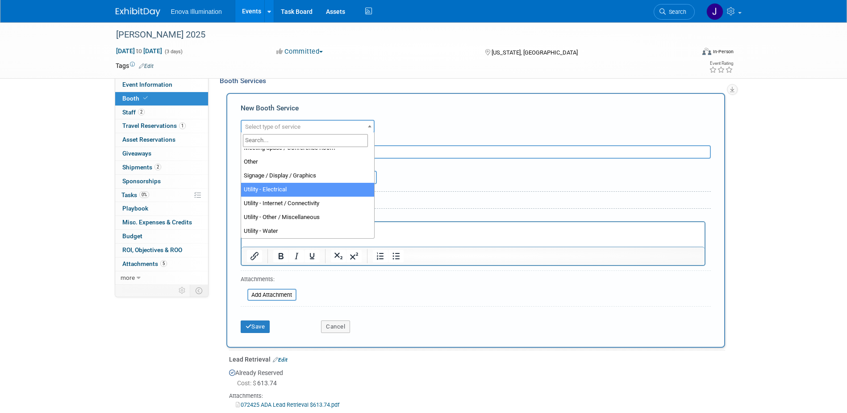
select select "8"
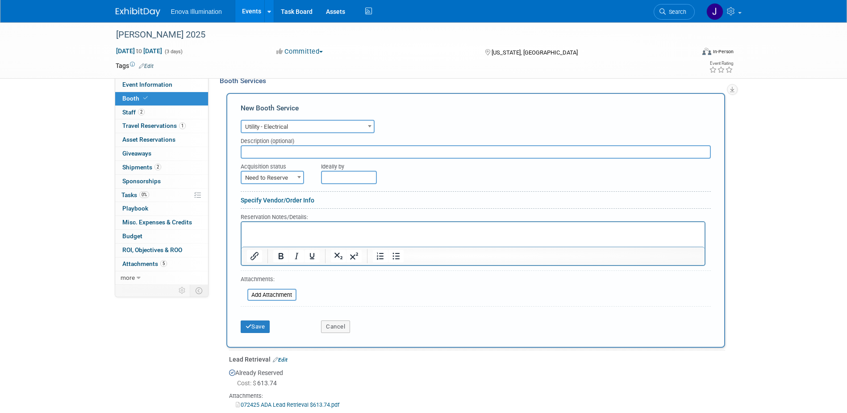
click at [272, 153] on input "text" at bounding box center [476, 151] width 470 height 13
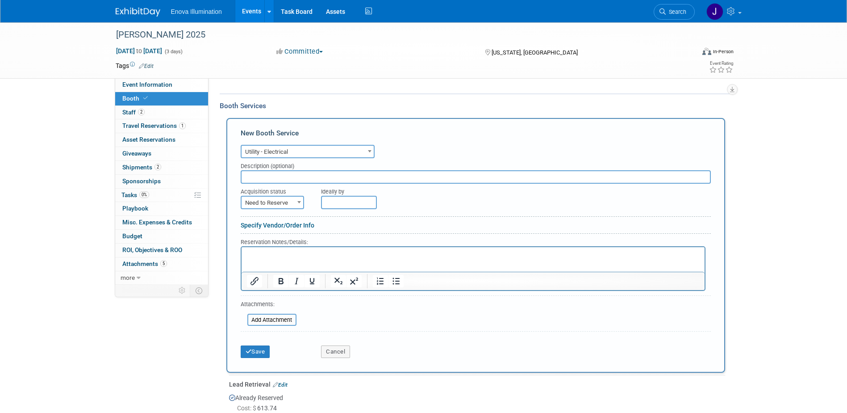
scroll to position [313, 0]
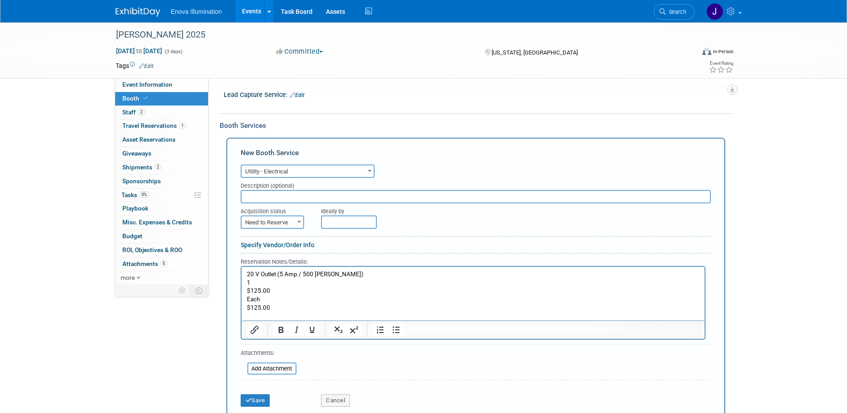
click at [262, 195] on input "text" at bounding box center [476, 196] width 470 height 13
type input "5amp Service Ordered - Back of Booth Placement"
click at [282, 223] on span "Need to Reserve" at bounding box center [273, 222] width 62 height 13
select select "2"
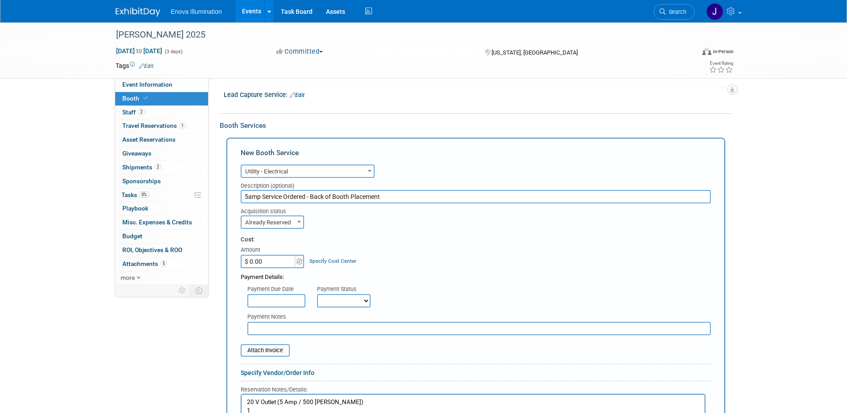
click at [275, 258] on input "$ 0.00" at bounding box center [269, 261] width 56 height 13
type input "$ 129.13"
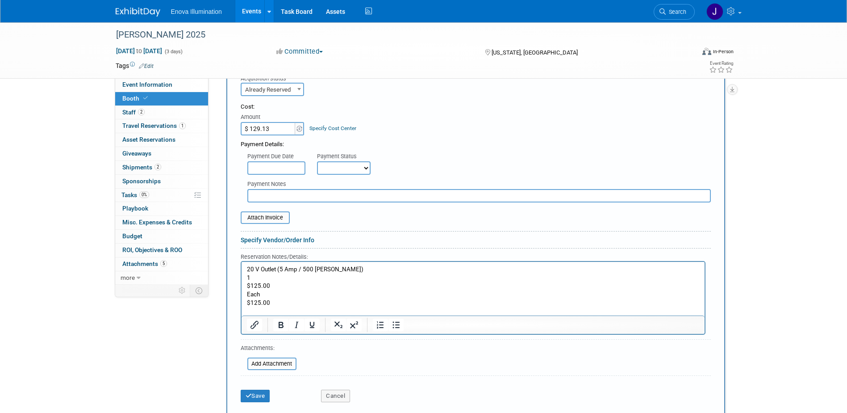
scroll to position [536, 0]
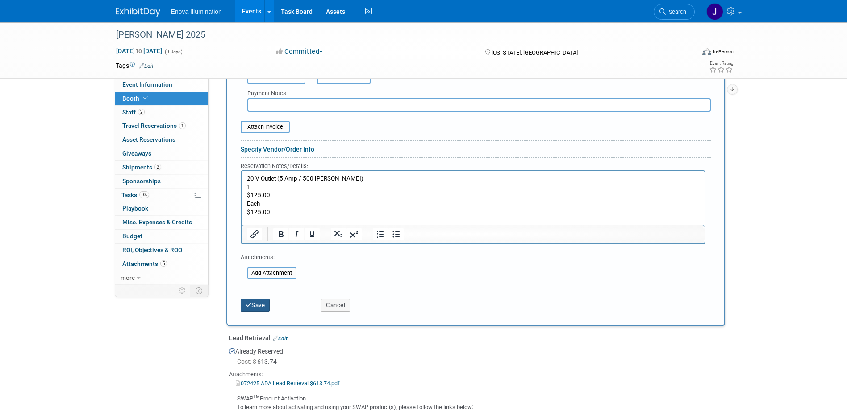
click at [259, 304] on button "Save" at bounding box center [255, 305] width 29 height 13
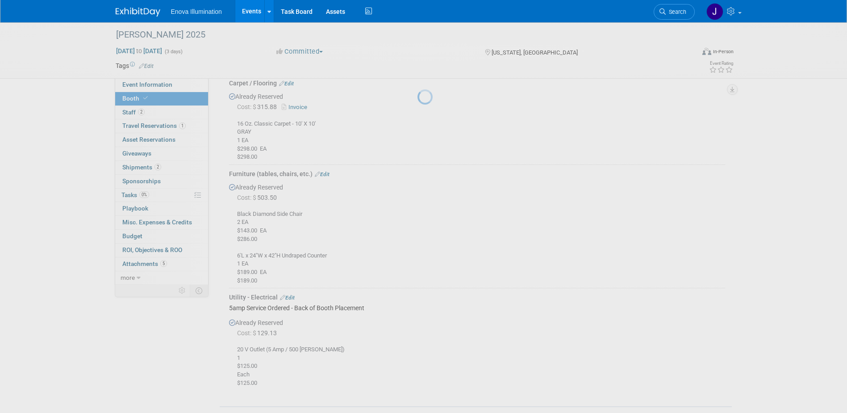
scroll to position [626, 0]
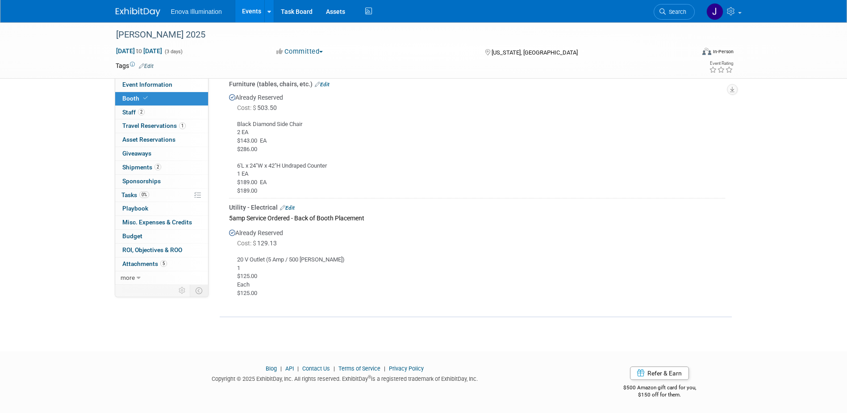
click at [291, 205] on link "Edit" at bounding box center [287, 207] width 15 height 6
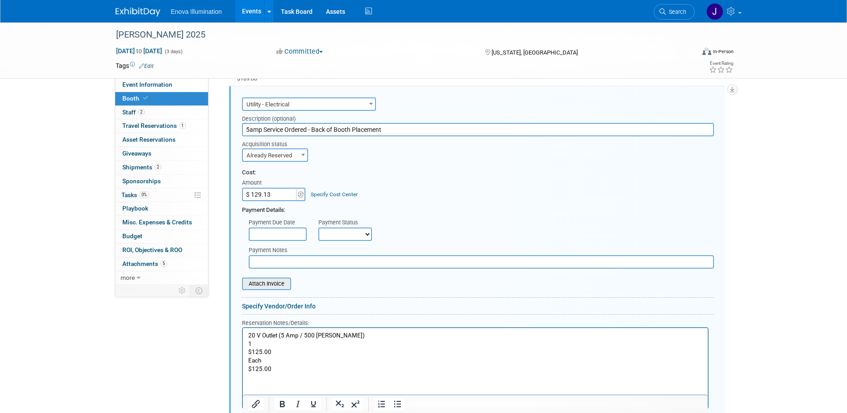
scroll to position [766, 0]
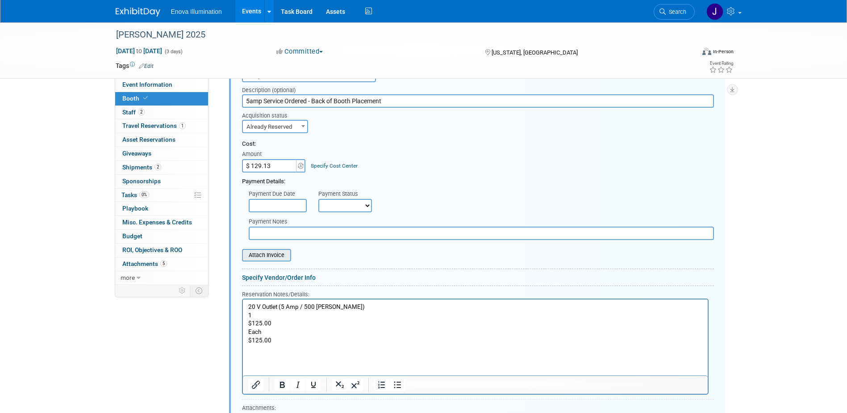
click at [264, 251] on input "file" at bounding box center [237, 255] width 106 height 11
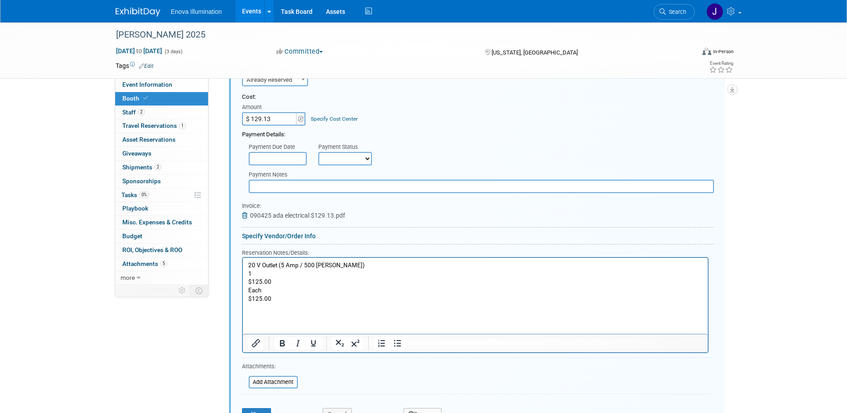
scroll to position [939, 0]
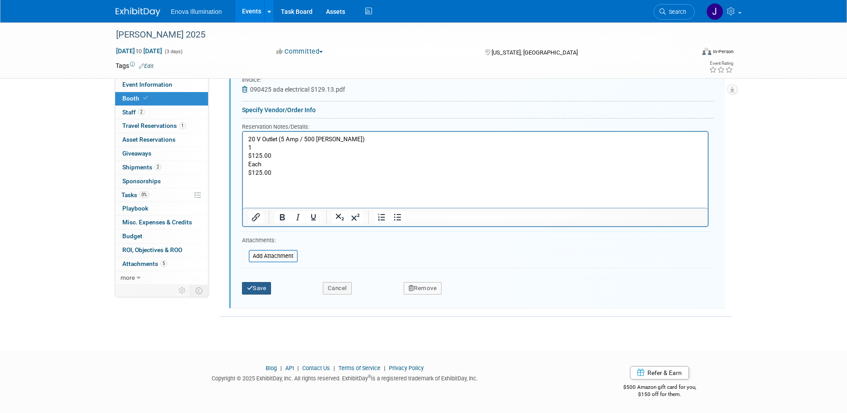
click at [258, 292] on button "Save" at bounding box center [256, 288] width 29 height 13
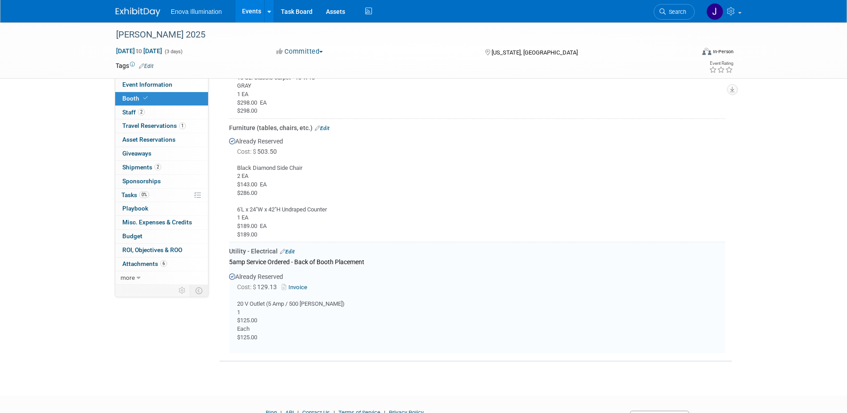
scroll to position [447, 0]
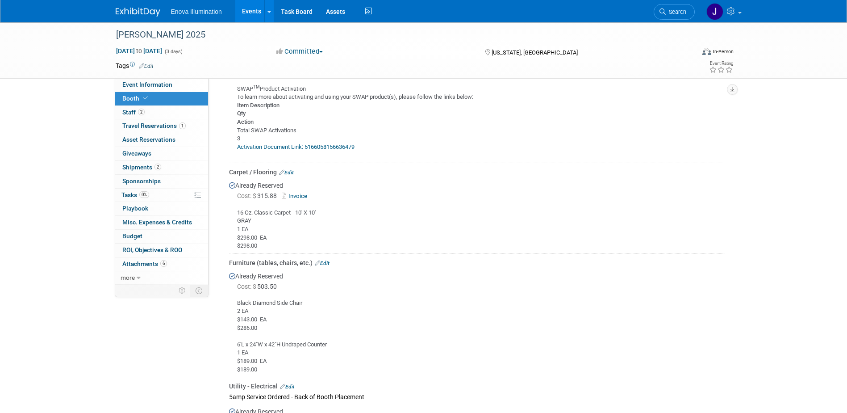
click at [665, 12] on link "Search" at bounding box center [674, 12] width 41 height 16
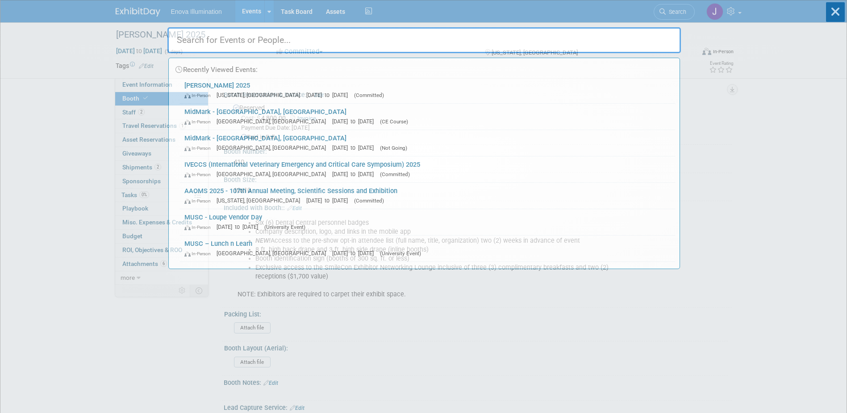
click at [628, 42] on input "text" at bounding box center [423, 40] width 513 height 26
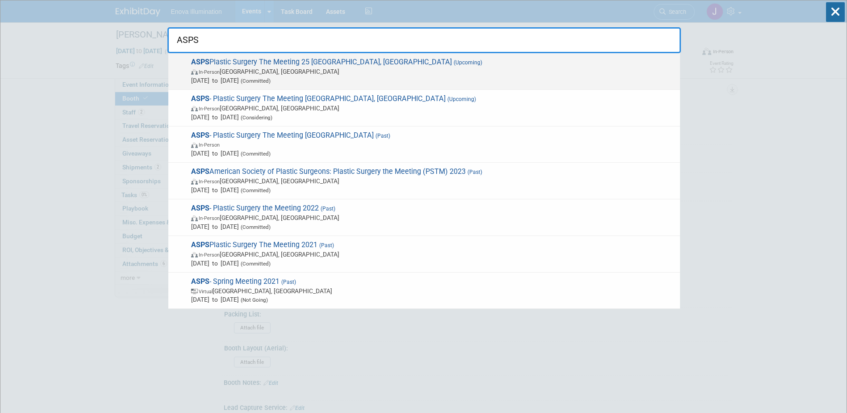
type input "ASPS"
click at [277, 65] on span "ASPS Plastic Surgery The Meeting 25 New Orleans, LA (Upcoming) In-Person New Or…" at bounding box center [431, 71] width 487 height 27
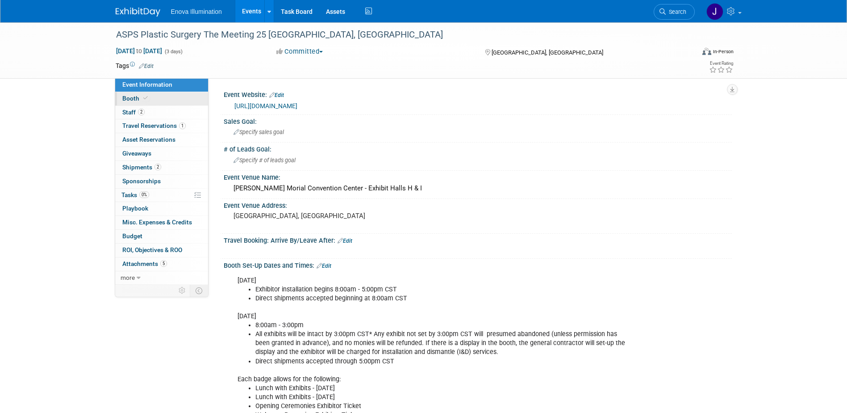
click at [142, 94] on link "Booth" at bounding box center [161, 98] width 93 height 13
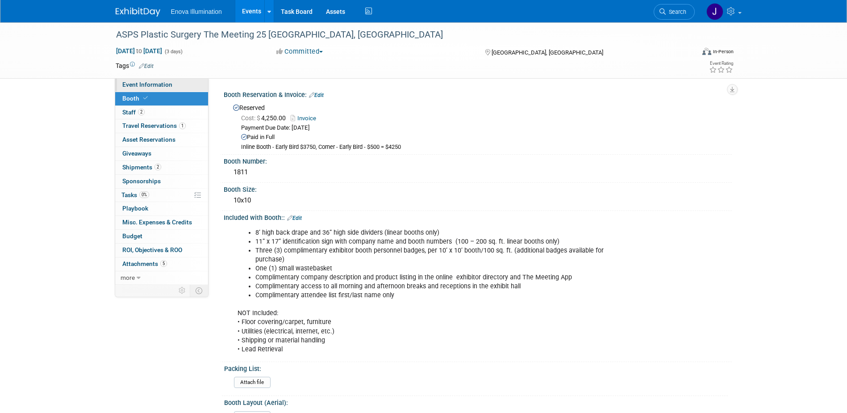
click at [160, 85] on span "Event Information" at bounding box center [147, 84] width 50 height 7
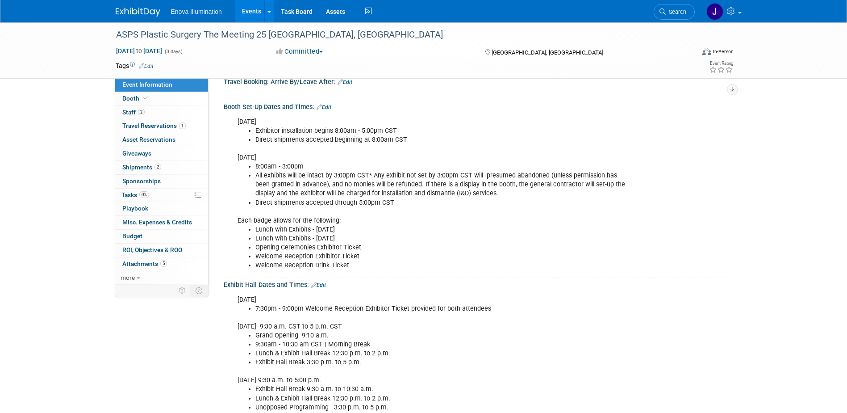
scroll to position [179, 0]
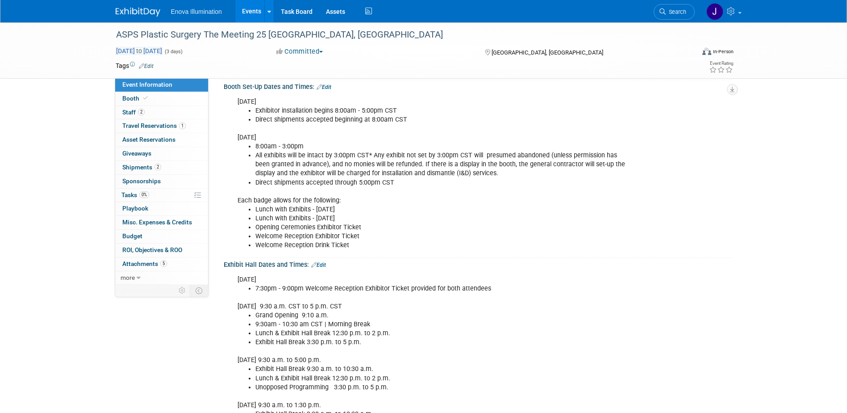
click at [134, 52] on span "Oct 10, 2025 to Oct 12, 2025" at bounding box center [139, 51] width 47 height 8
select select "9"
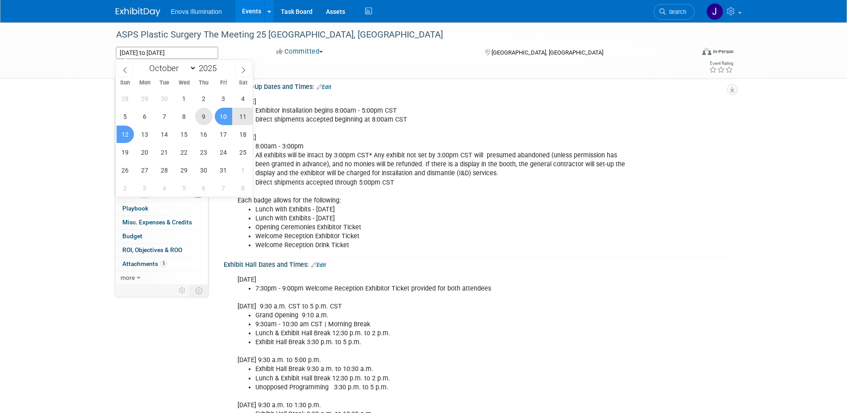
click at [202, 119] on span "9" at bounding box center [203, 116] width 17 height 17
type input "Oct 9, 2025"
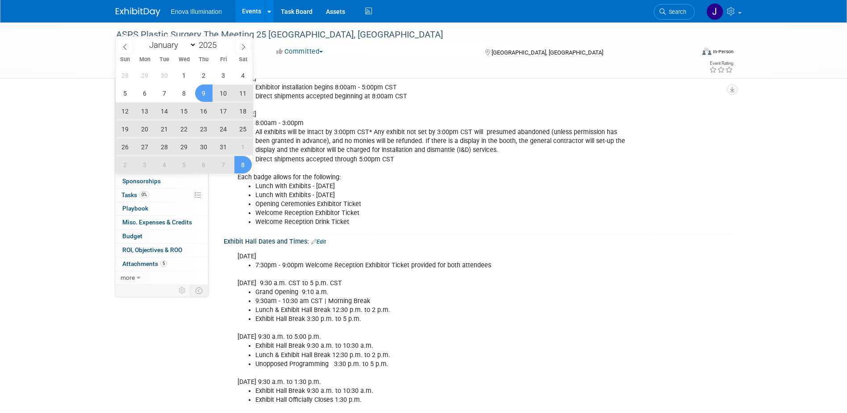
scroll to position [223, 0]
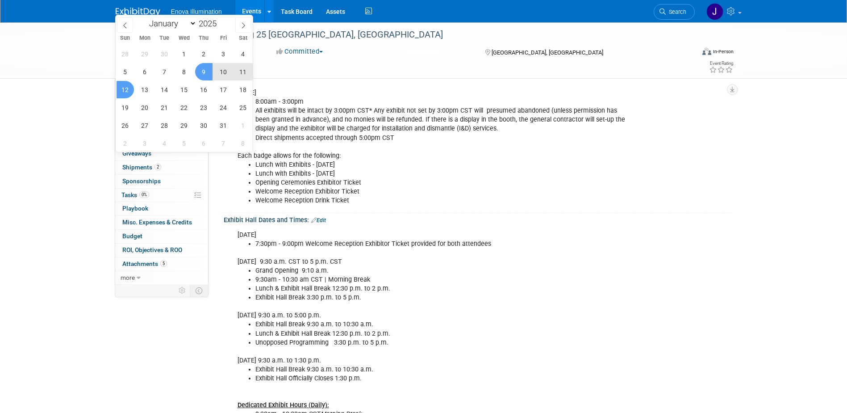
click at [123, 87] on span "12" at bounding box center [125, 89] width 17 height 17
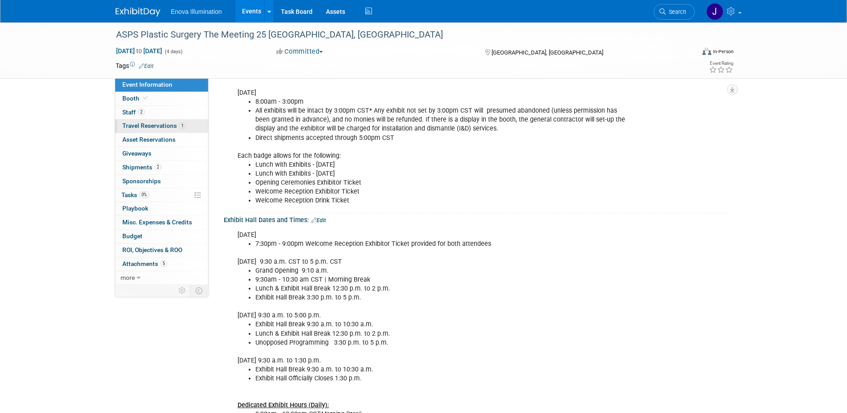
click at [148, 125] on span "Travel Reservations 1" at bounding box center [153, 125] width 63 height 7
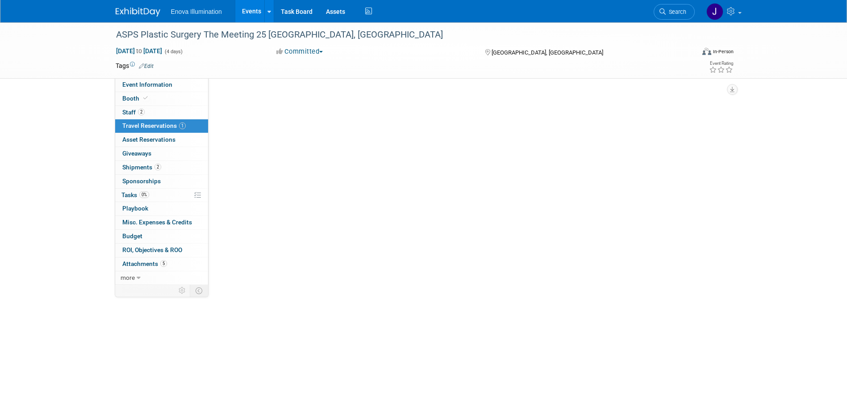
scroll to position [0, 0]
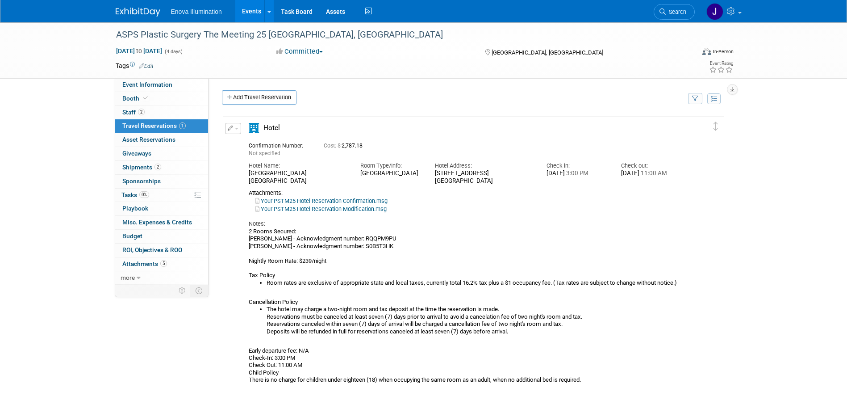
click at [131, 16] on img at bounding box center [138, 12] width 45 height 9
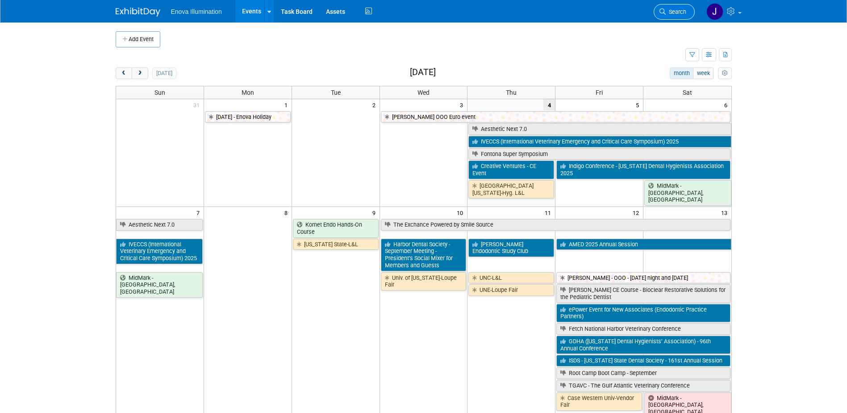
click at [665, 11] on icon at bounding box center [662, 11] width 6 height 6
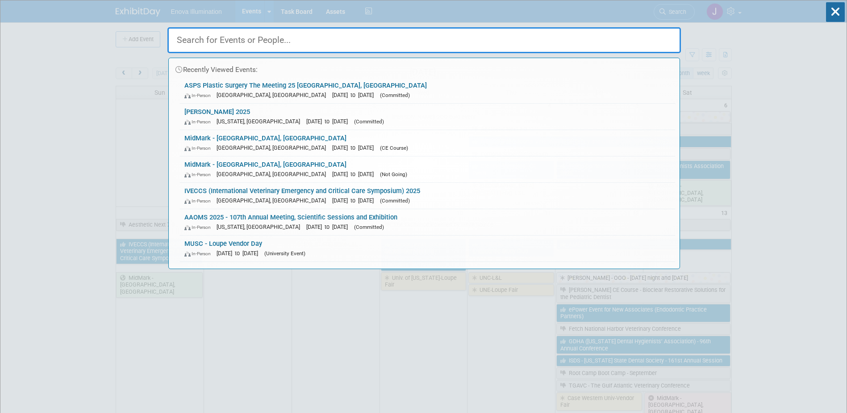
click at [640, 35] on input "text" at bounding box center [423, 40] width 513 height 26
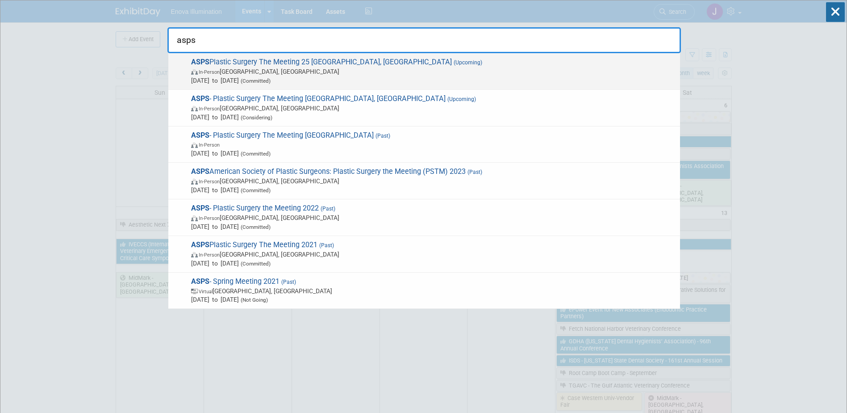
type input "asps"
click at [248, 65] on span "ASPS Plastic Surgery The Meeting 25 [GEOGRAPHIC_DATA], [GEOGRAPHIC_DATA] (Upcom…" at bounding box center [431, 71] width 487 height 27
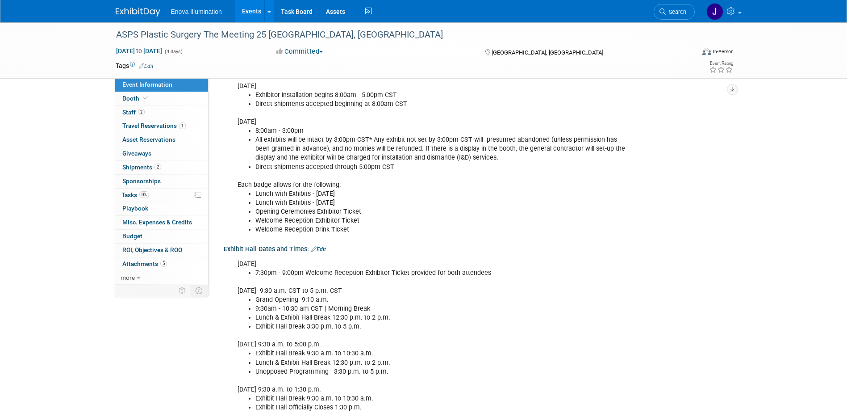
scroll to position [223, 0]
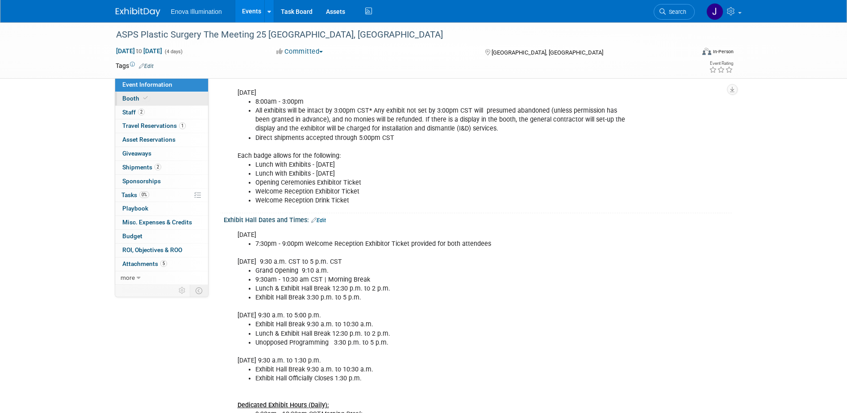
click at [135, 98] on span "Booth" at bounding box center [135, 98] width 27 height 7
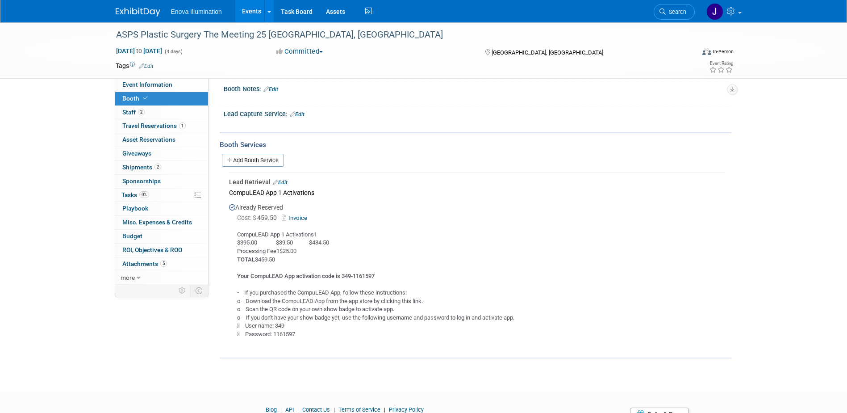
scroll to position [357, 0]
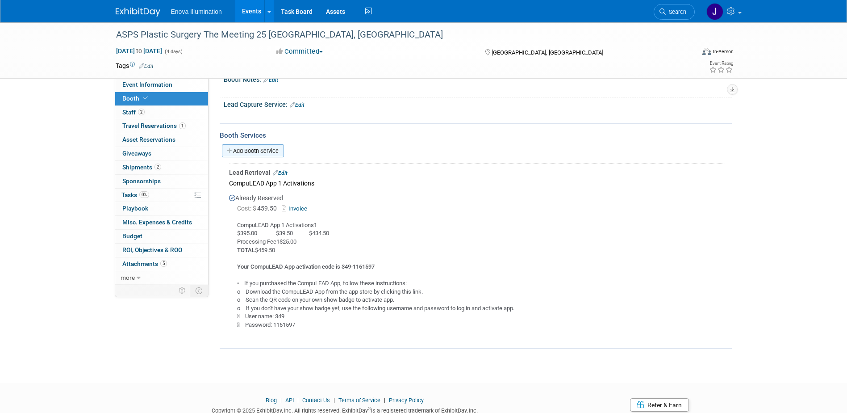
click at [234, 149] on link "Add Booth Service" at bounding box center [253, 150] width 62 height 13
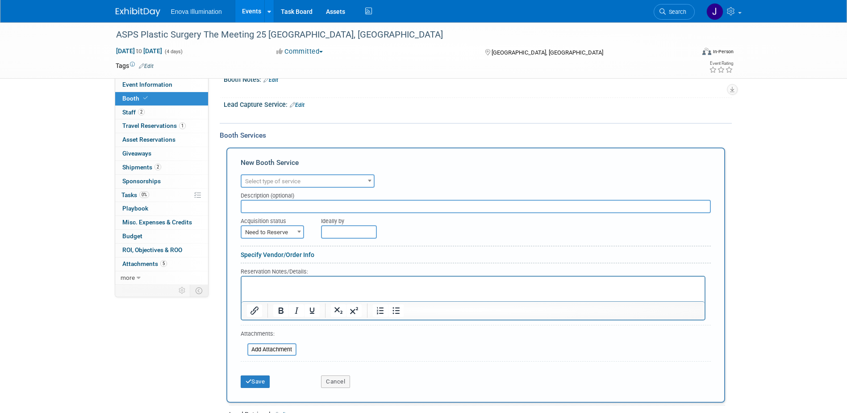
scroll to position [0, 0]
click at [261, 181] on span "Select type of service" at bounding box center [272, 181] width 55 height 7
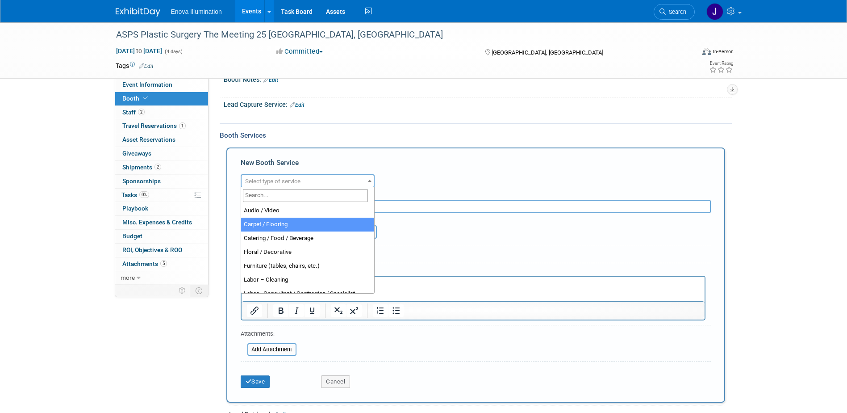
select select "4"
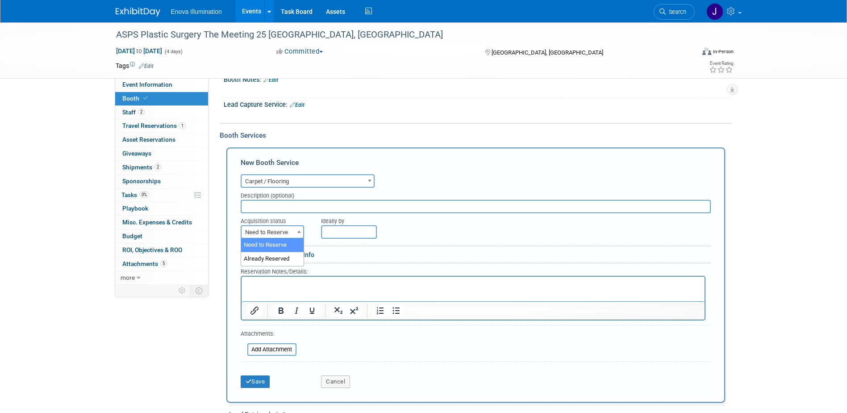
click at [259, 231] on span "Need to Reserve" at bounding box center [273, 232] width 62 height 13
select select "2"
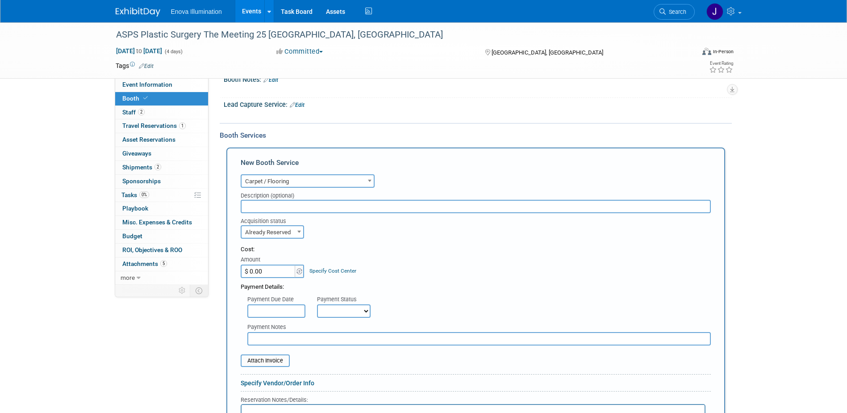
click at [263, 268] on input "$ 0.00" at bounding box center [269, 270] width 56 height 13
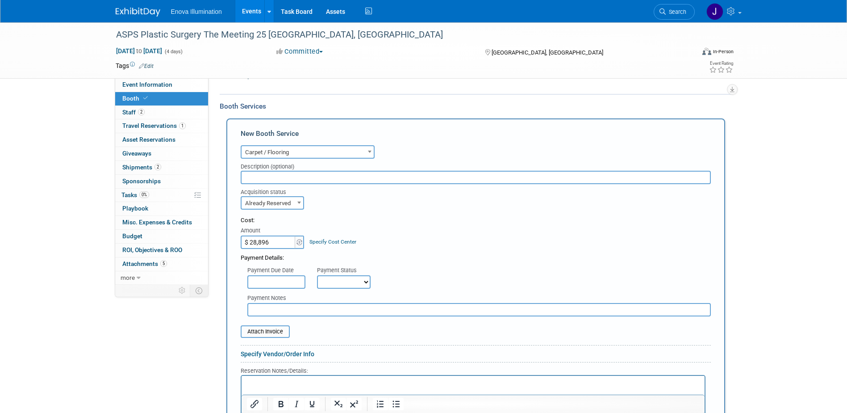
scroll to position [402, 0]
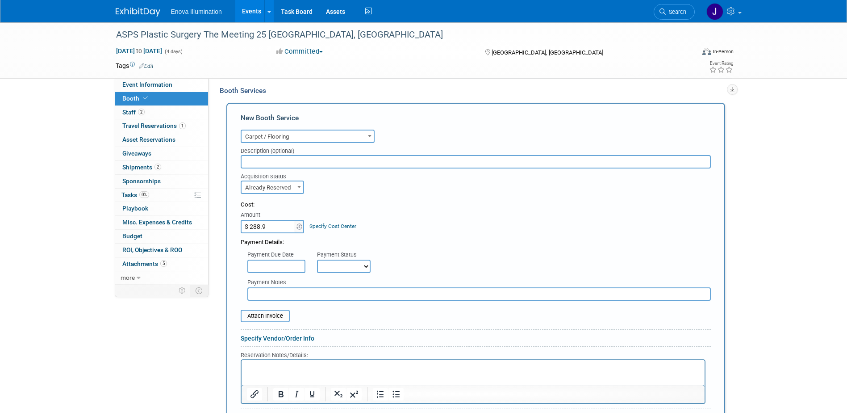
type input "$ 288.96"
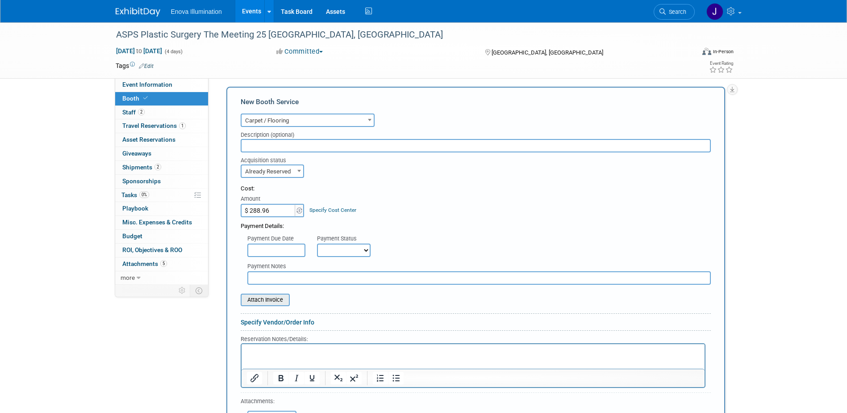
scroll to position [447, 0]
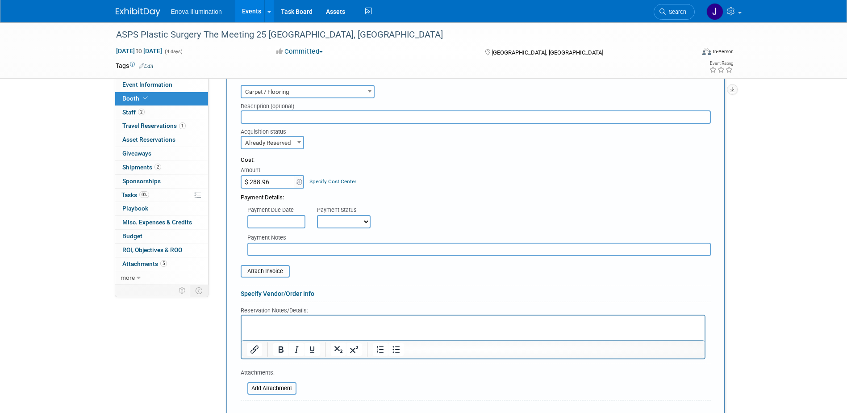
click at [264, 326] on p "Rich Text Area. Press ALT-0 for help." at bounding box center [472, 322] width 453 height 8
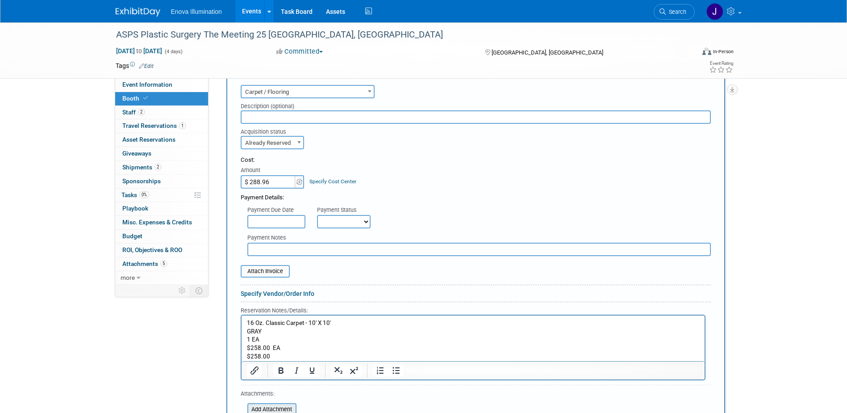
click at [261, 408] on input "file" at bounding box center [242, 409] width 106 height 11
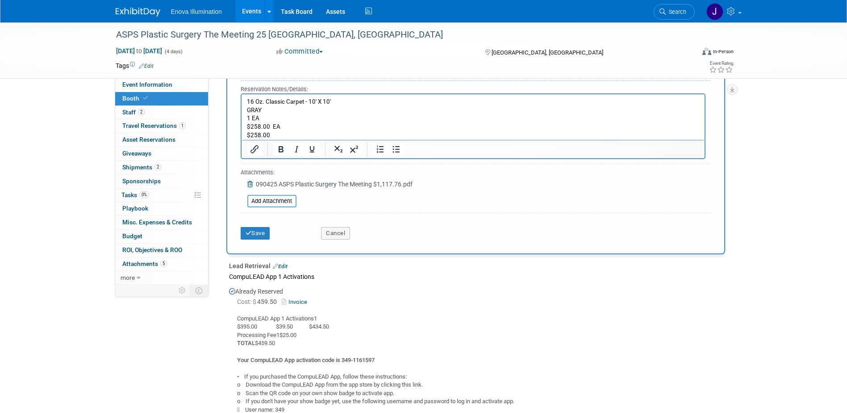
scroll to position [670, 0]
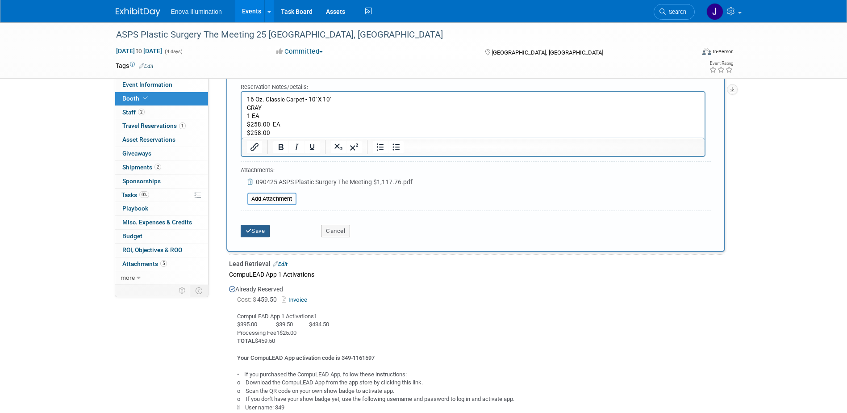
click at [264, 235] on button "Save" at bounding box center [255, 231] width 29 height 13
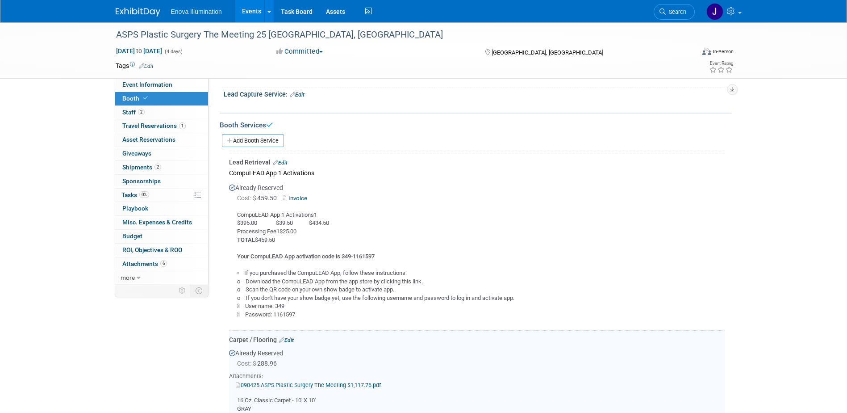
scroll to position [232, 0]
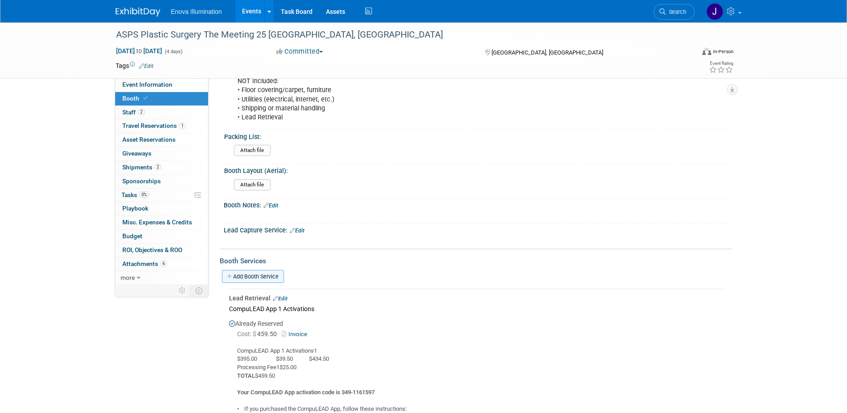
click at [246, 274] on link "Add Booth Service" at bounding box center [253, 276] width 62 height 13
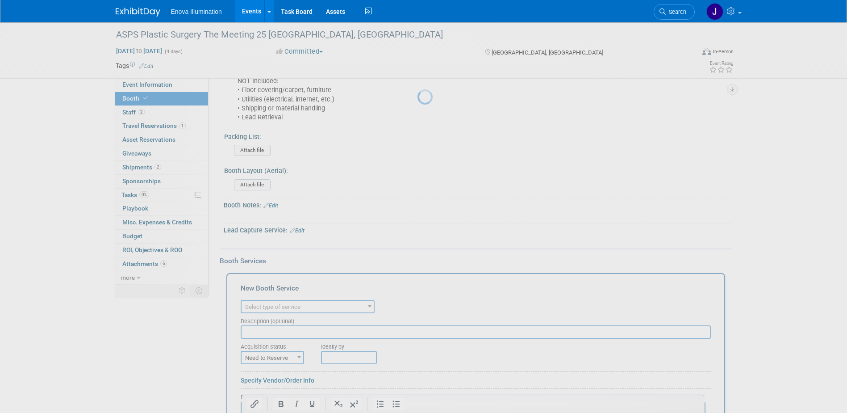
scroll to position [0, 0]
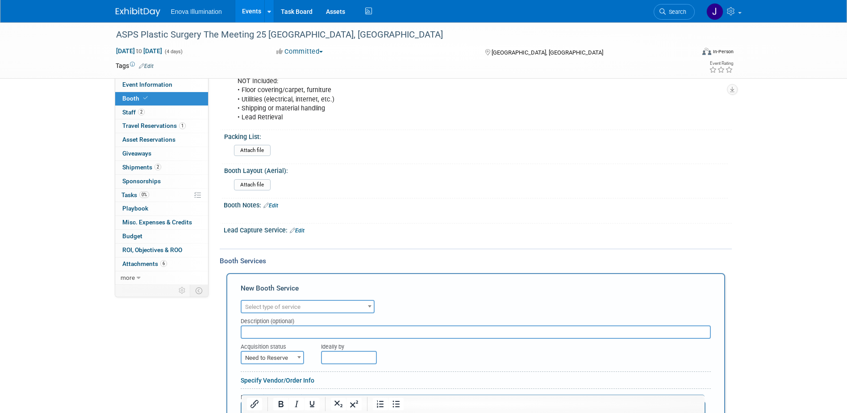
click at [275, 304] on span "Select type of service" at bounding box center [272, 306] width 55 height 7
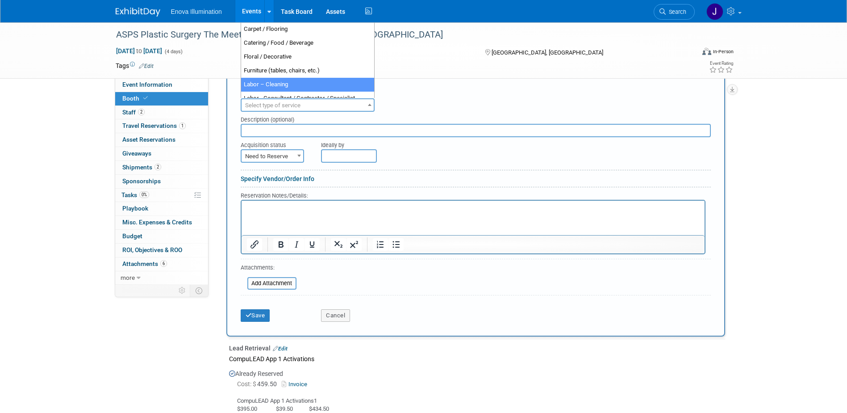
scroll to position [455, 0]
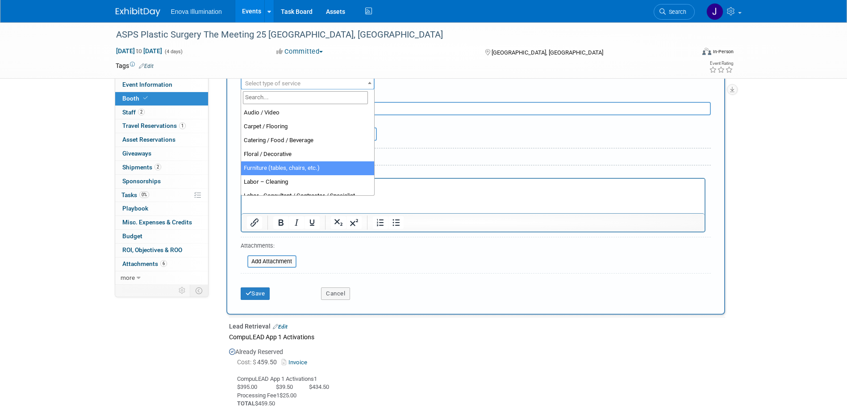
click at [440, 156] on div "Specify Vendor/Order Info" at bounding box center [476, 156] width 470 height 9
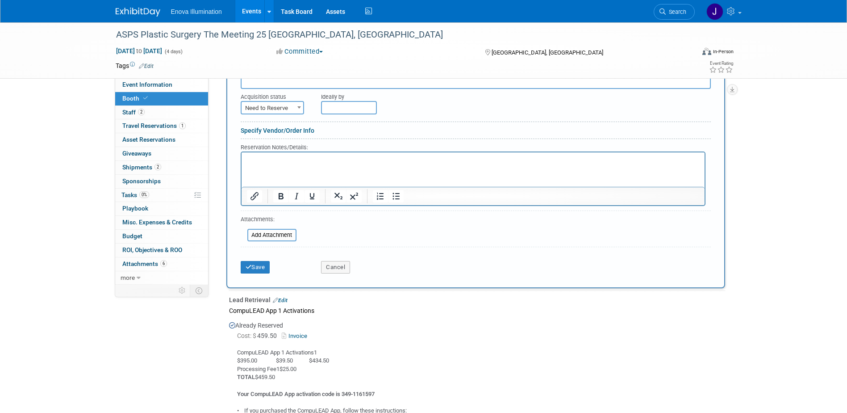
scroll to position [366, 0]
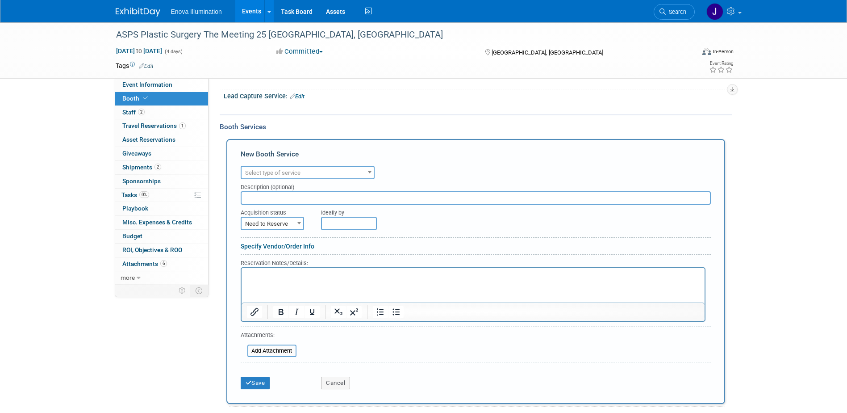
click at [278, 172] on span "Select type of service" at bounding box center [272, 172] width 55 height 7
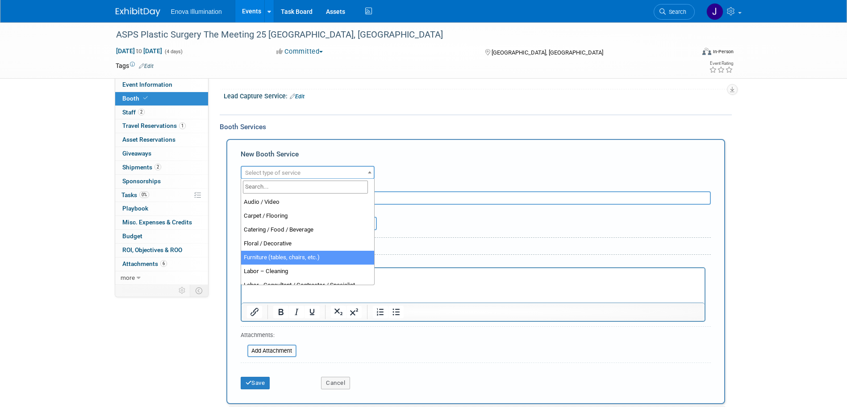
select select "6"
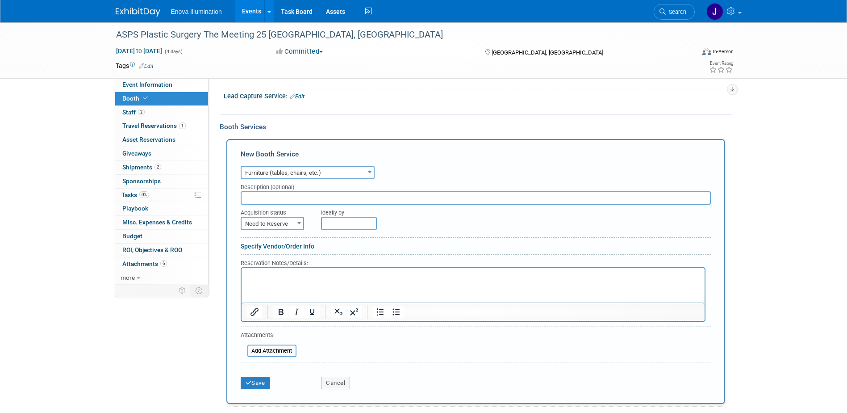
click at [264, 199] on input "text" at bounding box center [476, 197] width 470 height 13
type input "c"
type input "Counters and Chairs"
click at [268, 225] on span "Need to Reserve" at bounding box center [273, 223] width 62 height 13
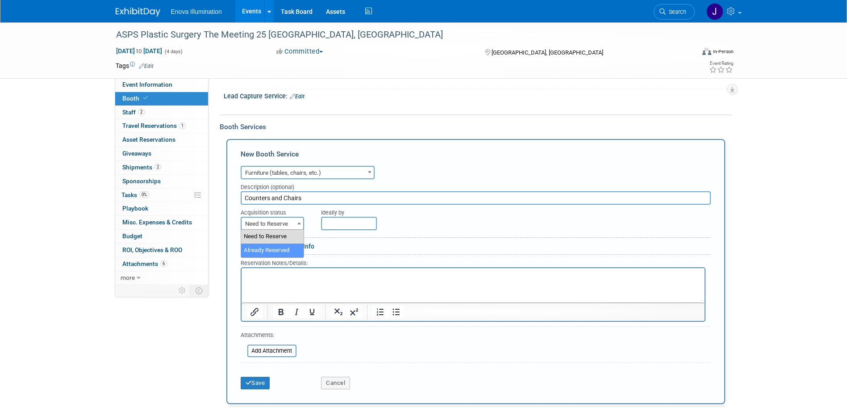
select select "2"
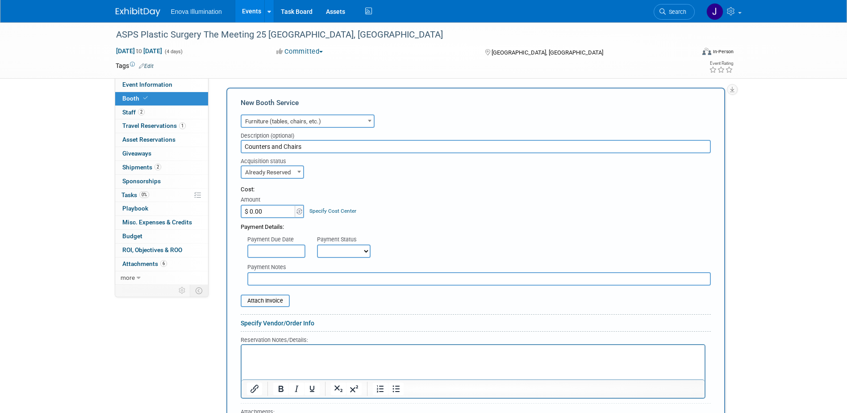
scroll to position [544, 0]
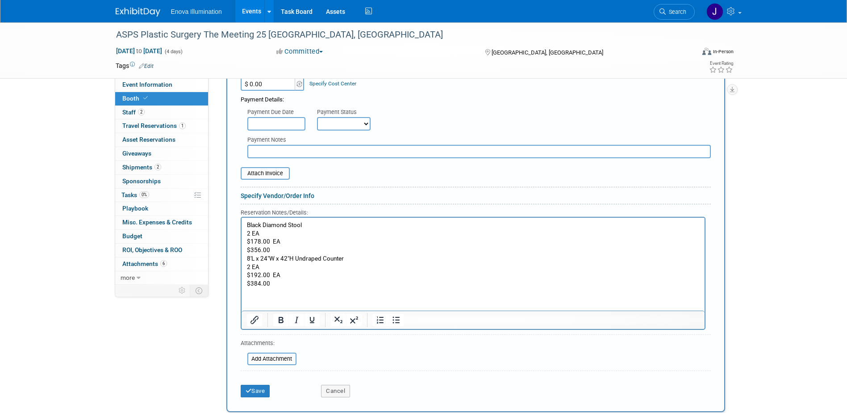
click at [275, 250] on p "$356.00" at bounding box center [472, 250] width 453 height 8
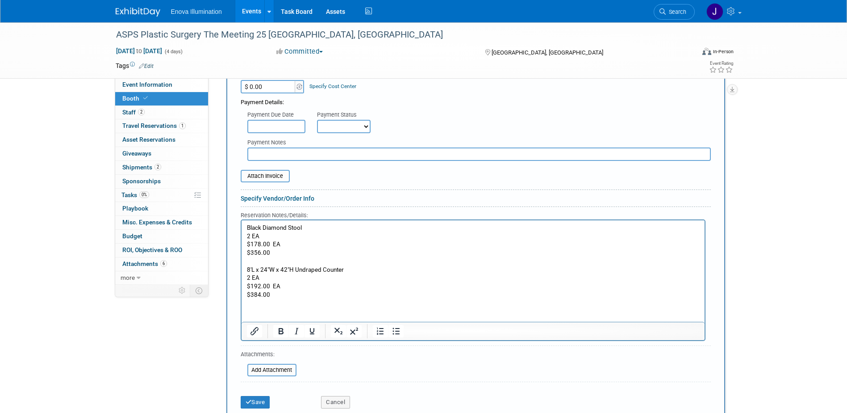
scroll to position [500, 0]
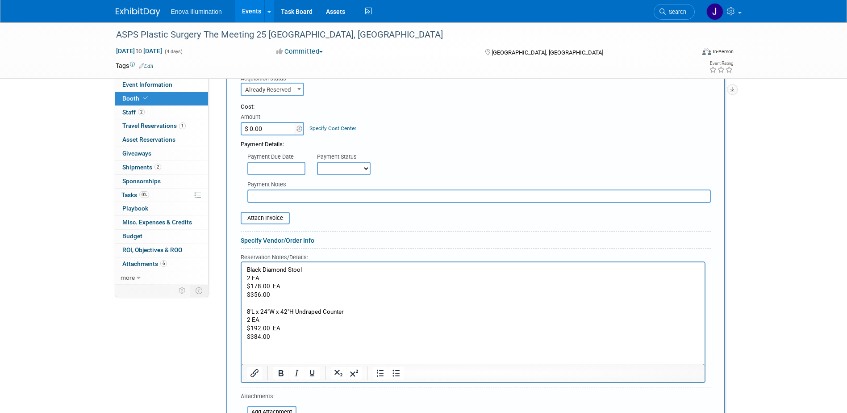
click at [264, 84] on span "Already Reserved" at bounding box center [273, 89] width 62 height 13
click at [261, 127] on input "$ 0.00" at bounding box center [269, 128] width 56 height 13
type input "$ 828.80"
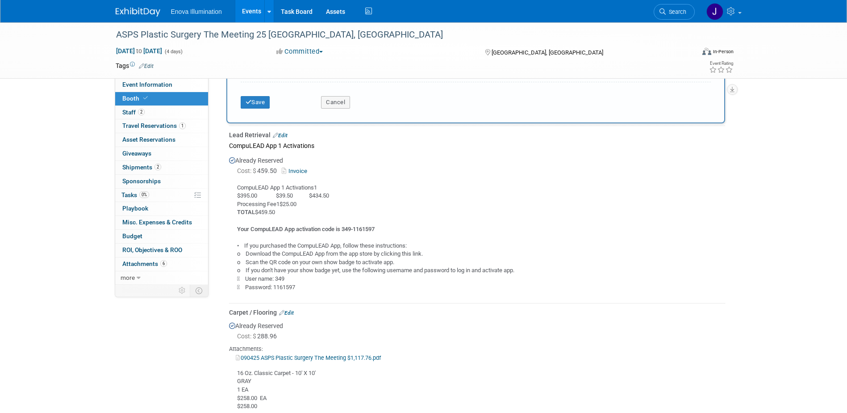
scroll to position [857, 0]
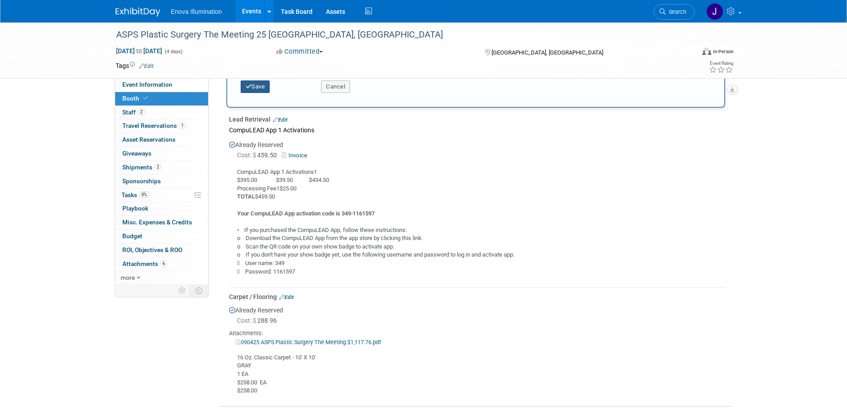
click at [266, 84] on button "Save" at bounding box center [255, 86] width 29 height 13
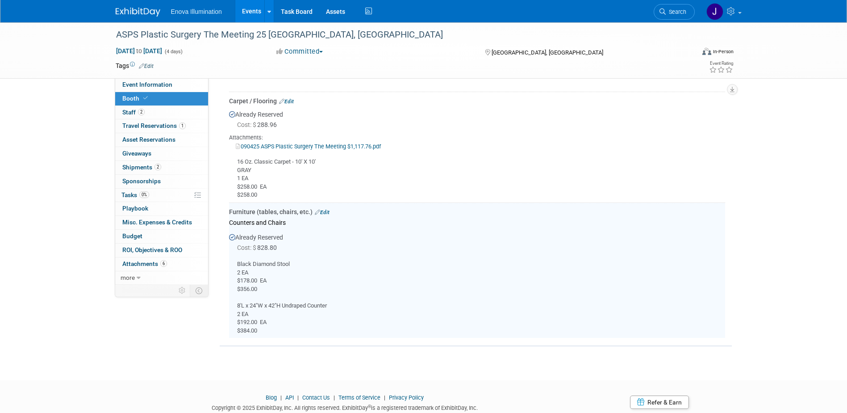
scroll to position [590, 0]
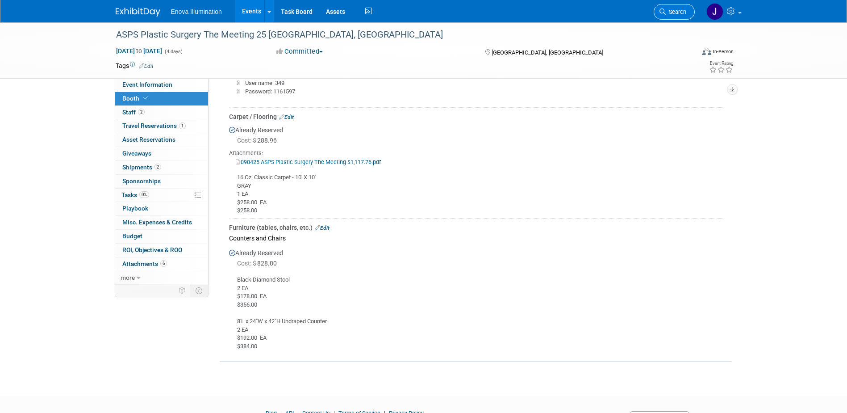
click at [676, 13] on span "Search" at bounding box center [676, 11] width 21 height 7
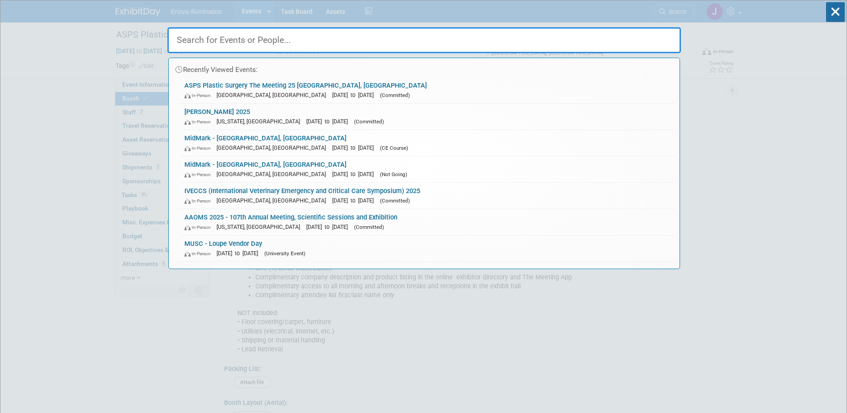
click at [590, 46] on input "text" at bounding box center [423, 40] width 513 height 26
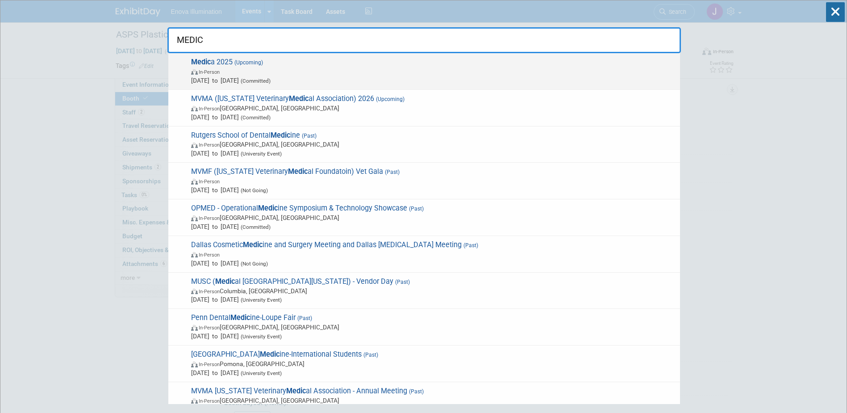
type input "MEDIC"
click at [280, 72] on span "In-Person" at bounding box center [433, 71] width 484 height 9
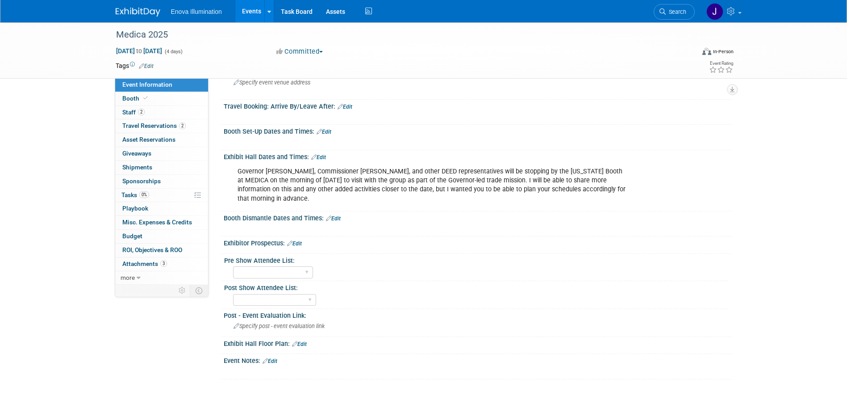
click at [323, 157] on link "Edit" at bounding box center [318, 157] width 15 height 6
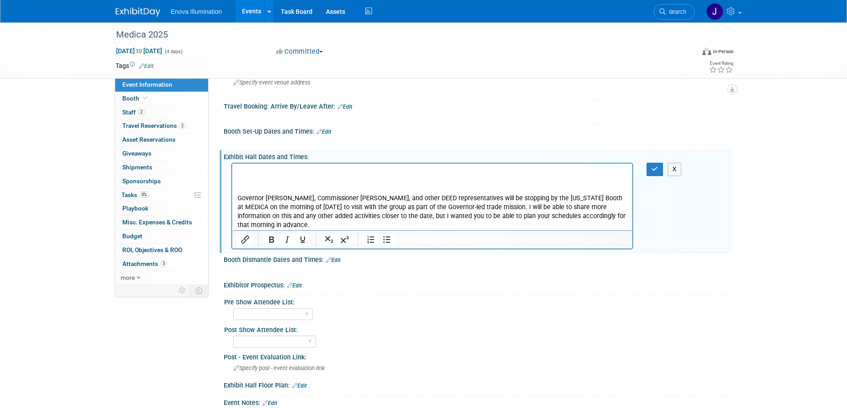
click at [251, 168] on p "Rich Text Area. Press ALT-0 for help." at bounding box center [432, 171] width 390 height 9
drag, startPoint x: 242, startPoint y: 166, endPoint x: 240, endPoint y: 171, distance: 5.6
click at [240, 171] on p "Rich Text Area. Press ALT-0 for help." at bounding box center [432, 171] width 390 height 9
paste body "Rich Text Area. Press ALT-0 for help."
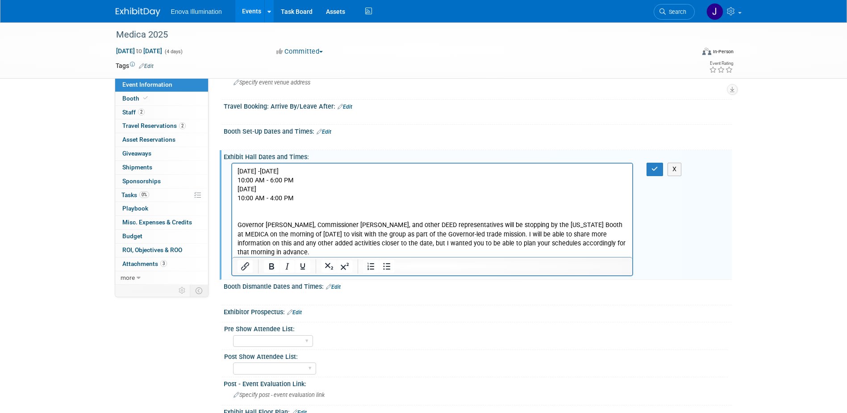
click at [305, 181] on p "[DATE] -[DATE] 10:00 AM - 6:00 PM [DATE] 10:00 AM - 4:00 PM" at bounding box center [432, 185] width 390 height 36
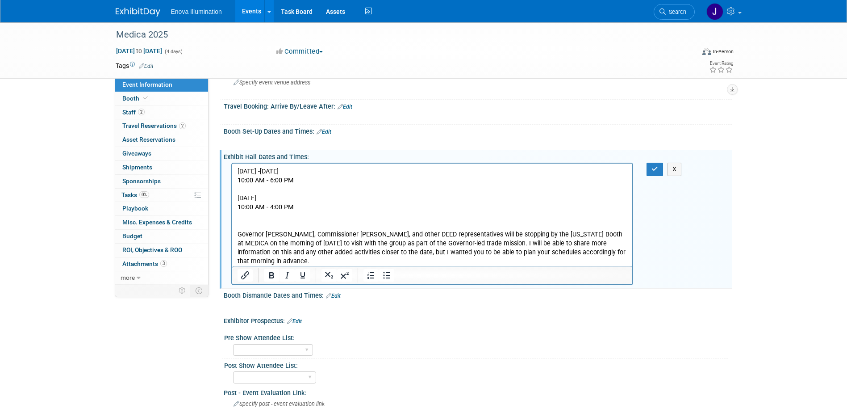
click at [300, 171] on p "[DATE] -[DATE] 10:00 AM - 6:00 PM" at bounding box center [432, 176] width 390 height 18
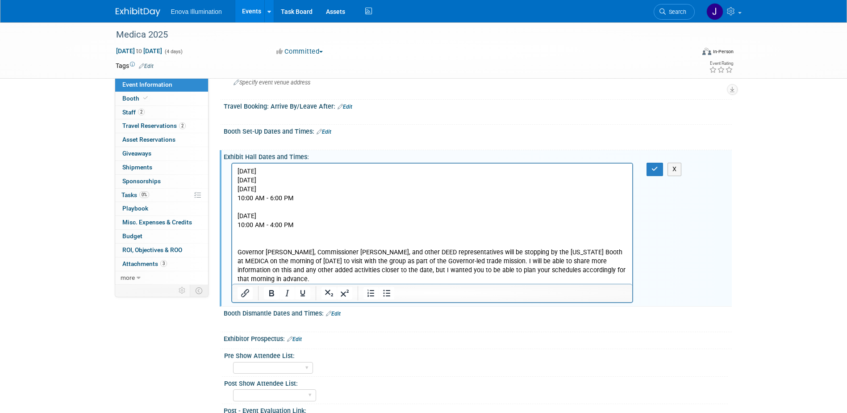
click at [335, 171] on p "[DATE]" at bounding box center [432, 171] width 390 height 9
click at [330, 178] on p "[DATE]" at bounding box center [432, 180] width 390 height 9
click at [330, 190] on p "[DATE] 10:00 AM - 6:00 PM" at bounding box center [432, 194] width 390 height 18
drag, startPoint x: 309, startPoint y: 198, endPoint x: 235, endPoint y: 201, distance: 73.7
click at [235, 201] on html "[DATE] 10:00am - 6:00pm [DATE] 10:00am - 6:00pm [DATE] 10:00am - 6:00pm 10:00 A…" at bounding box center [432, 223] width 401 height 120
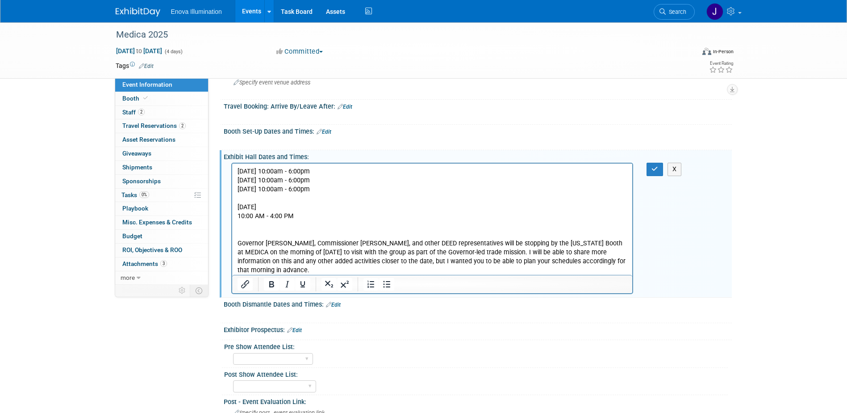
click at [264, 198] on p "[DATE] 10:00 AM - 4:00 PM" at bounding box center [432, 207] width 390 height 27
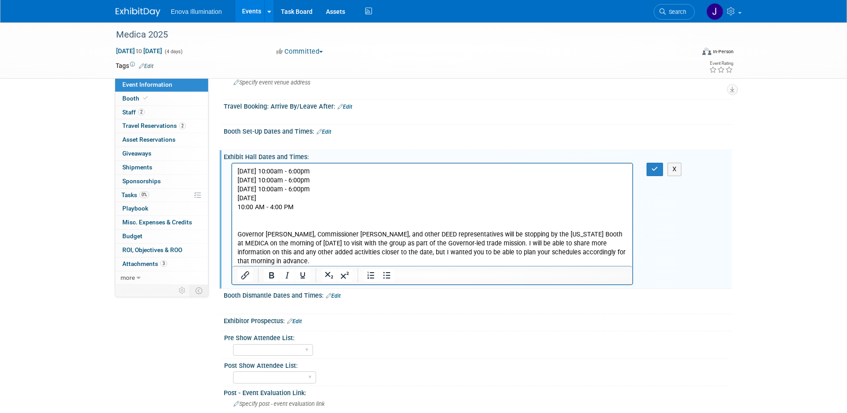
click at [311, 198] on p "[DATE] 10:00 AM - 4:00 PM" at bounding box center [432, 203] width 390 height 18
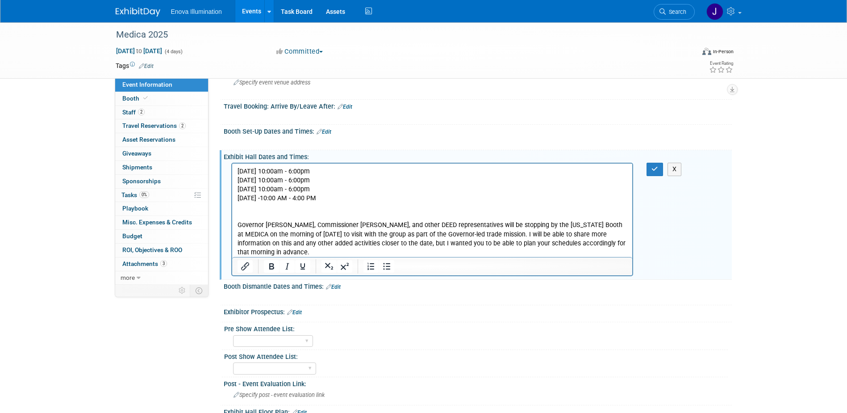
click at [373, 197] on p "[DATE] 10:00 AM - 4:00 PM" at bounding box center [432, 198] width 390 height 9
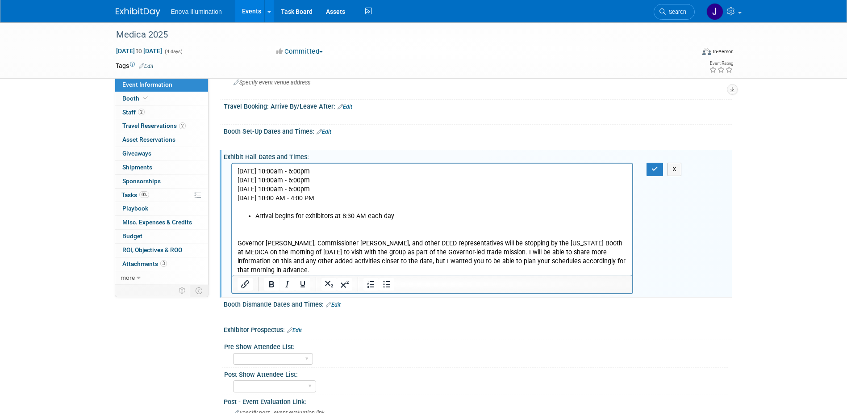
click at [299, 169] on p "[DATE] 10:00am - 6:00pm" at bounding box center [432, 171] width 390 height 9
click at [300, 179] on p "[DATE] 10:00am - 6:00pm" at bounding box center [432, 180] width 390 height 9
click at [310, 187] on p "[DATE] 10:00am - 6:00pm" at bounding box center [432, 189] width 390 height 9
click at [303, 200] on p "[DATE] 10:00 AM - 4:00 PM" at bounding box center [432, 198] width 390 height 9
click at [353, 197] on p "[DATE] 10:00 AM - 4:00 PM" at bounding box center [432, 198] width 390 height 9
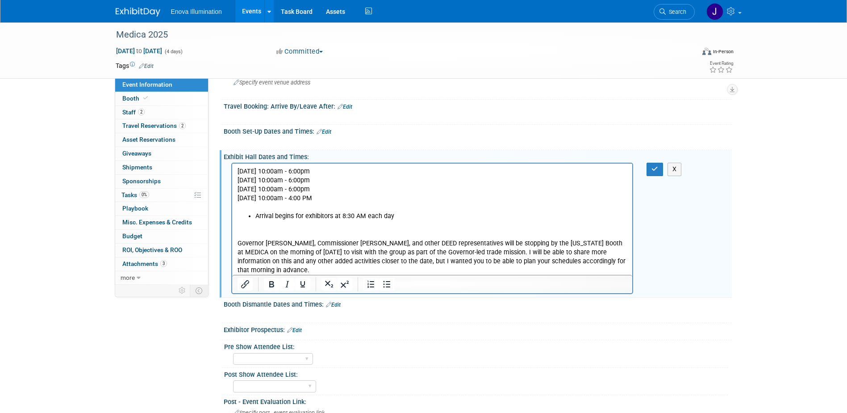
click at [386, 198] on p "[DATE] 10:00am - 4:00 PM" at bounding box center [432, 198] width 390 height 9
click at [649, 172] on button "button" at bounding box center [655, 169] width 17 height 13
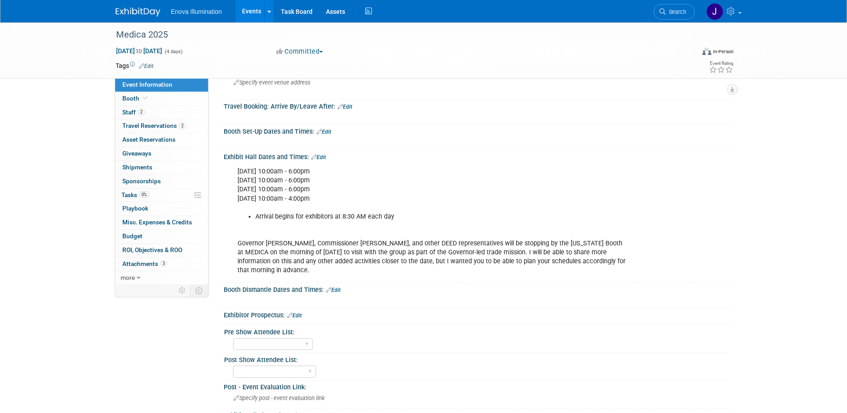
click at [329, 132] on link "Edit" at bounding box center [324, 132] width 15 height 6
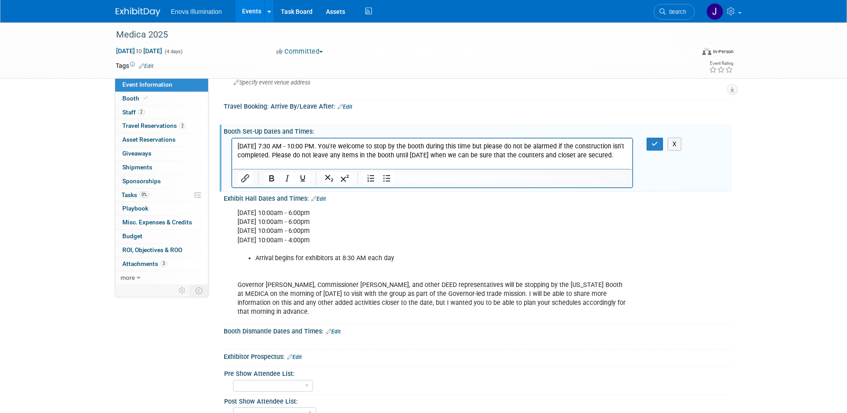
click at [377, 146] on p "[DATE] 7:30 AM - 10:00 PM. You're welcome to stop by the booth during this time…" at bounding box center [432, 151] width 390 height 18
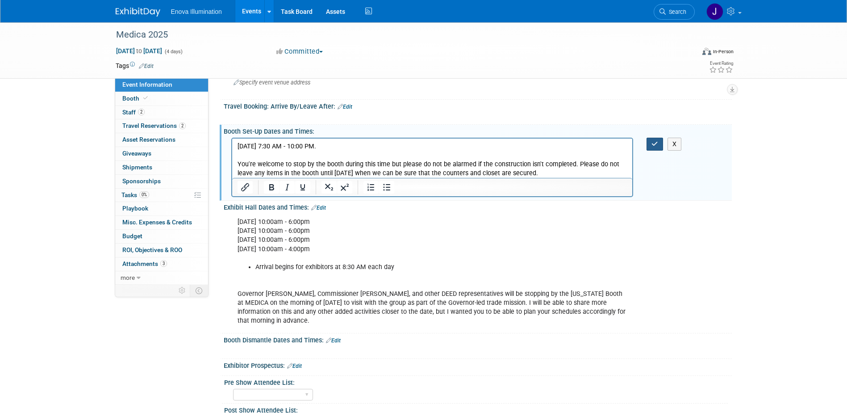
click at [653, 146] on icon "button" at bounding box center [654, 144] width 7 height 6
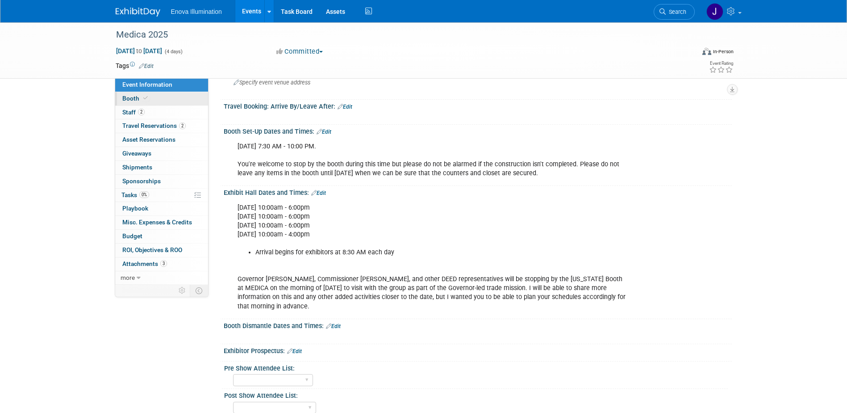
click at [135, 100] on span "Booth" at bounding box center [135, 98] width 27 height 7
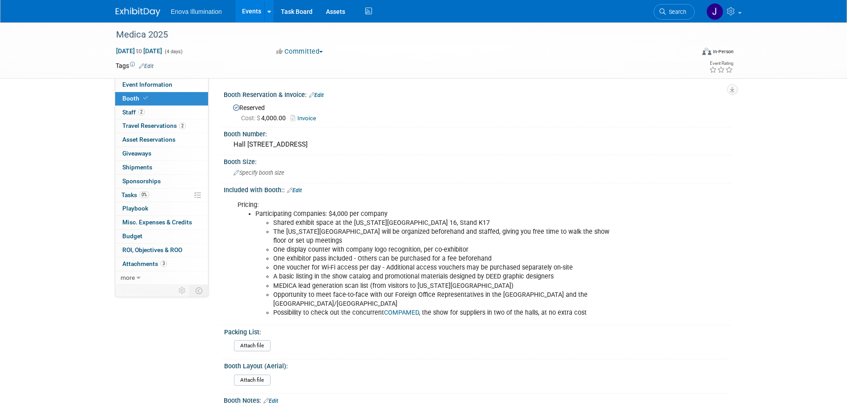
click at [300, 188] on link "Edit" at bounding box center [294, 190] width 15 height 6
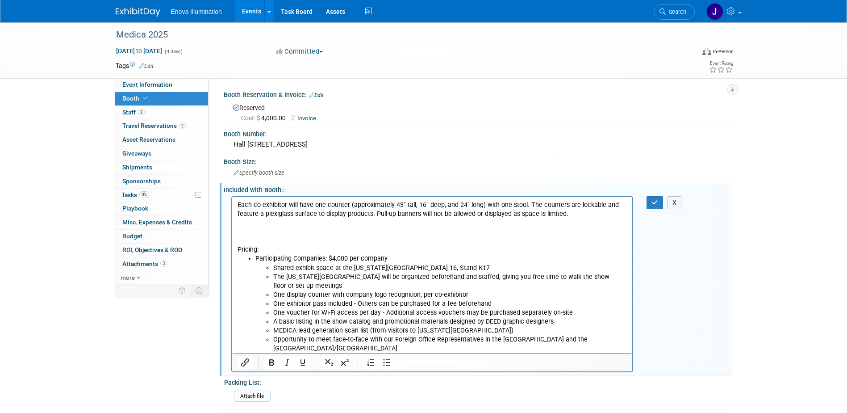
click at [267, 227] on p "Rich Text Area. Press ALT-0 for help." at bounding box center [432, 231] width 390 height 9
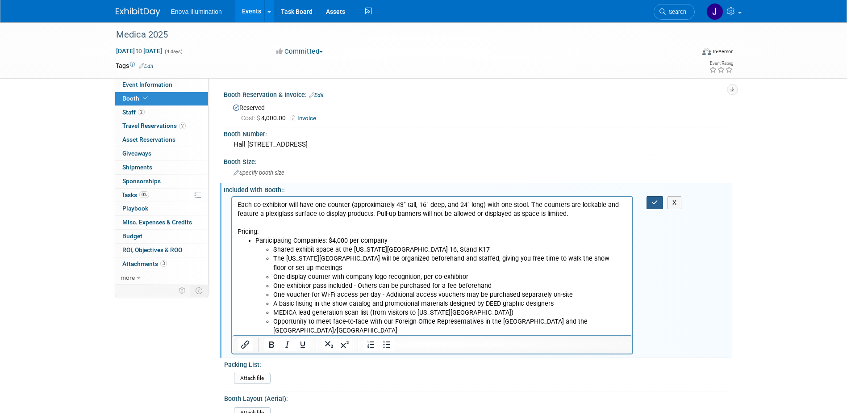
click at [657, 200] on icon "button" at bounding box center [654, 202] width 7 height 6
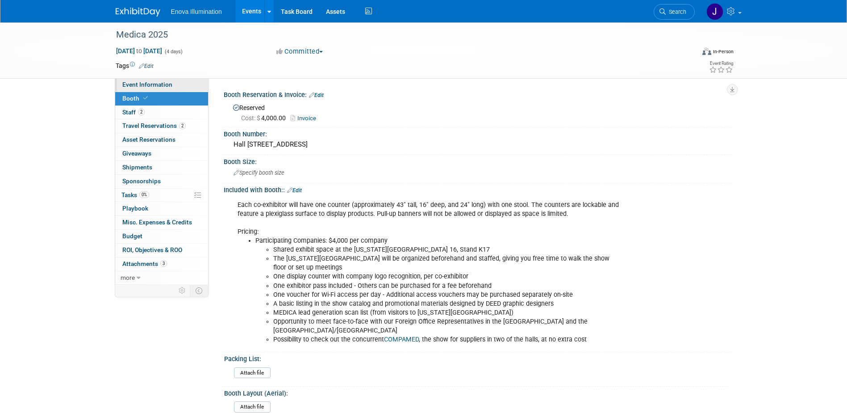
click at [165, 85] on span "Event Information" at bounding box center [147, 84] width 50 height 7
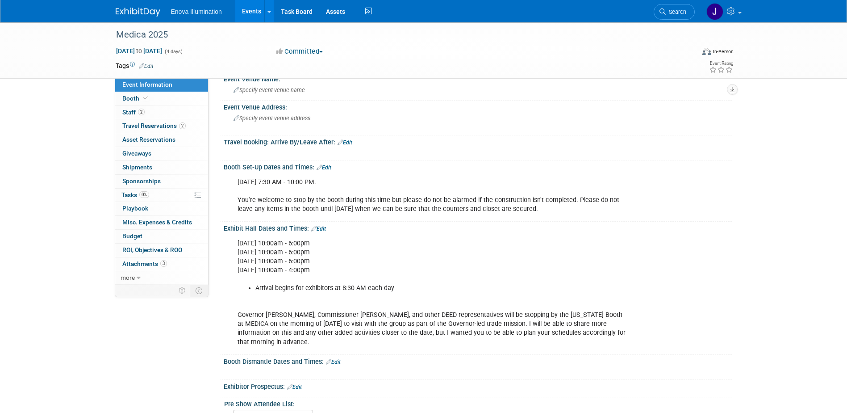
scroll to position [134, 0]
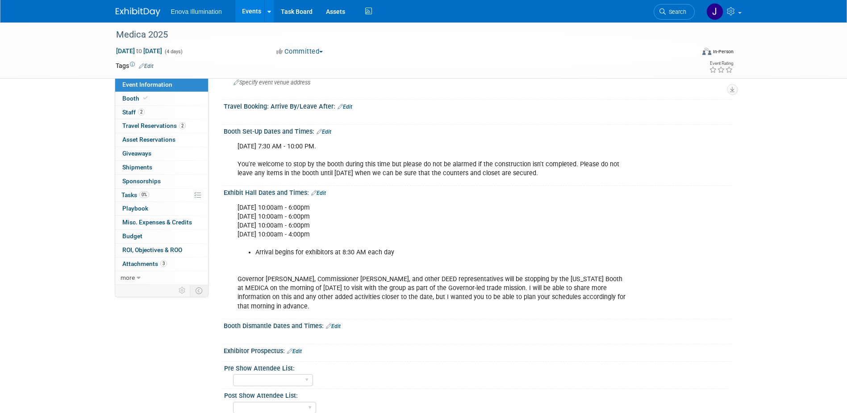
click at [322, 191] on link "Edit" at bounding box center [318, 193] width 15 height 6
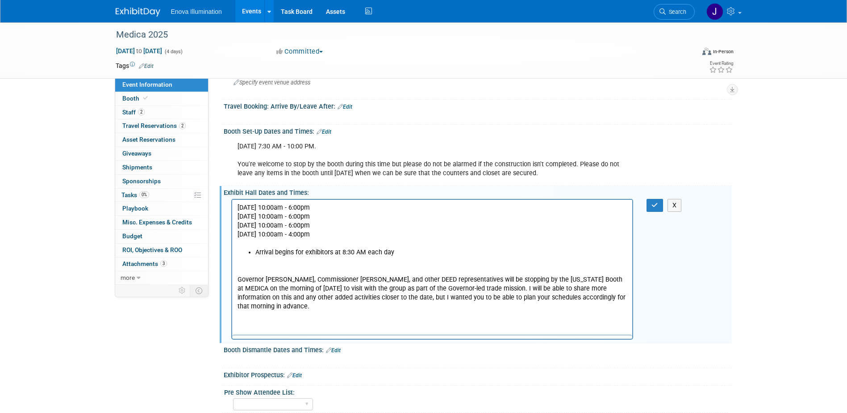
scroll to position [0, 0]
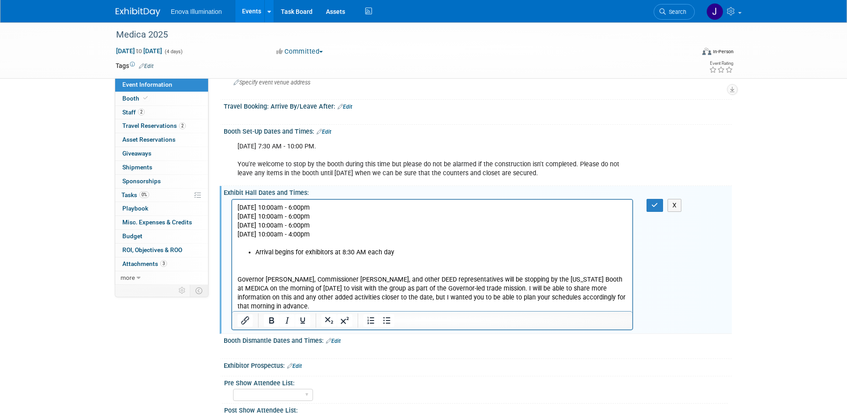
click at [383, 209] on p "[DATE] 10:00am - 6:00pm [DATE] 10:00am - 6:00pm [DATE] 10:00am - 6:00pm [DATE] …" at bounding box center [432, 225] width 390 height 45
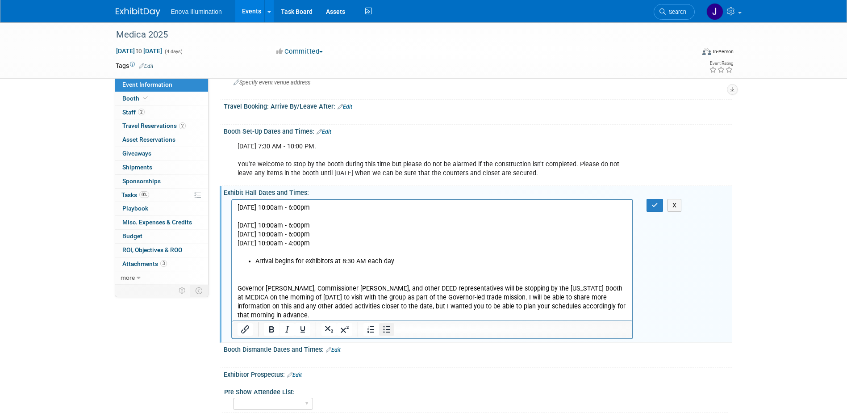
click at [391, 330] on icon "Bullet list" at bounding box center [386, 329] width 11 height 11
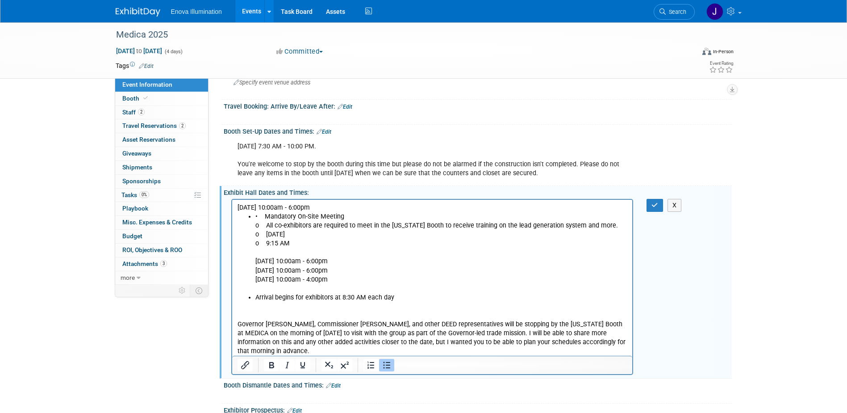
click at [264, 215] on li "• Mandatory On-Site Meeting o All co-exhibitors are required to meet in the [US…" at bounding box center [441, 252] width 372 height 81
click at [340, 218] on li "Mandatory On-Site Meeting o All co-exhibitors are required to meet in the [US_S…" at bounding box center [441, 252] width 372 height 81
click at [352, 233] on li "All co-exhibitors are required to meet in the [US_STATE] Booth to receive train…" at bounding box center [441, 257] width 372 height 72
click at [607, 226] on li "All co-exhibitors are required to meet in the [US_STATE] Booth to receive train…" at bounding box center [441, 257] width 372 height 72
click at [350, 235] on li "[DATE] o 9:15 AM [DATE] 10:00am - 6:00pm [DATE] 10:00am - 6:00pm [DATE] 10:00am…" at bounding box center [441, 261] width 372 height 63
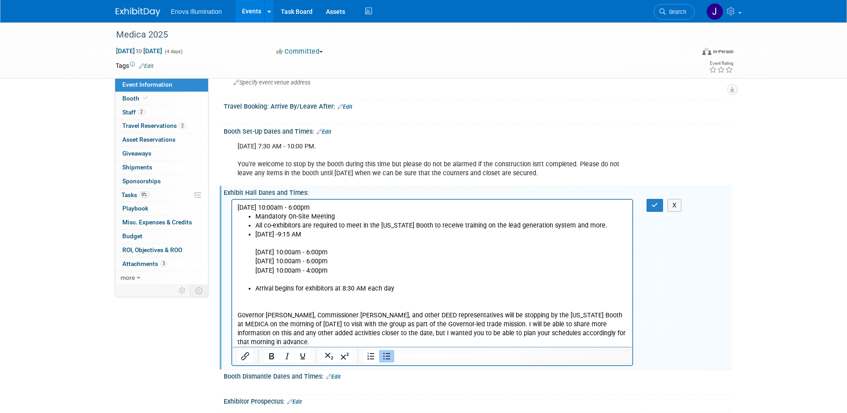
click at [372, 233] on li "[DATE] 9:15 AM [DATE] 10:00am - 6:00pm [DATE] 10:00am - 6:00pm [DATE] 10:00am -…" at bounding box center [441, 257] width 372 height 54
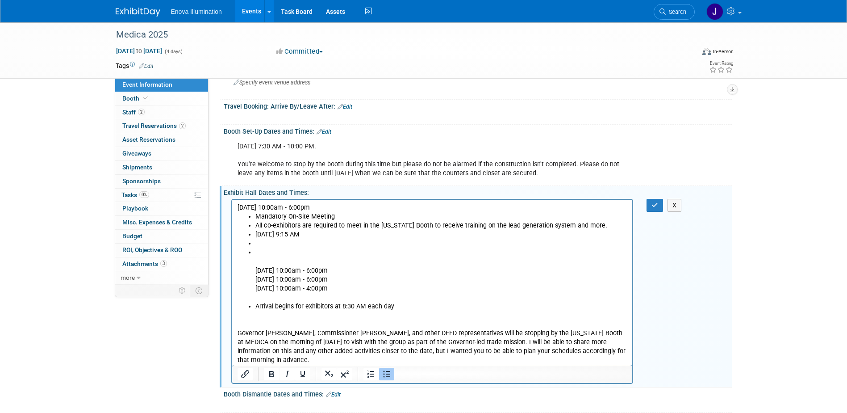
click at [386, 375] on icon "Bullet list" at bounding box center [386, 373] width 11 height 11
click at [390, 370] on icon "Bullet list" at bounding box center [386, 373] width 7 height 7
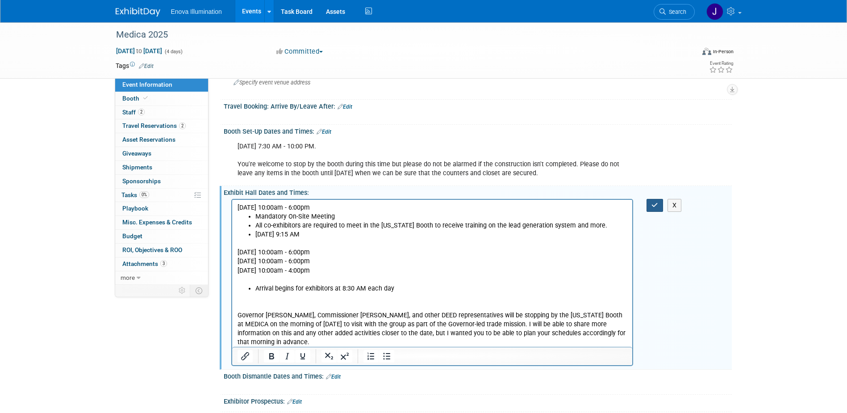
click at [655, 208] on icon "button" at bounding box center [654, 205] width 7 height 6
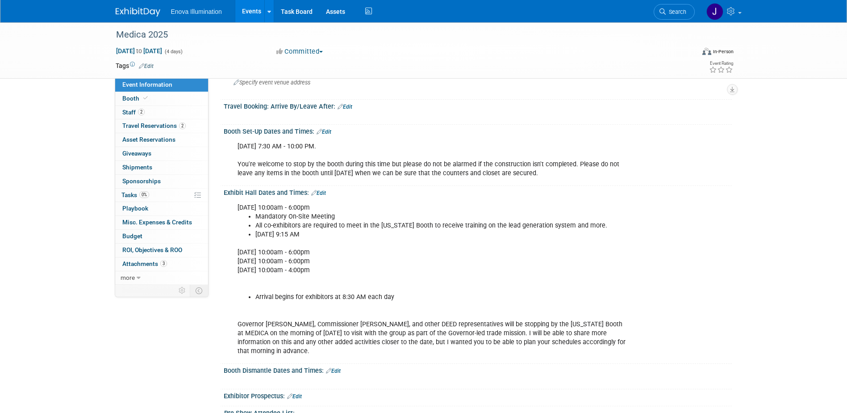
click at [320, 192] on link "Edit" at bounding box center [318, 193] width 15 height 6
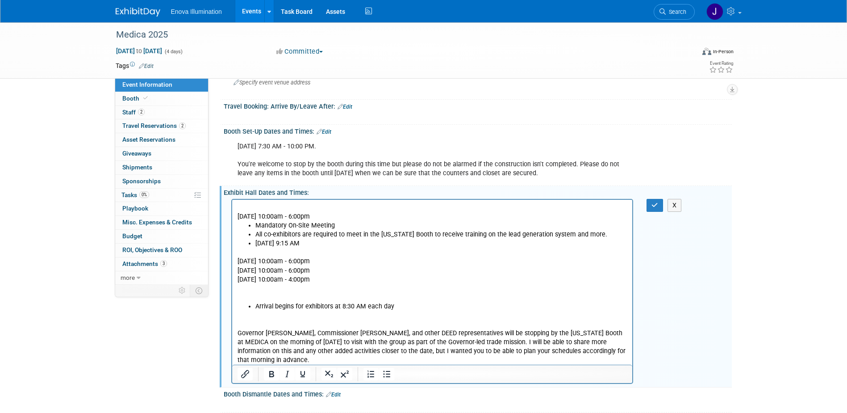
click at [262, 203] on p "Rich Text Area. Press ALT-0 for help." at bounding box center [432, 207] width 390 height 9
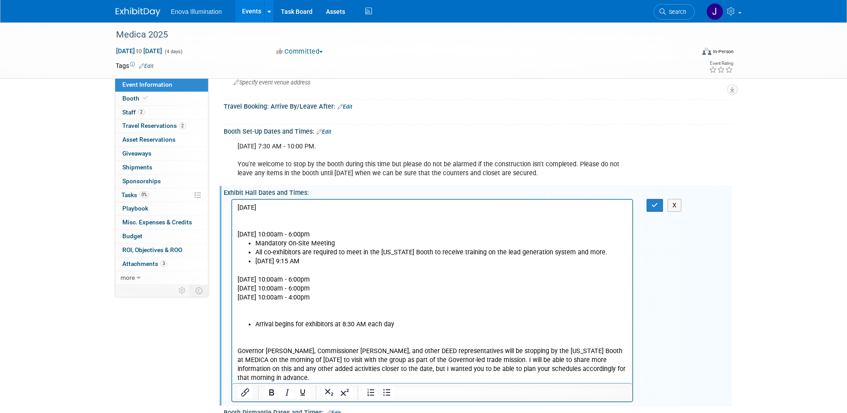
click at [259, 213] on p "Rich Text Area. Press ALT-0 for help." at bounding box center [432, 216] width 390 height 9
drag, startPoint x: 389, startPoint y: 395, endPoint x: 387, endPoint y: 385, distance: 10.1
click at [389, 395] on icon "Bullet list" at bounding box center [386, 392] width 11 height 11
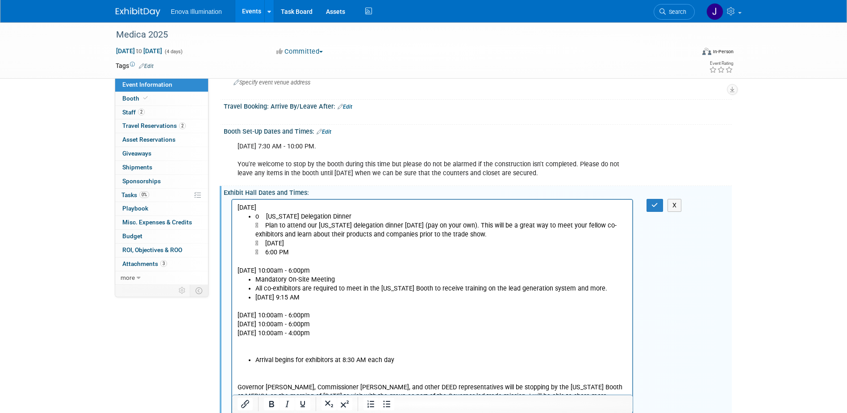
click at [265, 217] on li "o [US_STATE] Delegation Dinner  Plan to attend our [US_STATE] delegation dinne…" at bounding box center [441, 234] width 372 height 45
click at [340, 217] on li "[US_STATE] Delegation Dinner  Plan to attend our [US_STATE] delegation dinner …" at bounding box center [441, 234] width 372 height 45
click at [618, 226] on li "Plan to attend our [US_STATE] delegation dinner [DATE] (pay on your own). This …" at bounding box center [441, 239] width 372 height 36
click at [529, 233] on li "Plan to attend our [US_STATE] delegation dinner [DATE] (pay on your own). This …" at bounding box center [441, 239] width 372 height 36
click at [356, 245] on li "[DATE]  6:00 PM" at bounding box center [441, 247] width 372 height 18
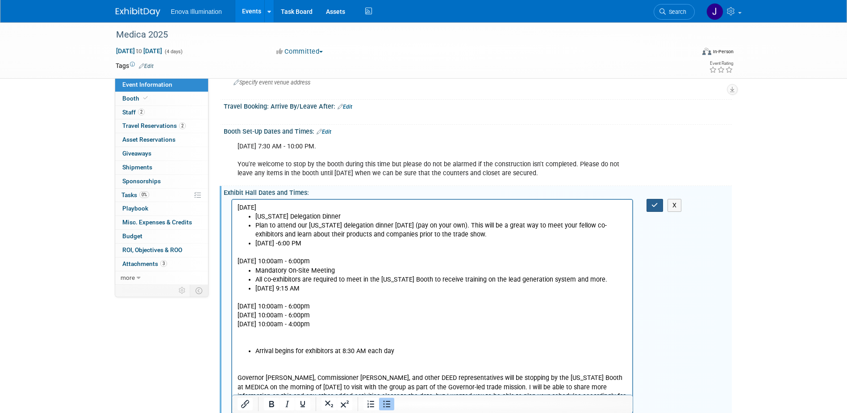
click at [653, 209] on button "button" at bounding box center [655, 205] width 17 height 13
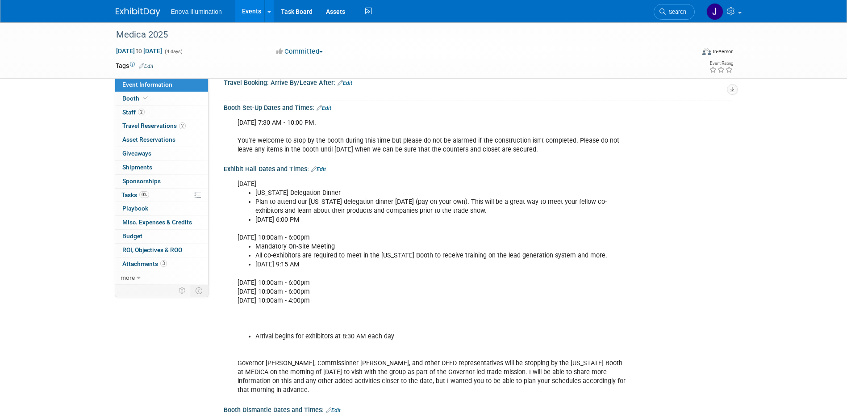
scroll to position [179, 0]
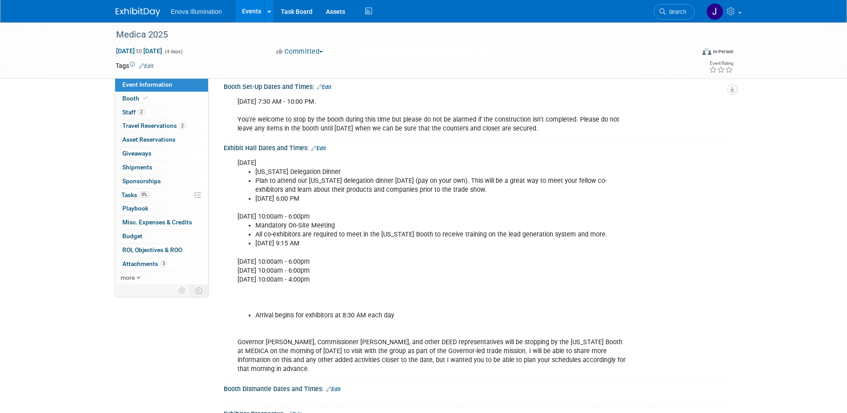
click at [253, 298] on div "[DATE] [US_STATE] Delegation Dinner Plan to attend our [US_STATE] delegation di…" at bounding box center [432, 266] width 402 height 224
click at [325, 146] on link "Edit" at bounding box center [318, 148] width 15 height 6
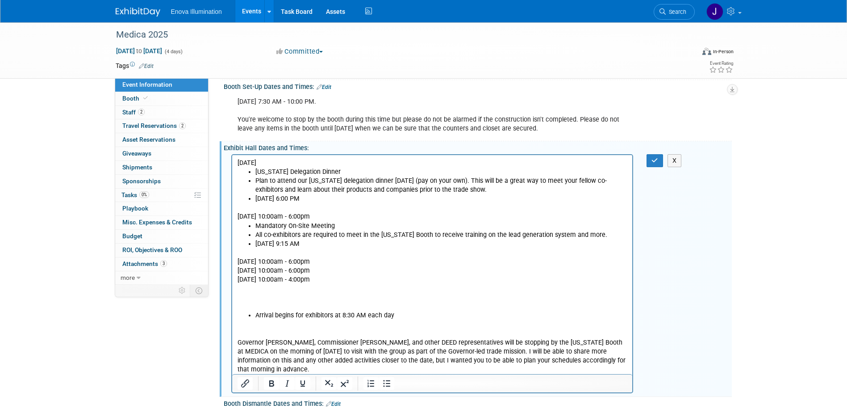
scroll to position [0, 0]
click at [240, 297] on p "[DATE] 10:00am - 6:00pm [DATE] 10:00am - 6:00pm [DATE] 10:00am - 4:00pm" at bounding box center [432, 279] width 390 height 63
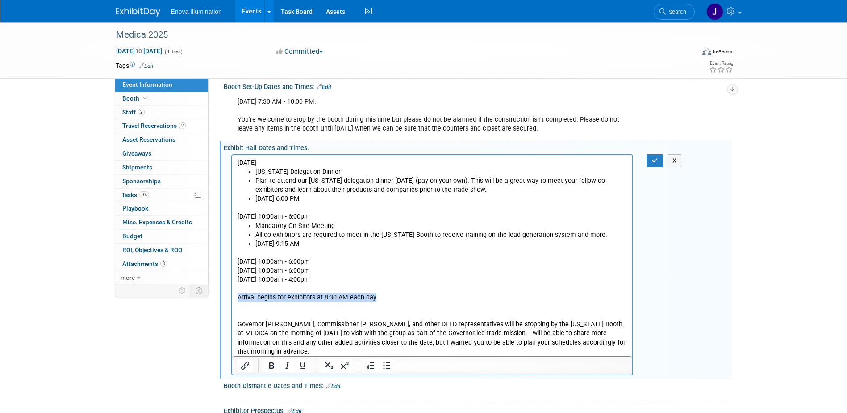
drag, startPoint x: 383, startPoint y: 300, endPoint x: 234, endPoint y: 297, distance: 148.7
click at [234, 297] on html "[DATE] [US_STATE] Delegation Dinner Plan to attend our [US_STATE] delegation di…" at bounding box center [432, 254] width 401 height 201
drag, startPoint x: 269, startPoint y: 368, endPoint x: 276, endPoint y: 365, distance: 7.6
click at [269, 368] on icon "Bold" at bounding box center [271, 365] width 11 height 11
click at [643, 162] on div "X" at bounding box center [660, 160] width 41 height 13
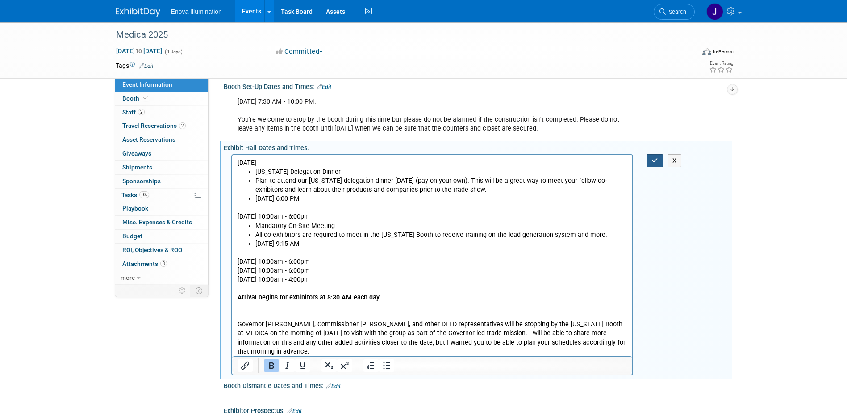
drag, startPoint x: 656, startPoint y: 161, endPoint x: 652, endPoint y: 163, distance: 4.6
click at [655, 161] on icon "button" at bounding box center [654, 160] width 7 height 6
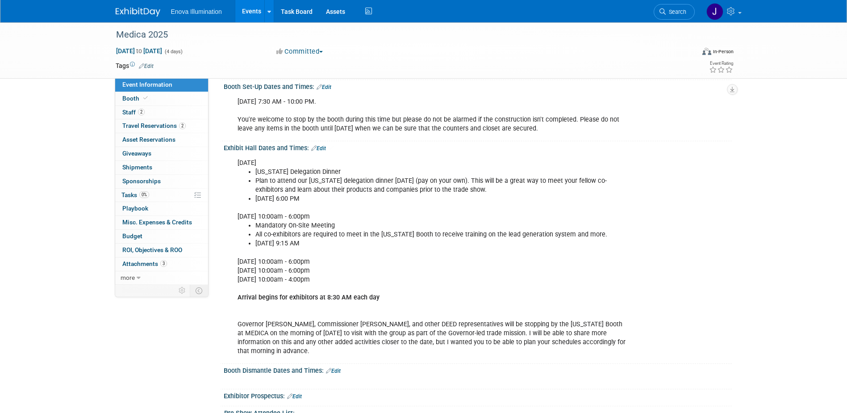
click at [526, 240] on li "[DATE] 9:15 AM" at bounding box center [441, 243] width 373 height 9
drag, startPoint x: 372, startPoint y: 255, endPoint x: 384, endPoint y: 254, distance: 12.2
click at [372, 255] on div "[DATE] [US_STATE] Delegation Dinner Plan to attend our [US_STATE] delegation di…" at bounding box center [432, 257] width 402 height 206
click at [325, 147] on link "Edit" at bounding box center [318, 148] width 15 height 6
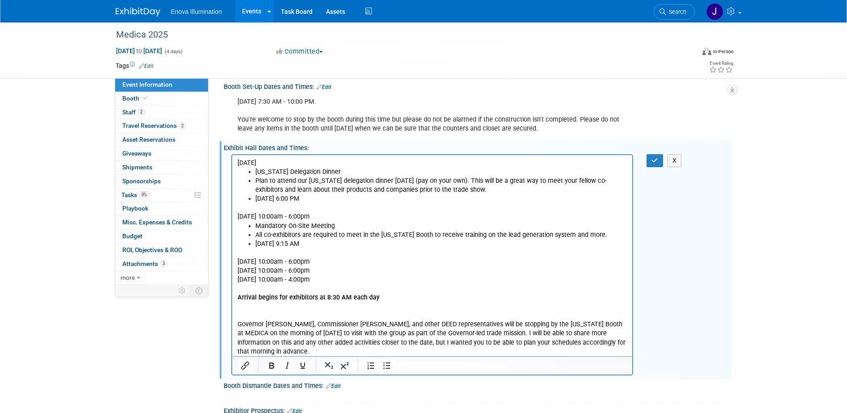
click at [377, 263] on p "[DATE] 10:00am - 6:00pm [DATE] 10:00am - 6:00pm [DATE] 10:00am - 4:00pm Arrival…" at bounding box center [432, 302] width 390 height 108
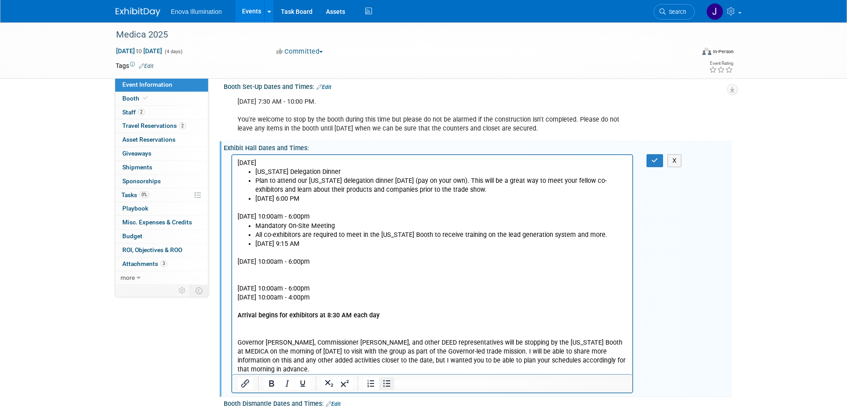
click at [385, 383] on icon "Bullet list" at bounding box center [386, 383] width 11 height 11
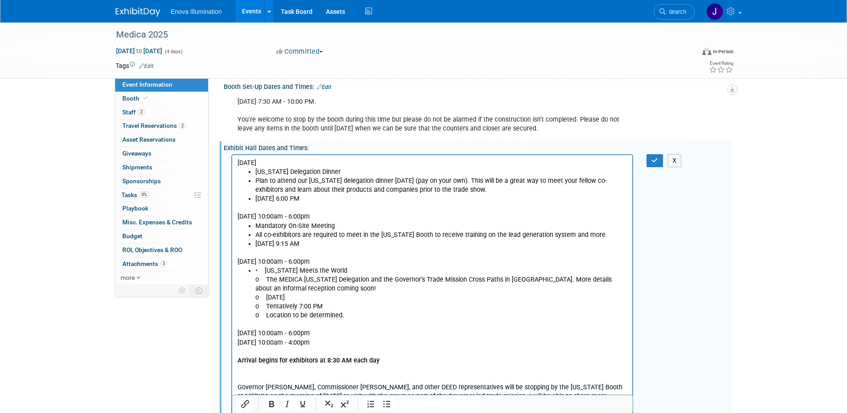
click at [262, 270] on li "• [US_STATE] Meets the World o The MEDICA [US_STATE] Delegation and the Governo…" at bounding box center [441, 293] width 372 height 54
click at [331, 268] on li "[US_STATE] Meets the World o The MEDICA [US_STATE] Delegation and the Governor'…" at bounding box center [441, 293] width 372 height 54
click at [363, 288] on li "The MEDICA [US_STATE] Delegation and the Governor's Trade Mission Cross Paths i…" at bounding box center [441, 297] width 372 height 45
click at [360, 299] on li "[DATE] o Tentatively 7:00 PM o Location to be determined." at bounding box center [441, 305] width 372 height 27
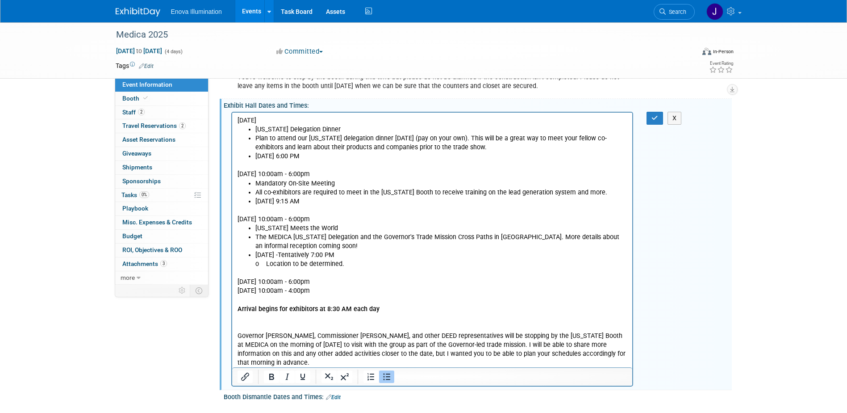
scroll to position [223, 0]
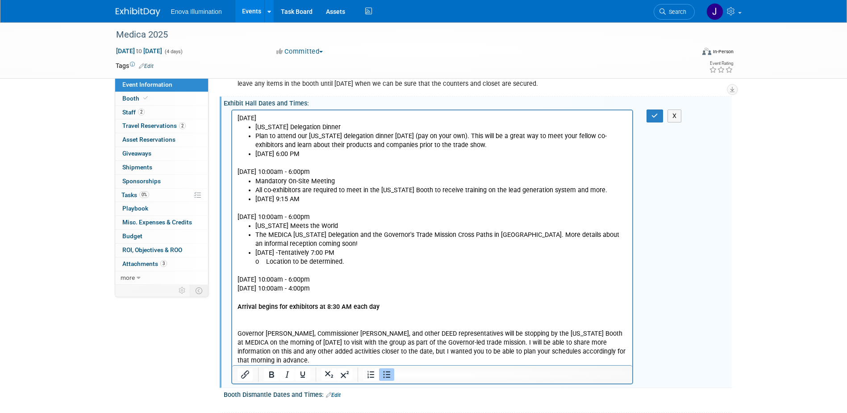
click at [402, 253] on li "[DATE] - Tentatively 7:00 PM o Location to be determined." at bounding box center [441, 257] width 372 height 18
click at [656, 118] on icon "button" at bounding box center [654, 116] width 7 height 6
